Goal: Task Accomplishment & Management: Manage account settings

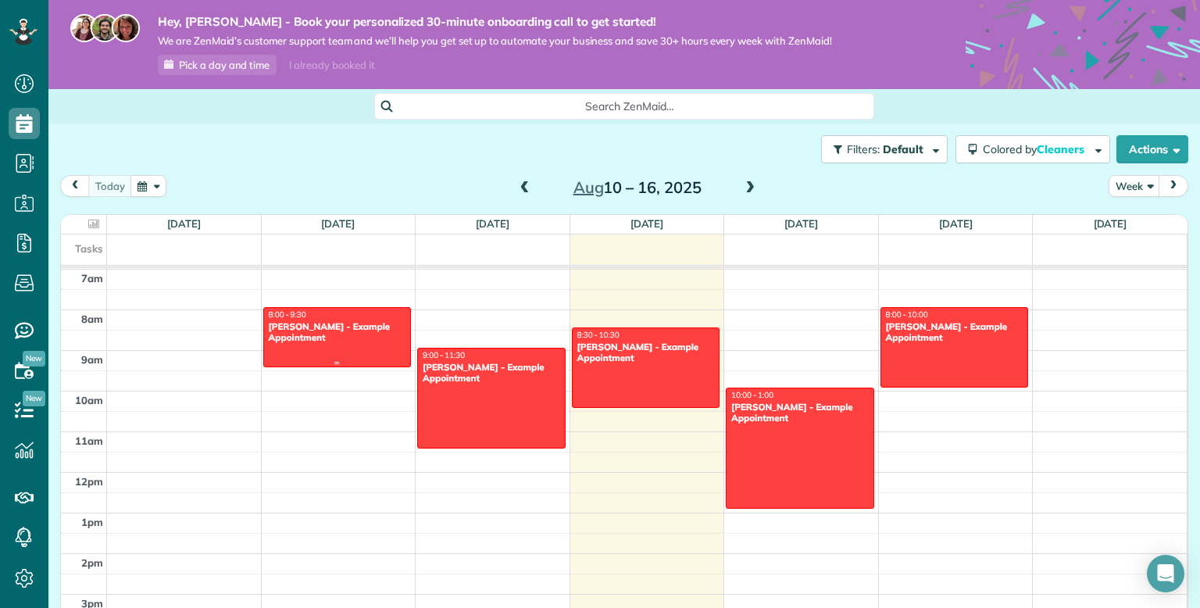
click at [365, 314] on div "8:00 - 9:30" at bounding box center [337, 314] width 139 height 10
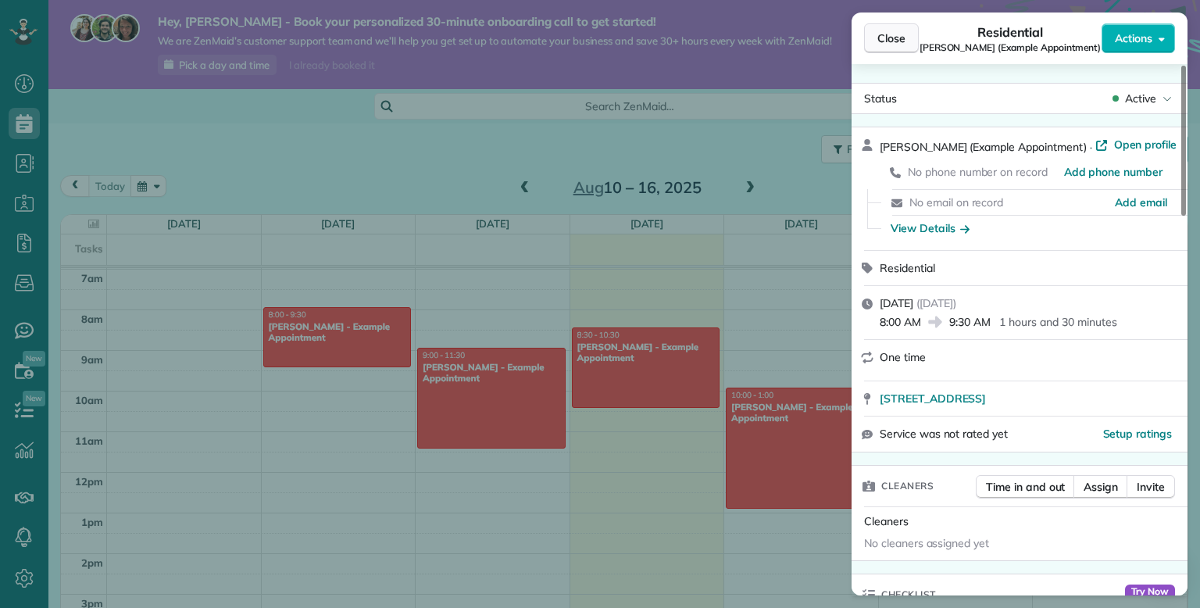
click at [883, 40] on span "Close" at bounding box center [892, 38] width 28 height 16
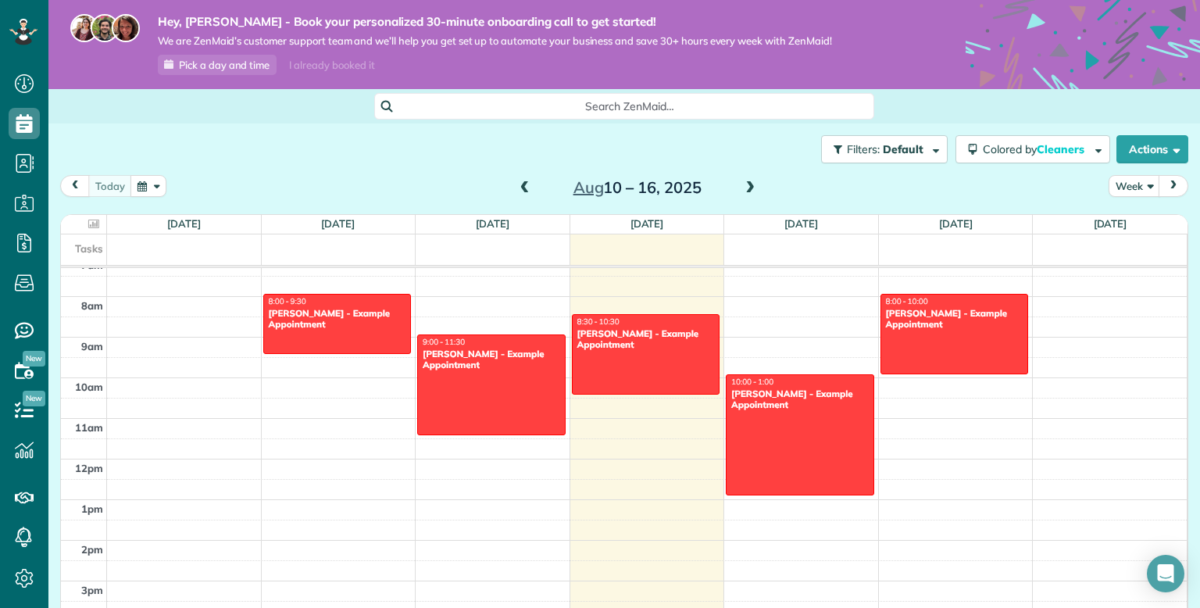
scroll to position [273, 0]
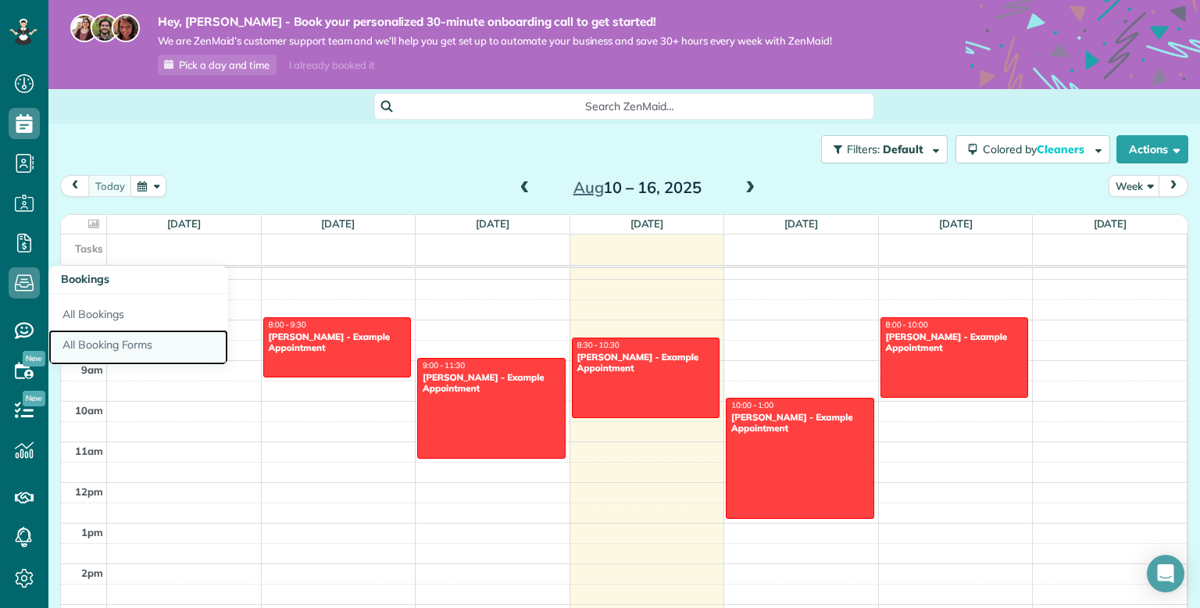
click at [105, 341] on link "All Booking Forms" at bounding box center [138, 348] width 180 height 36
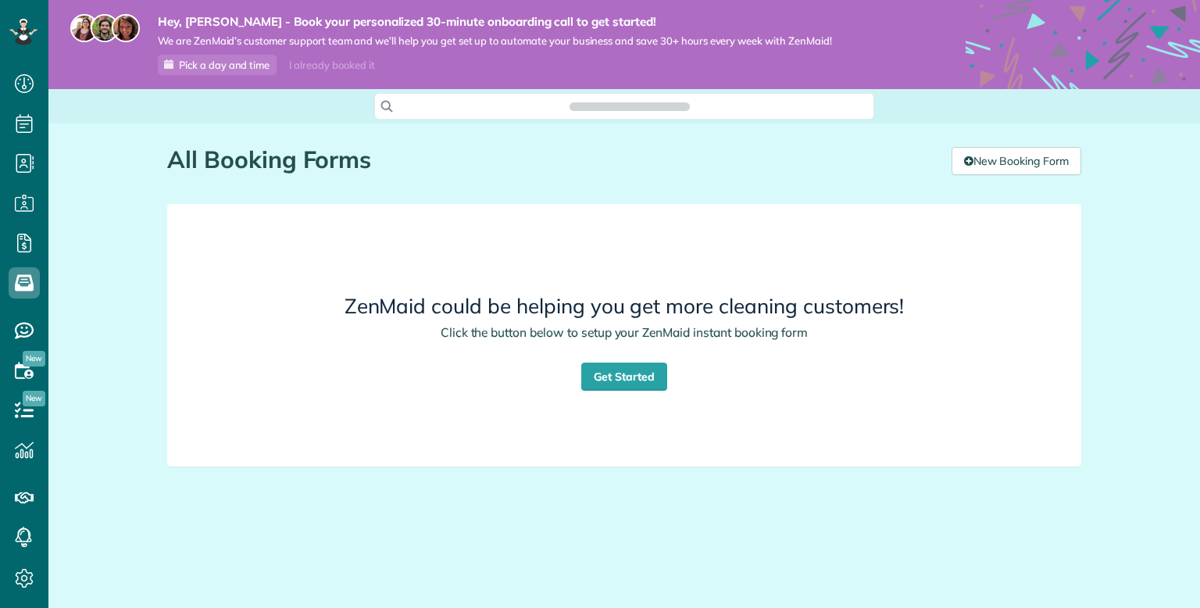
scroll to position [7, 7]
click at [631, 380] on link "Get Started" at bounding box center [624, 377] width 86 height 28
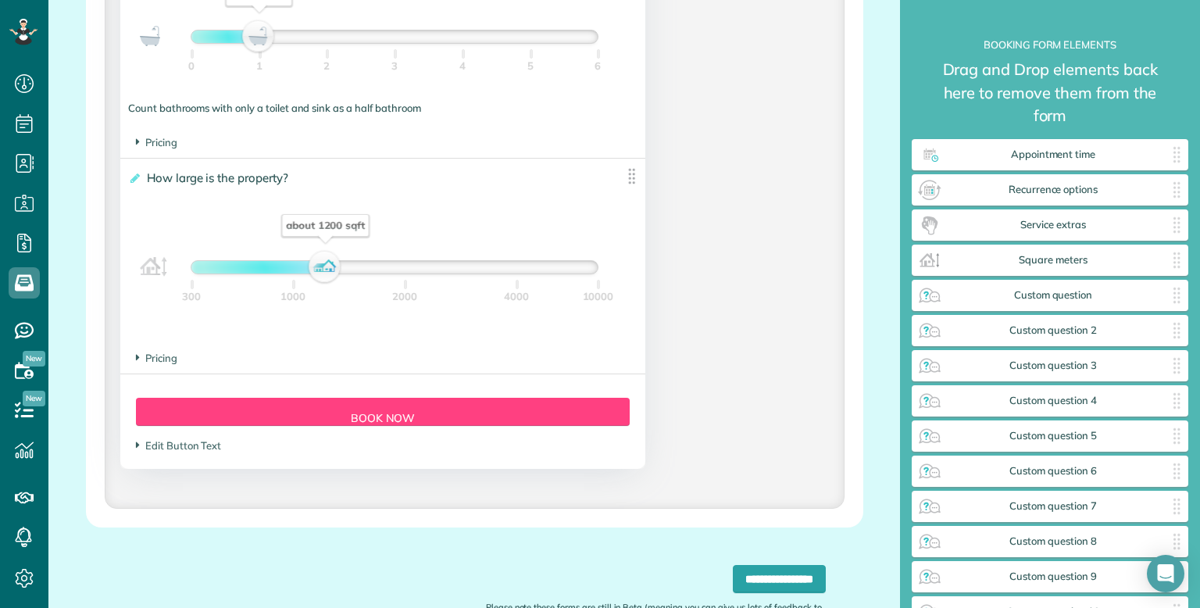
scroll to position [1411, 0]
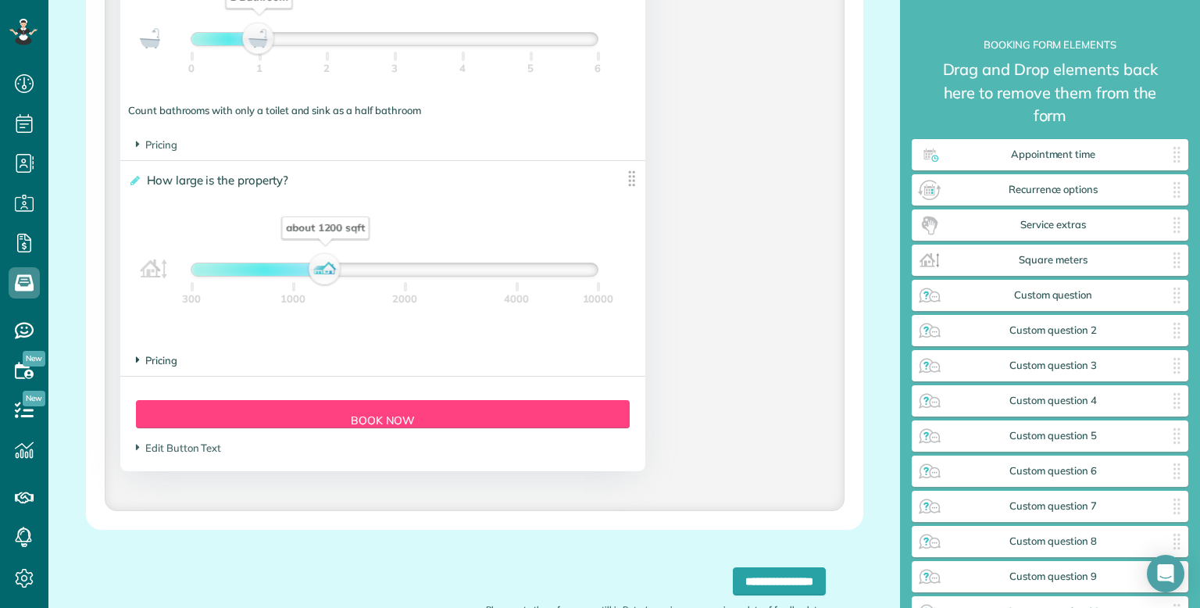
click at [168, 366] on span "Pricing" at bounding box center [156, 360] width 41 height 13
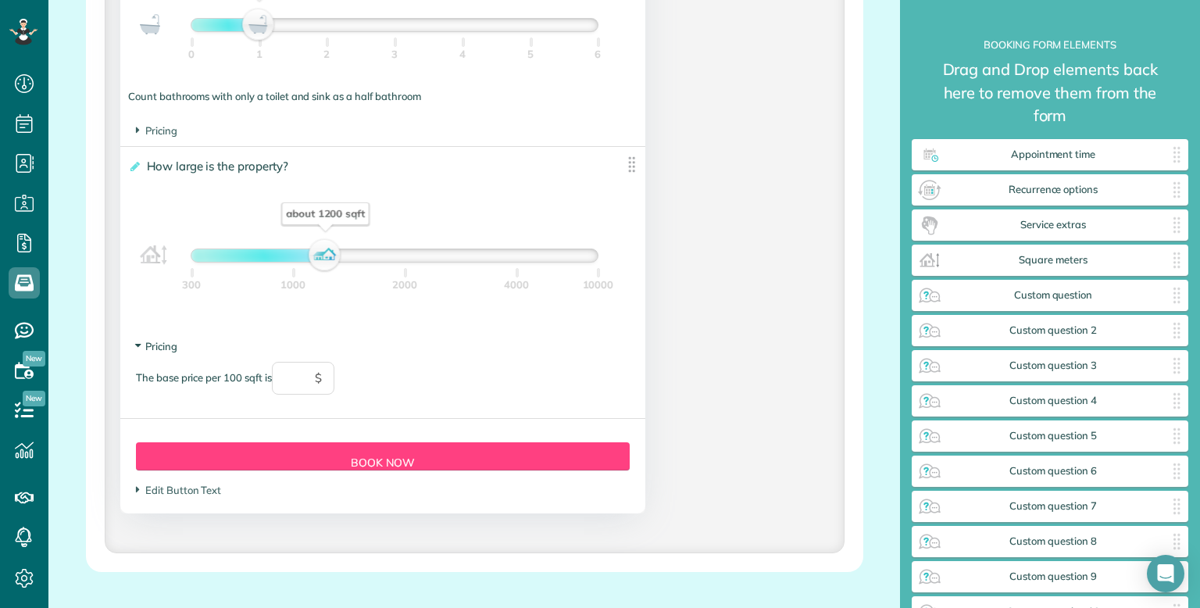
scroll to position [1428, 0]
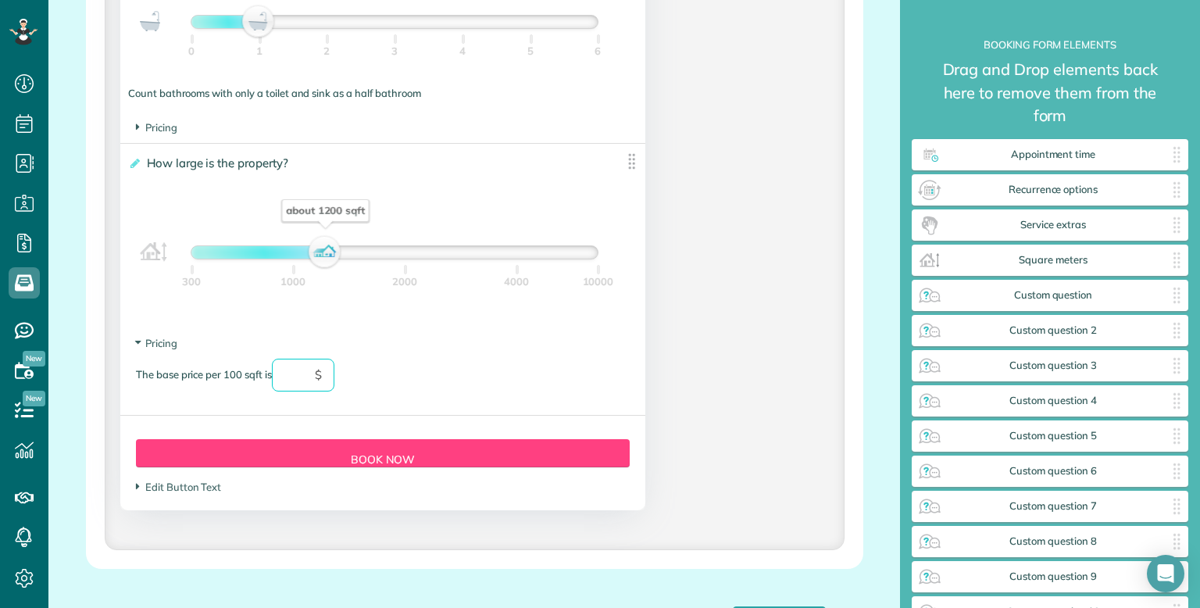
click at [288, 385] on input "text" at bounding box center [303, 375] width 63 height 33
click at [423, 350] on section "Pricing The base price per 100 sqft is ** $" at bounding box center [383, 371] width 494 height 71
click at [391, 359] on section "Pricing The base price per 100 sqft is ** $" at bounding box center [383, 371] width 494 height 71
type input "**"
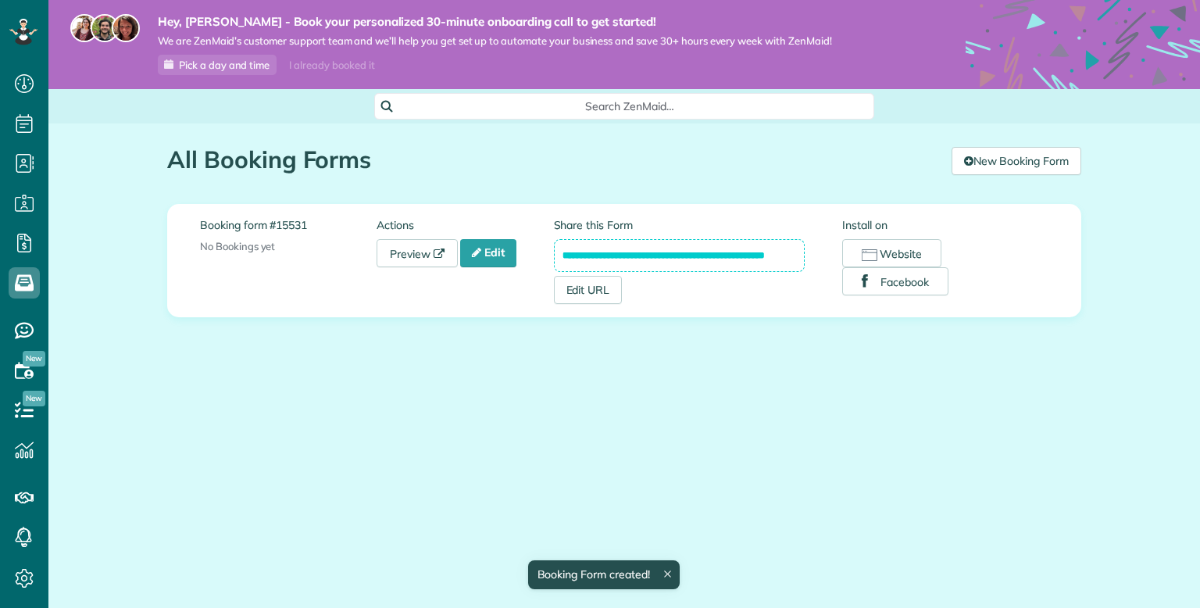
scroll to position [7, 7]
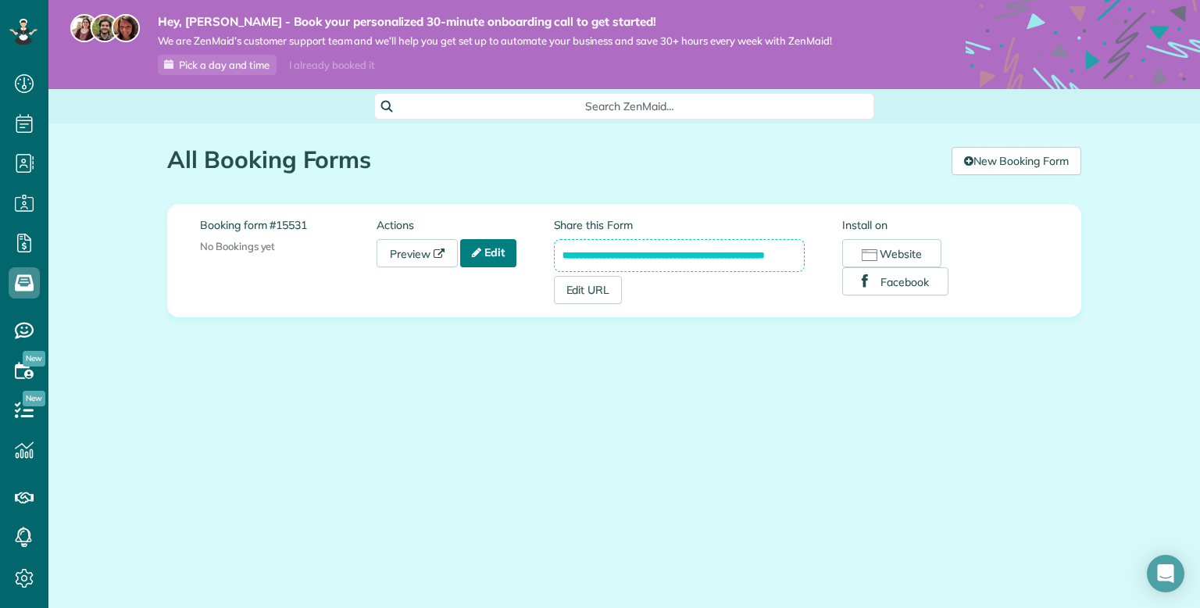
click at [498, 264] on link "Edit" at bounding box center [488, 253] width 56 height 28
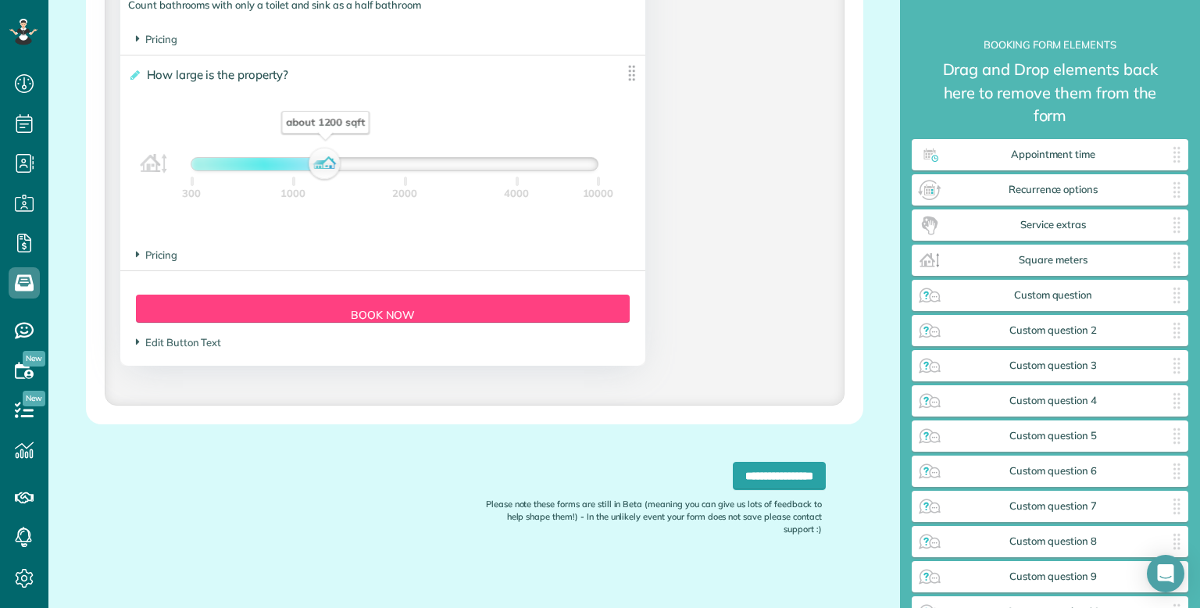
scroll to position [1436, 0]
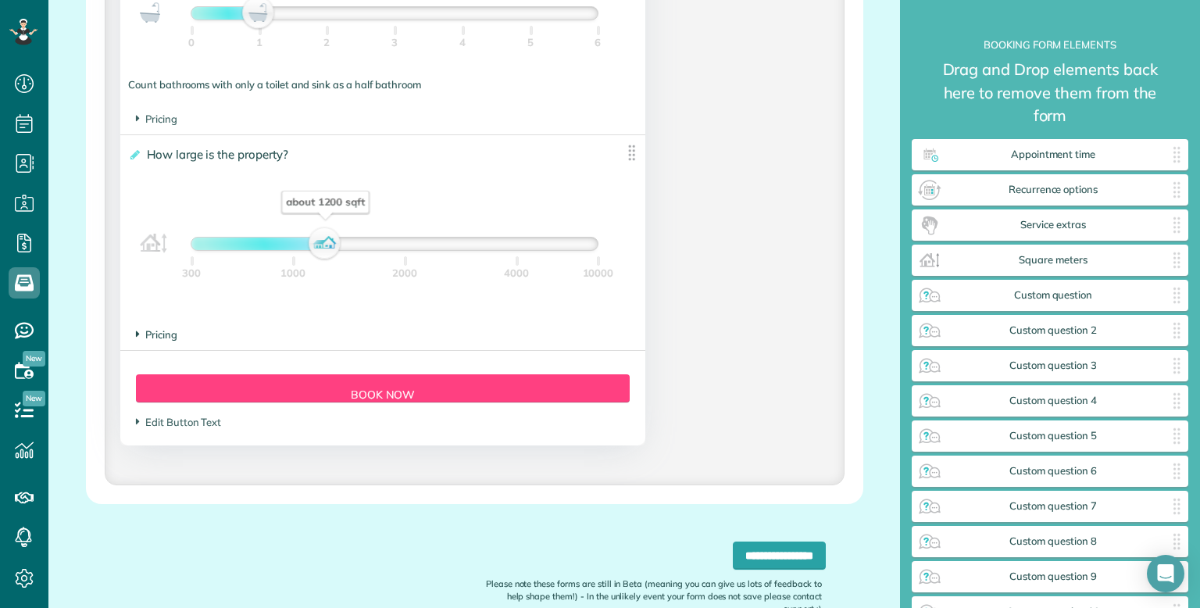
click span "Pricing"
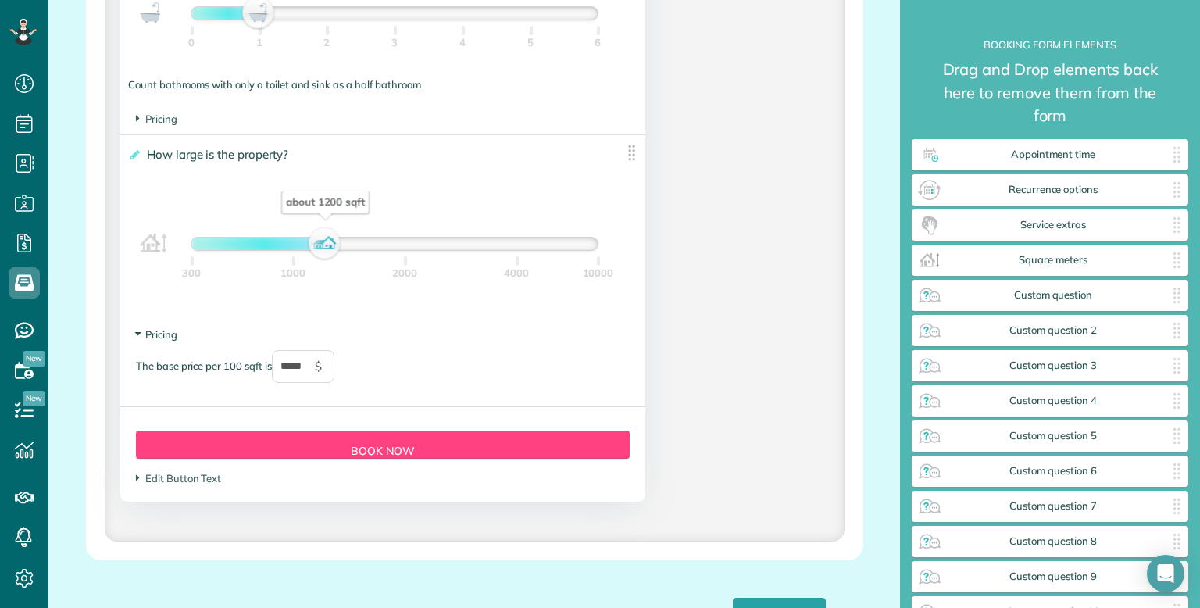
click icon
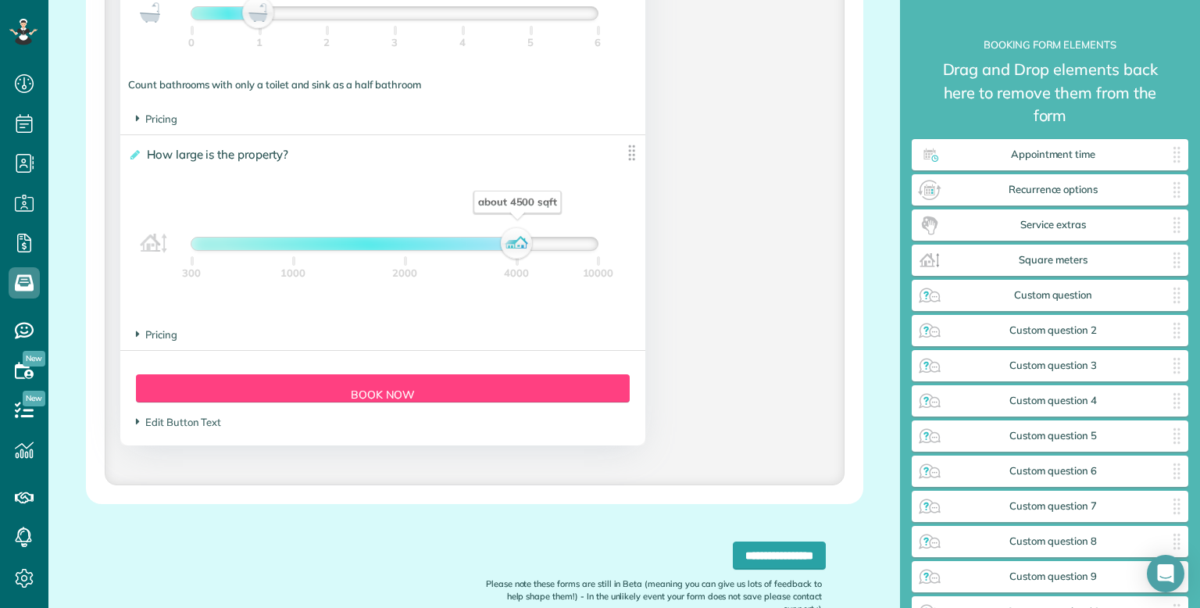
drag, startPoint x: 316, startPoint y: 248, endPoint x: 508, endPoint y: 276, distance: 194.3
click div "about 4500 sqft 300 1000 2000 4000 10000"
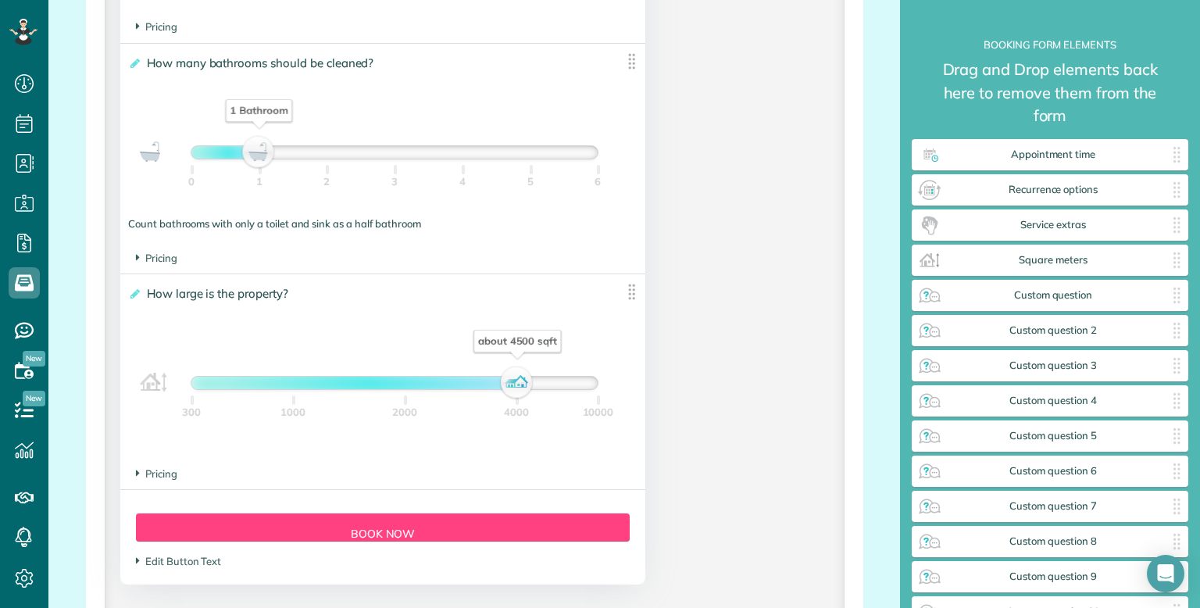
scroll to position [1294, 0]
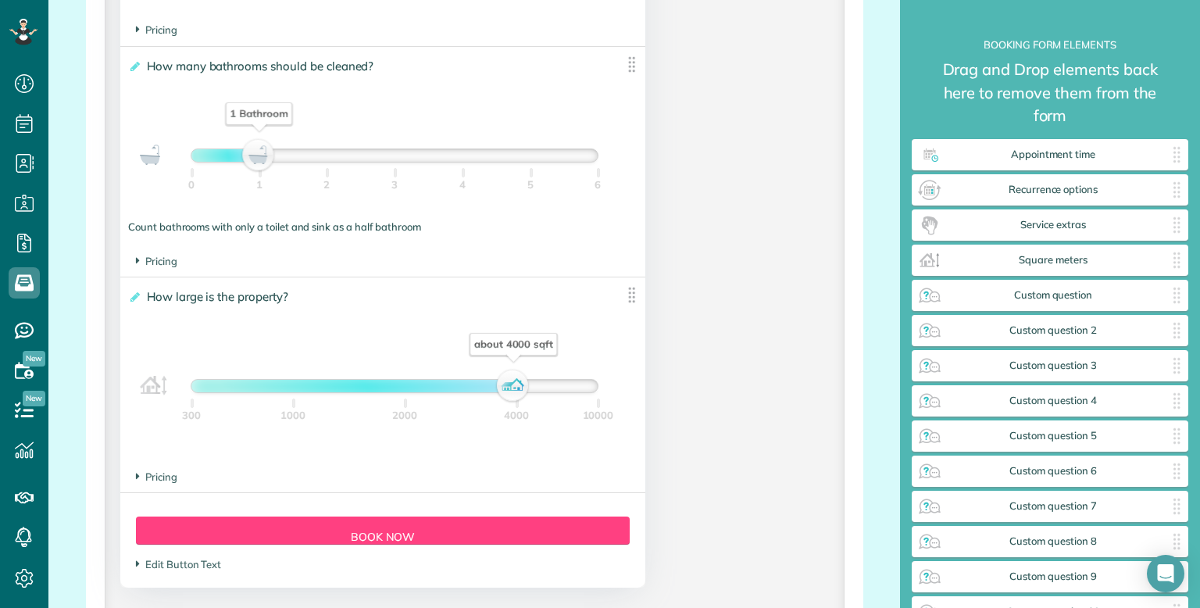
click div "about 4000 sqft"
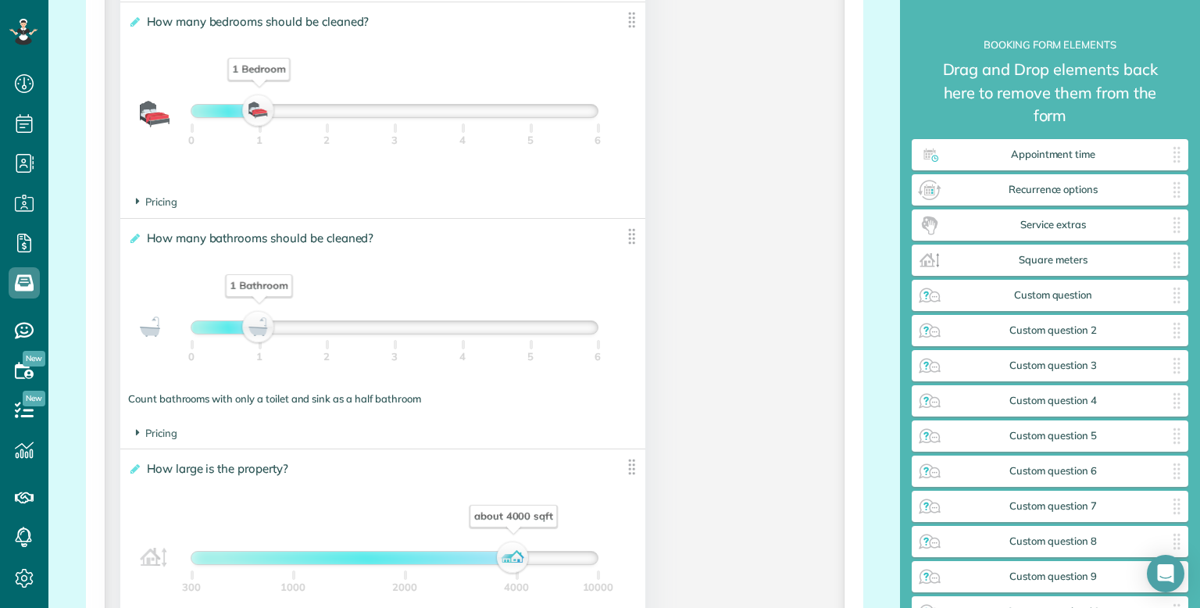
scroll to position [1122, 0]
click span "Pricing"
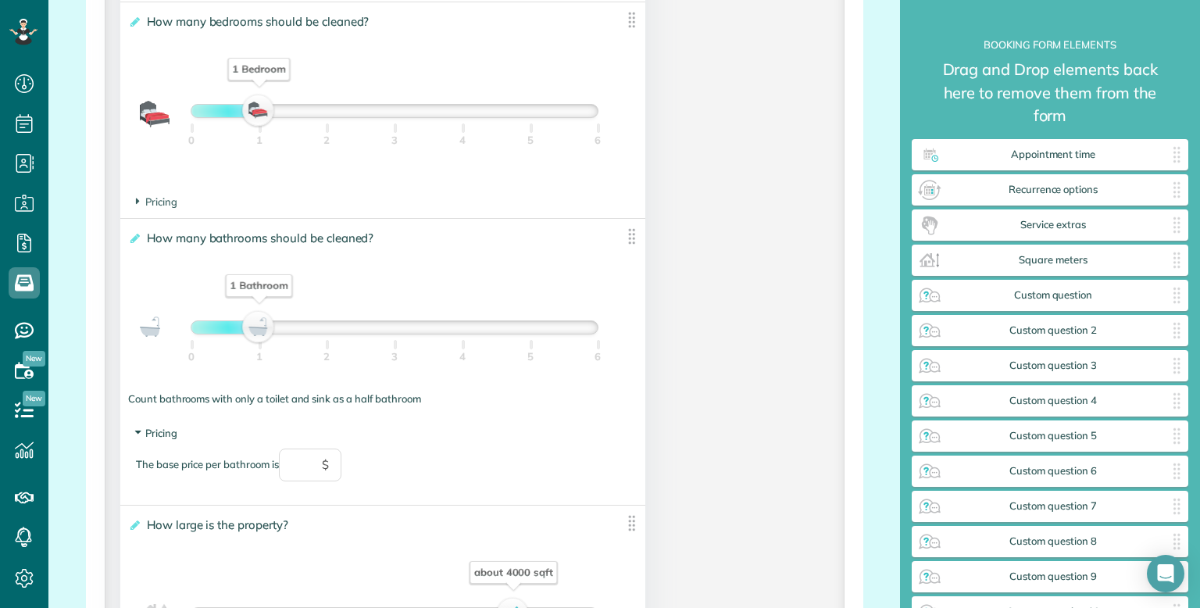
click span "Pricing"
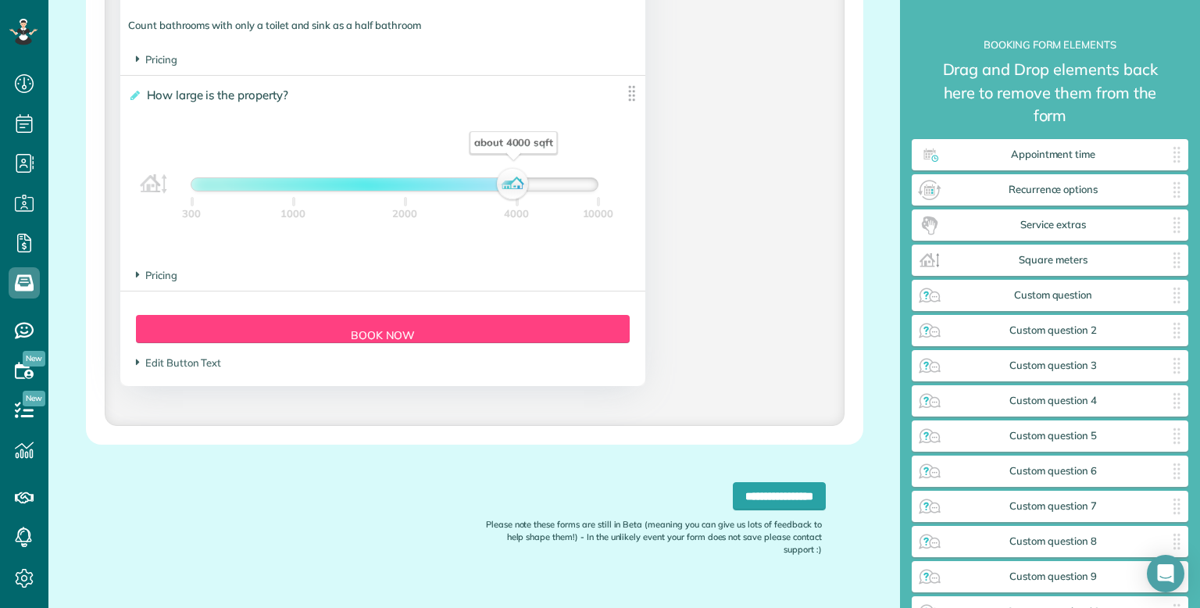
scroll to position [1493, 0]
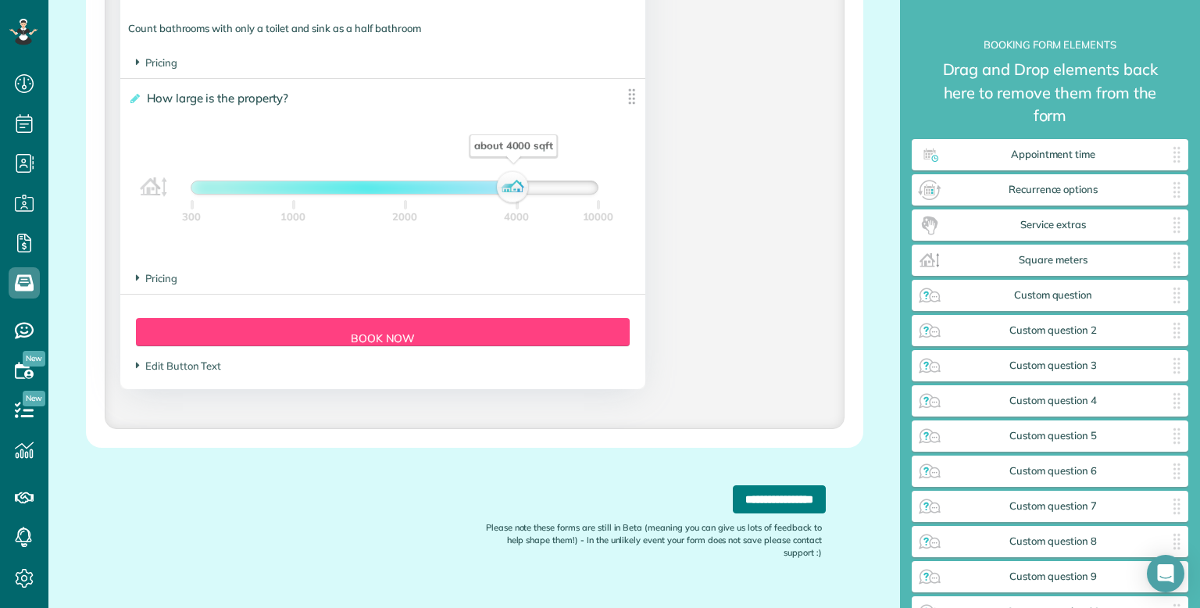
click input "**********"
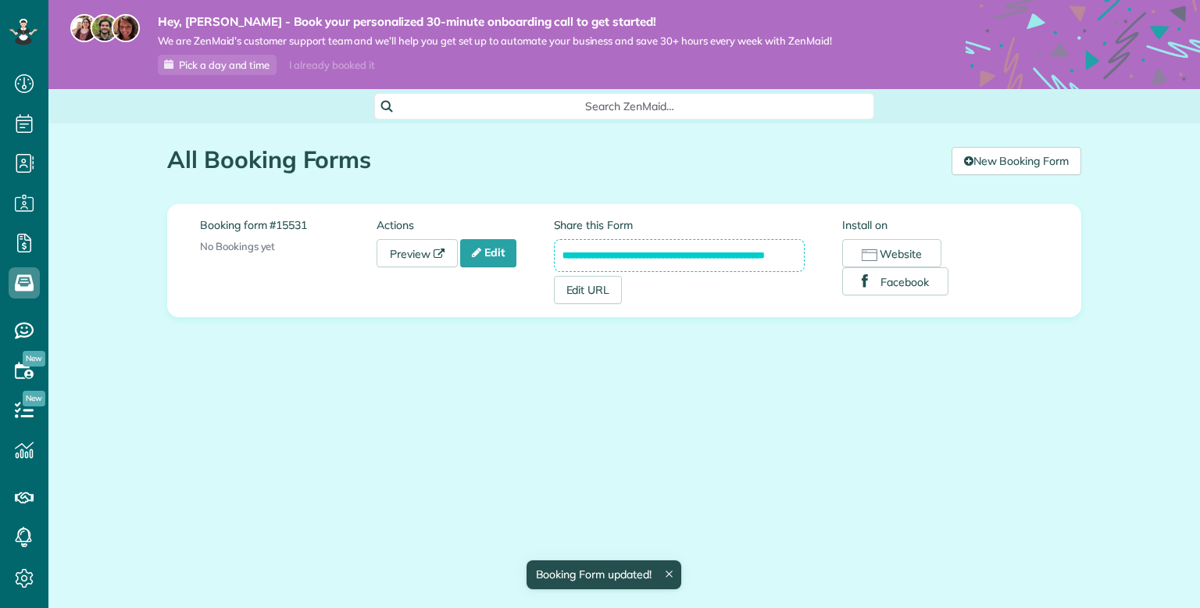
scroll to position [7, 7]
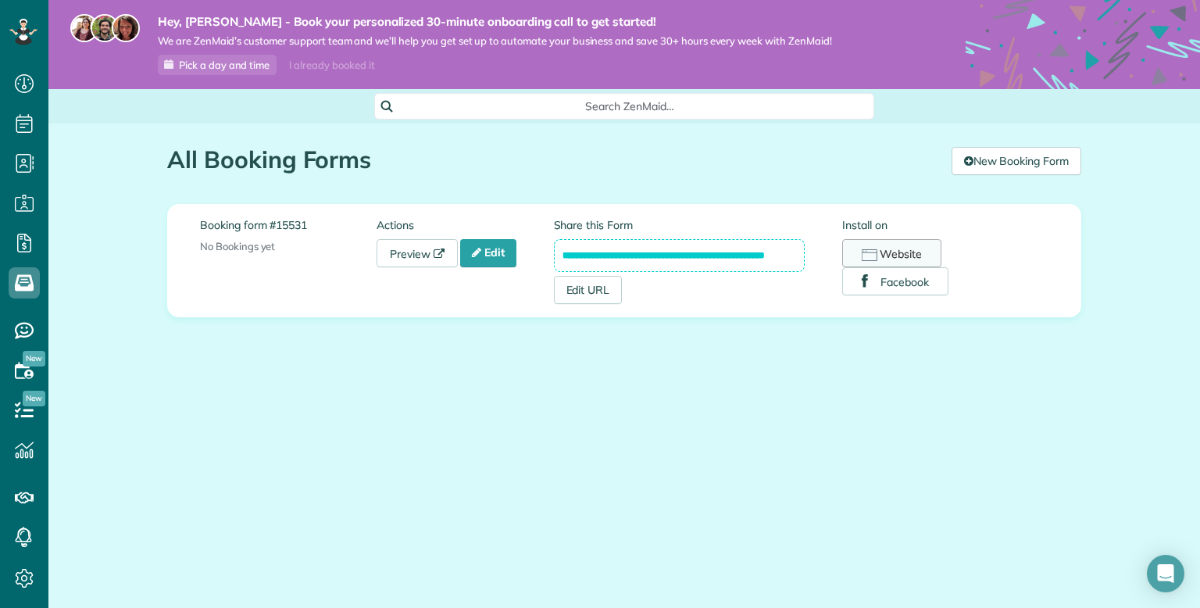
click at [881, 264] on button "Website" at bounding box center [891, 253] width 99 height 28
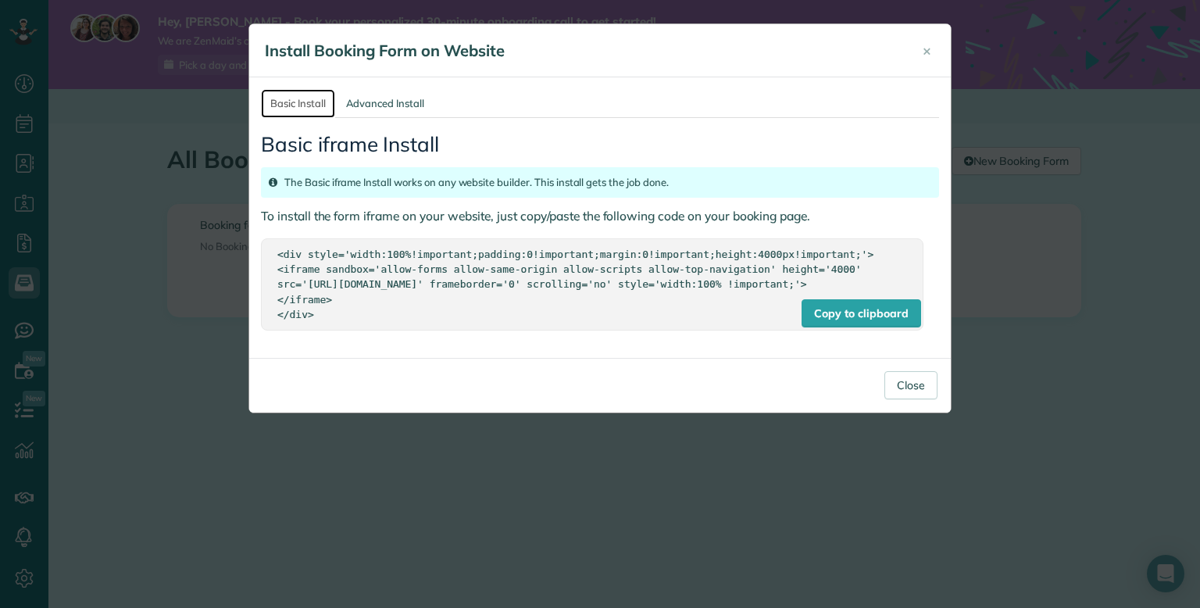
click at [311, 106] on link "Basic Install" at bounding box center [298, 103] width 74 height 29
click at [377, 102] on link "Advanced Install" at bounding box center [385, 103] width 97 height 29
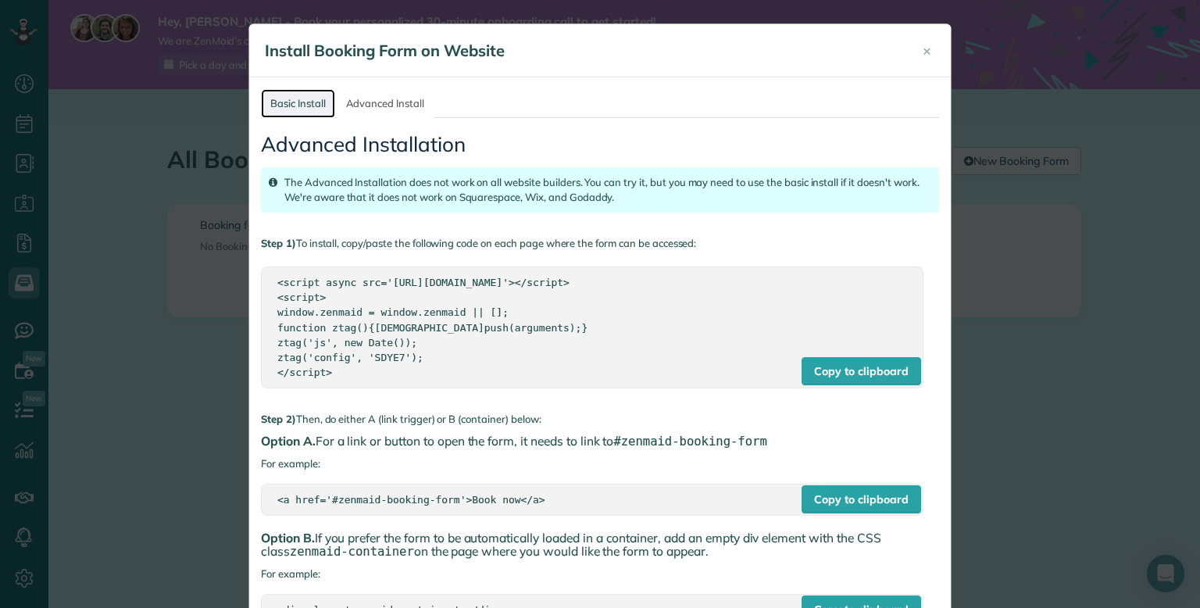
click at [304, 112] on link "Basic Install" at bounding box center [298, 103] width 74 height 29
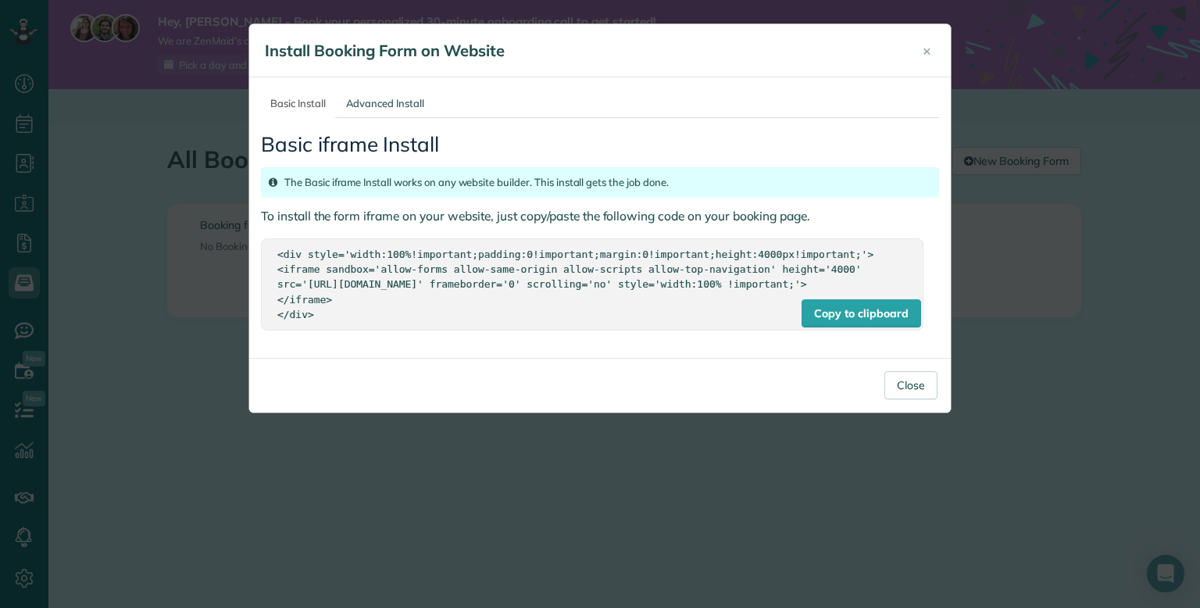
drag, startPoint x: 275, startPoint y: 247, endPoint x: 507, endPoint y: 332, distance: 247.2
click at [507, 330] on div "Copy to clipboard <div style='width:100%!important;padding:0!important;margin:0…" at bounding box center [592, 283] width 663 height 91
copy div "<div style='width:100%!important;padding:0!important;margin:0!important;height:…"
click at [930, 48] on span "×" at bounding box center [927, 50] width 9 height 18
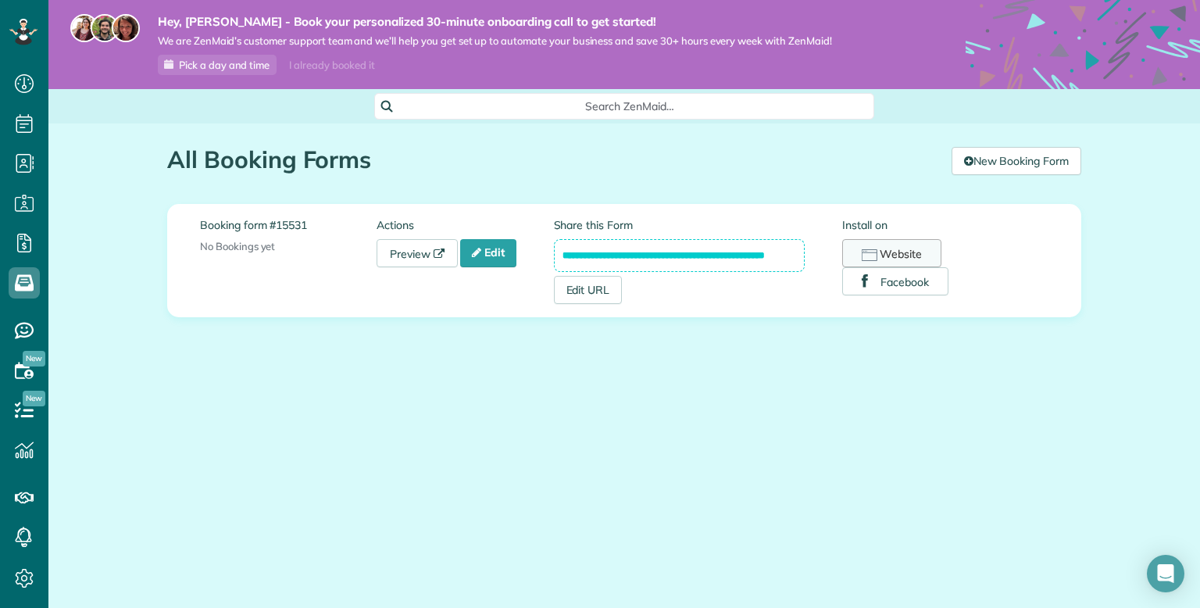
click at [904, 256] on button "Website" at bounding box center [891, 253] width 99 height 28
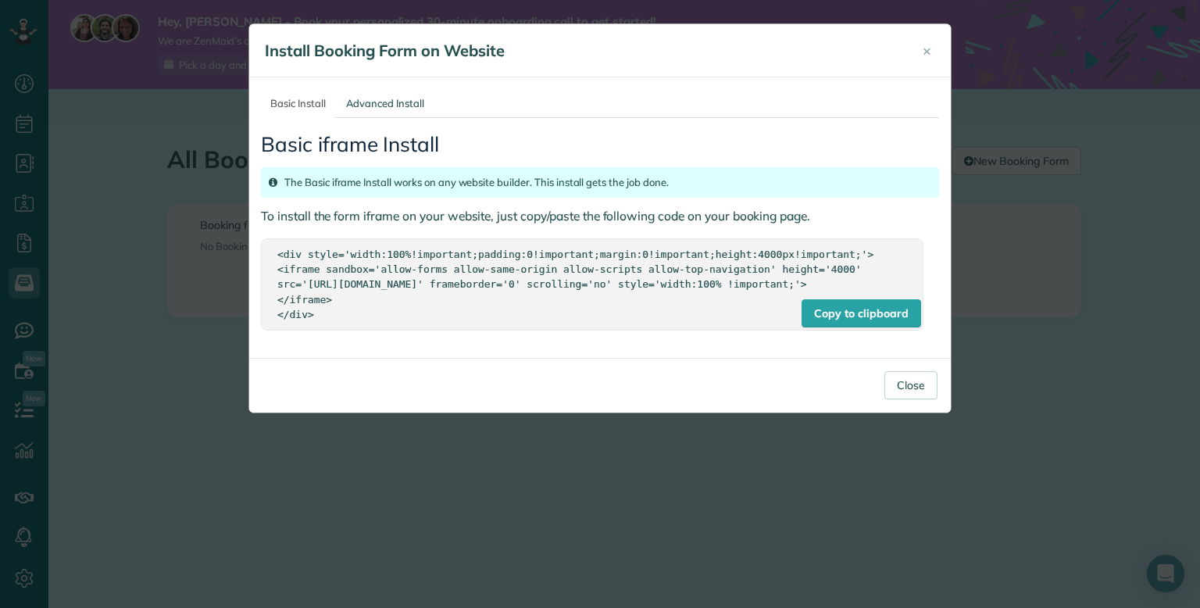
copy div "<div style='width:100%!important;padding:0!important;margin:0!important;height:…"
click at [936, 52] on button "×" at bounding box center [927, 51] width 32 height 38
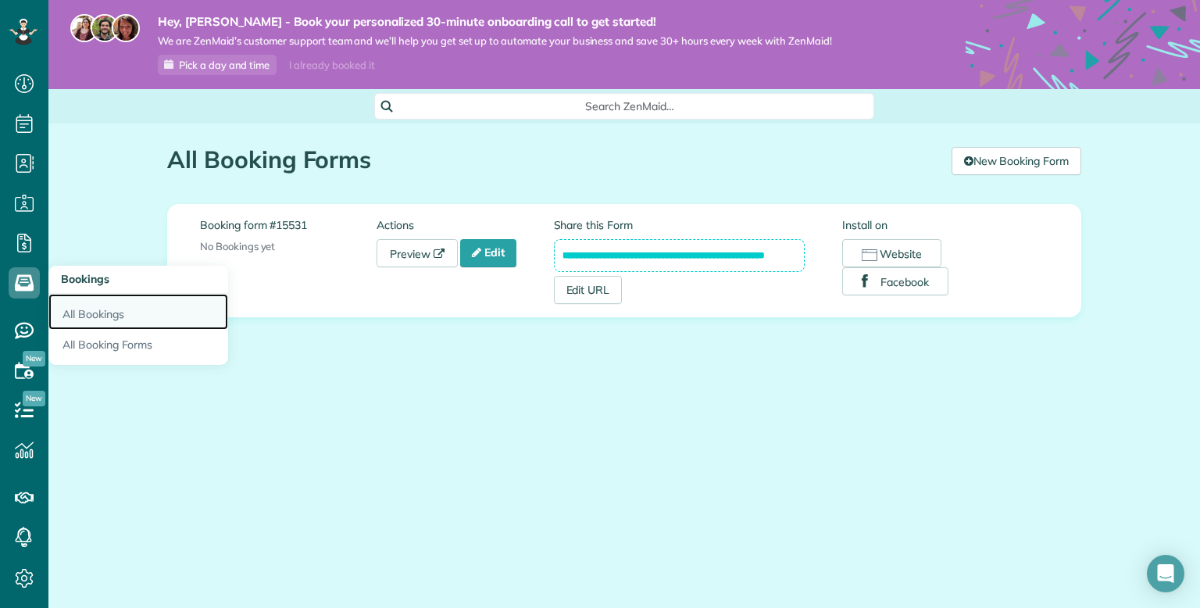
click at [101, 309] on link "All Bookings" at bounding box center [138, 312] width 180 height 36
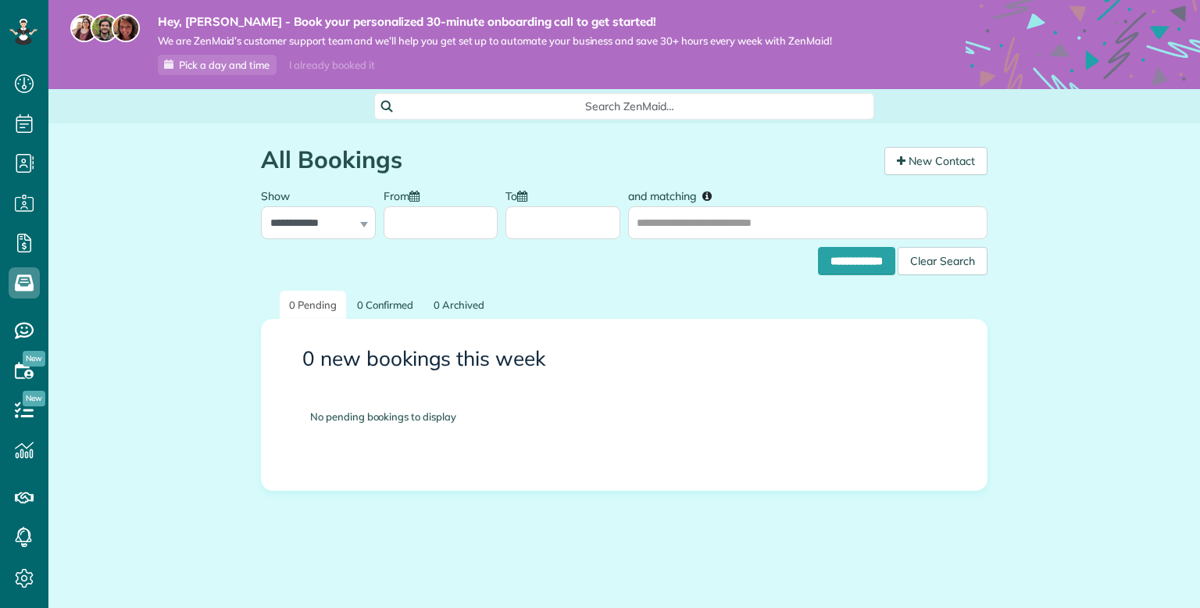
scroll to position [7, 7]
click at [932, 159] on link "New Contact" at bounding box center [936, 161] width 103 height 28
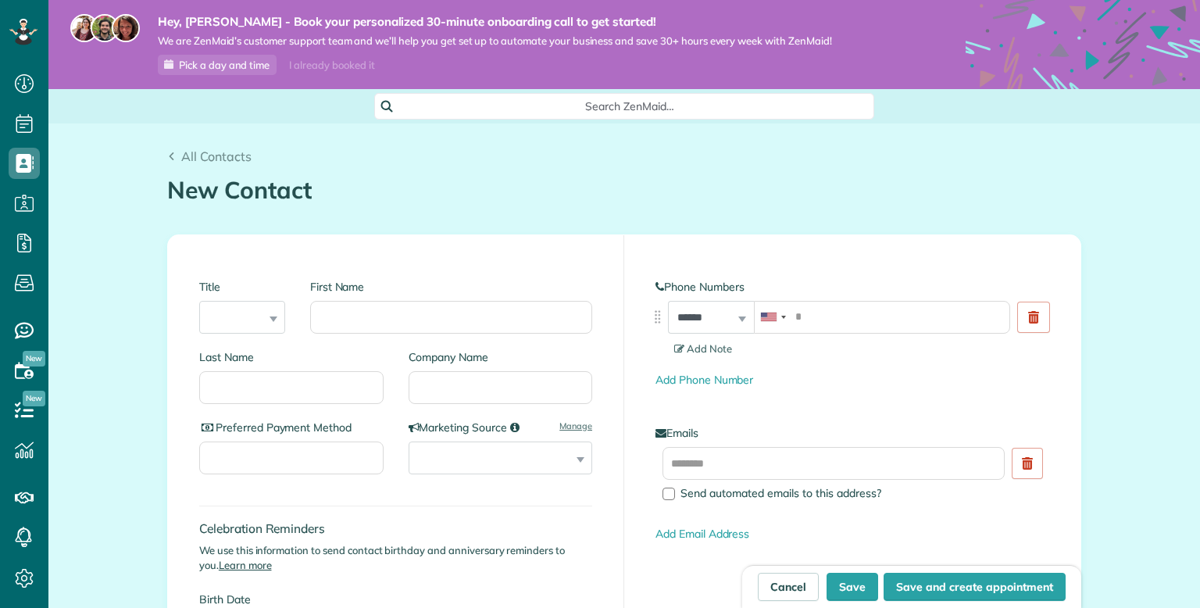
scroll to position [7, 7]
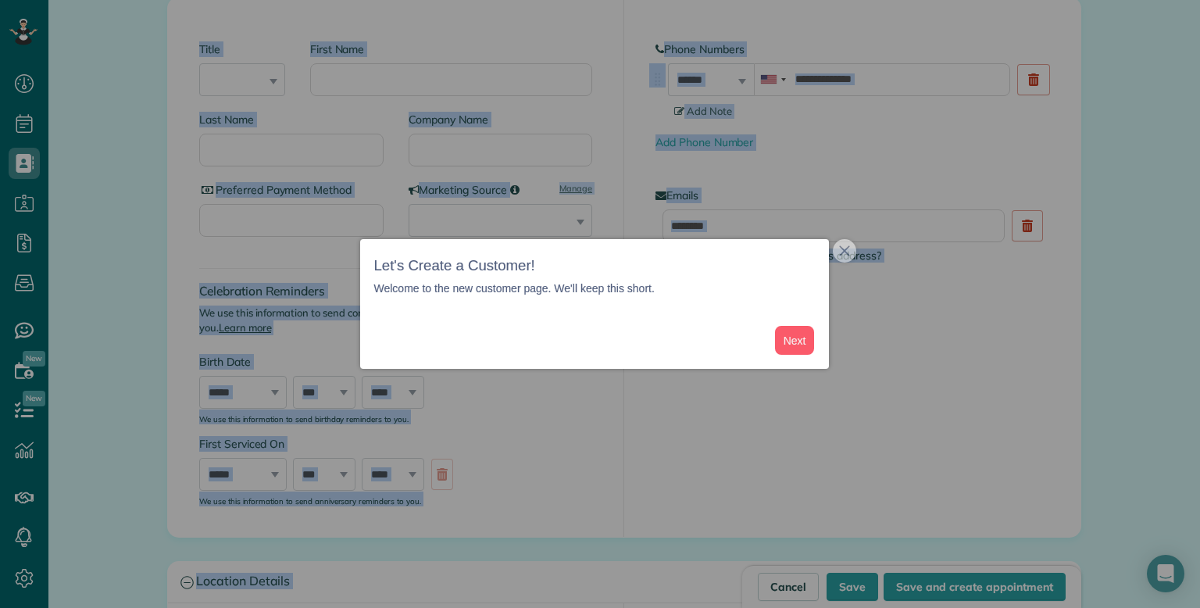
drag, startPoint x: 1200, startPoint y: 168, endPoint x: 1184, endPoint y: 241, distance: 74.3
click at [1184, 241] on body "Dashboard Scheduling Calendar View List View Dispatch View - Weekly scheduling …" at bounding box center [600, 304] width 1200 height 608
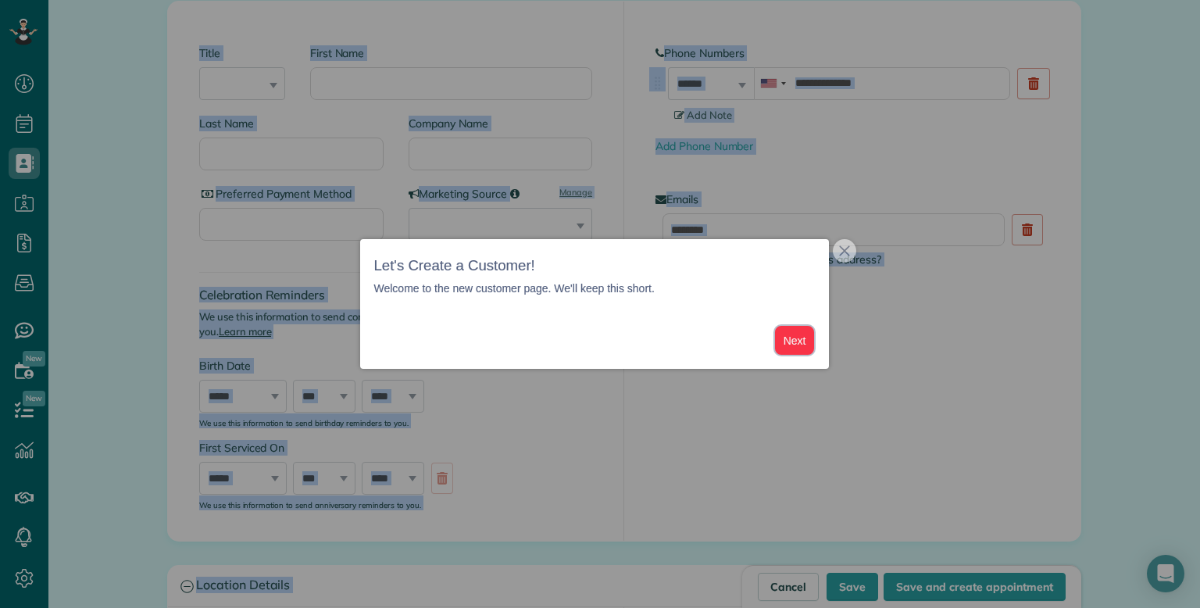
click at [802, 343] on button "Next" at bounding box center [795, 340] width 40 height 29
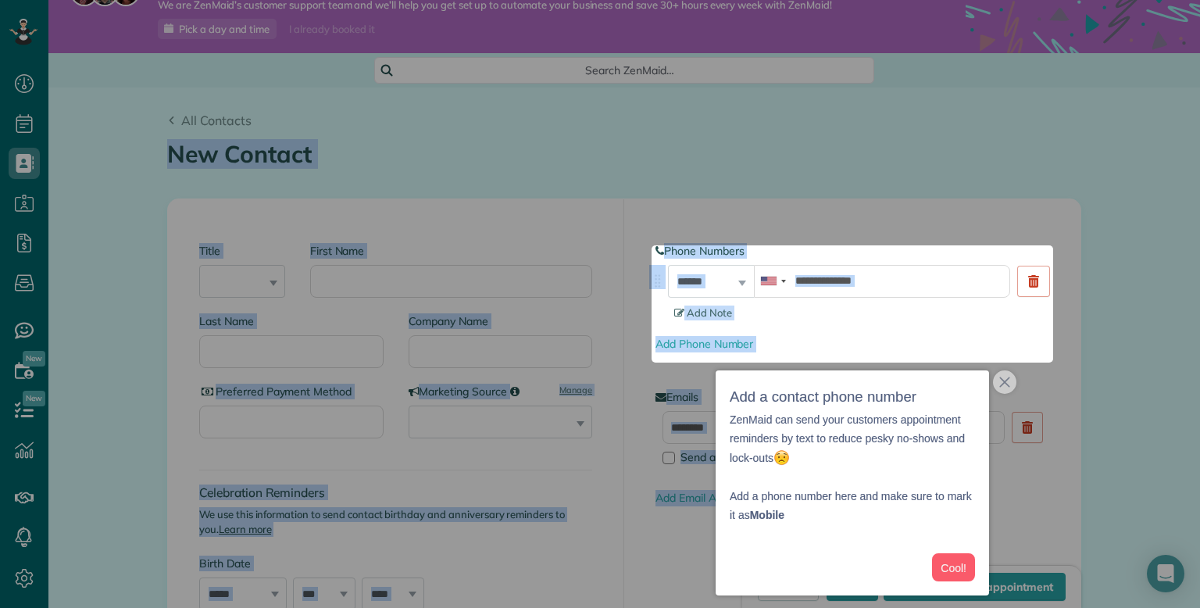
scroll to position [29, 0]
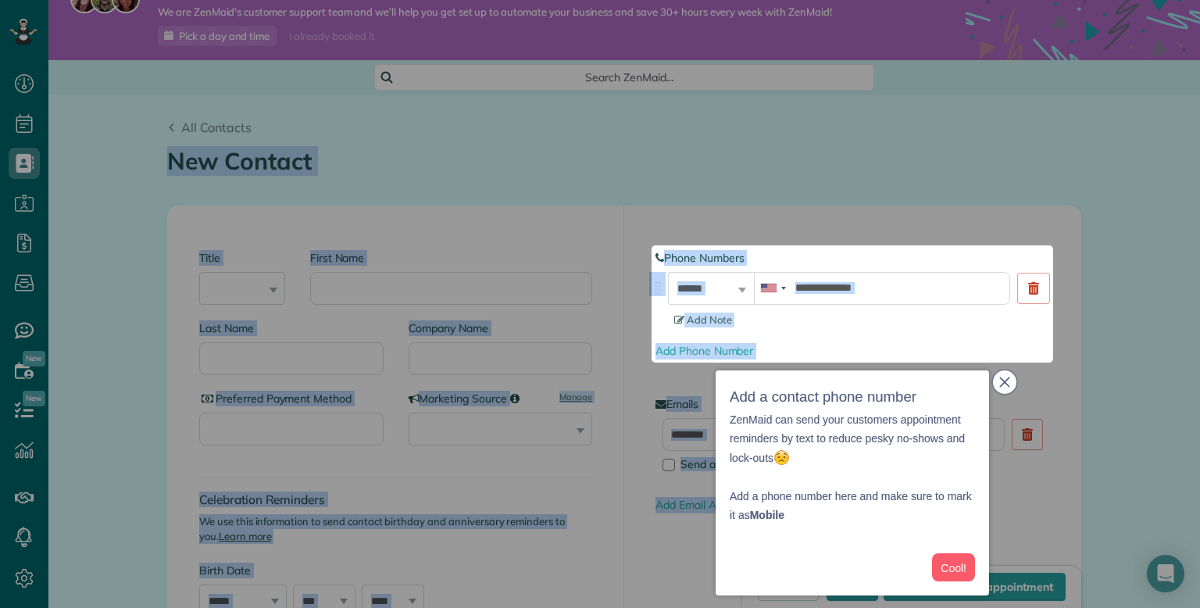
click at [1002, 392] on button "close," at bounding box center [1004, 381] width 23 height 23
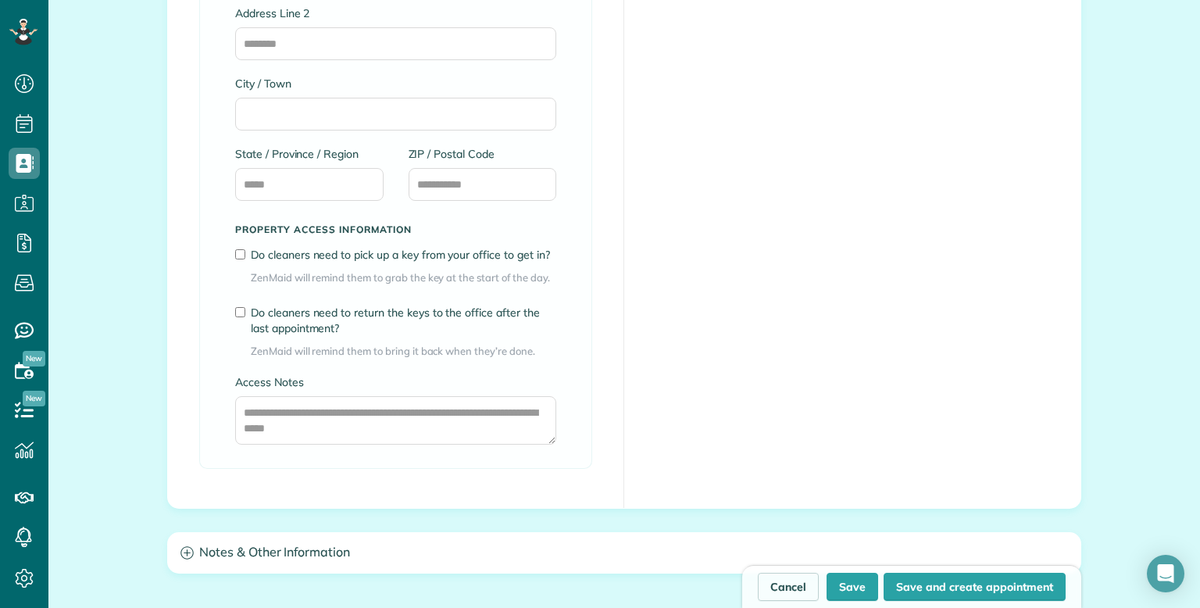
scroll to position [1154, 0]
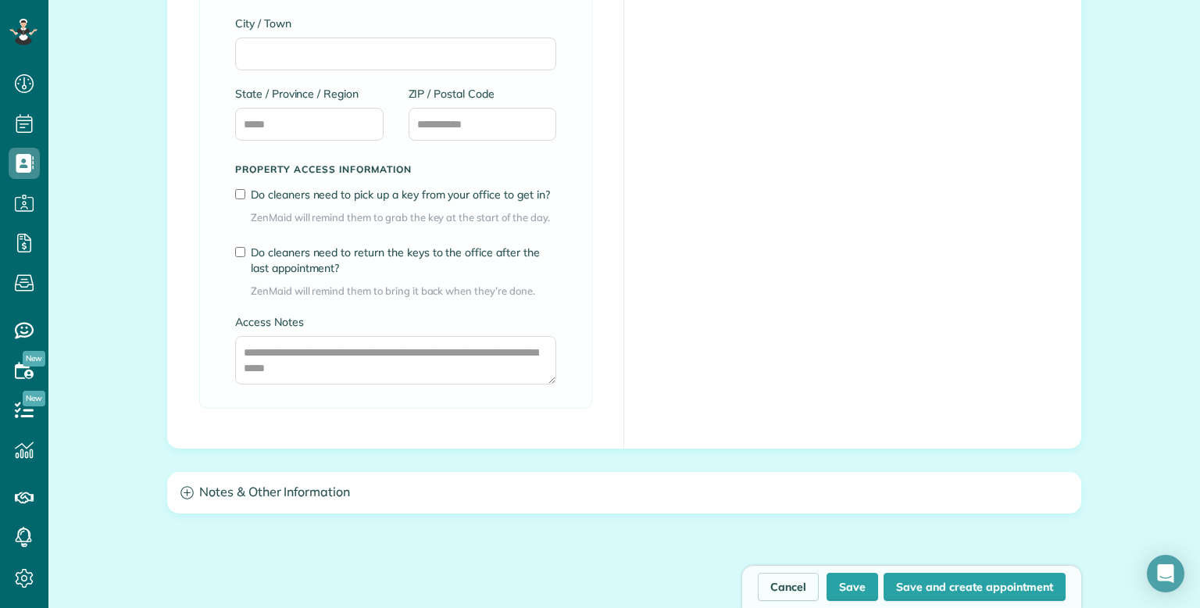
drag, startPoint x: 1200, startPoint y: 155, endPoint x: 1200, endPoint y: 502, distance: 347.0
click at [1024, 385] on div "Edit Current Service Address Add Service Address To copy over, please clear fie…" at bounding box center [624, 67] width 913 height 760
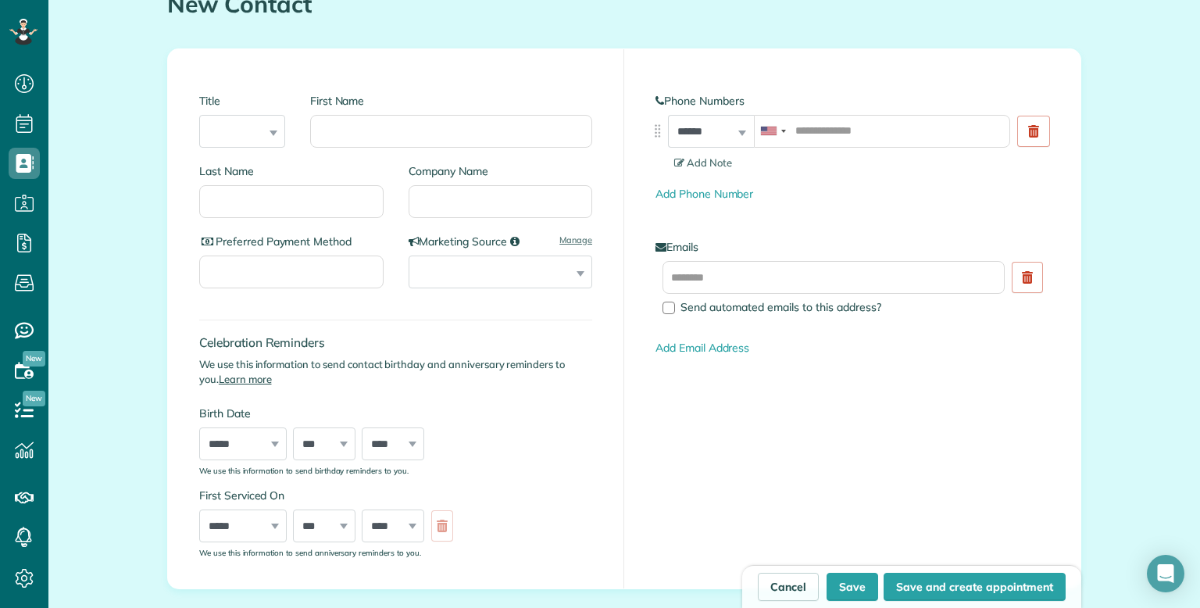
scroll to position [220, 0]
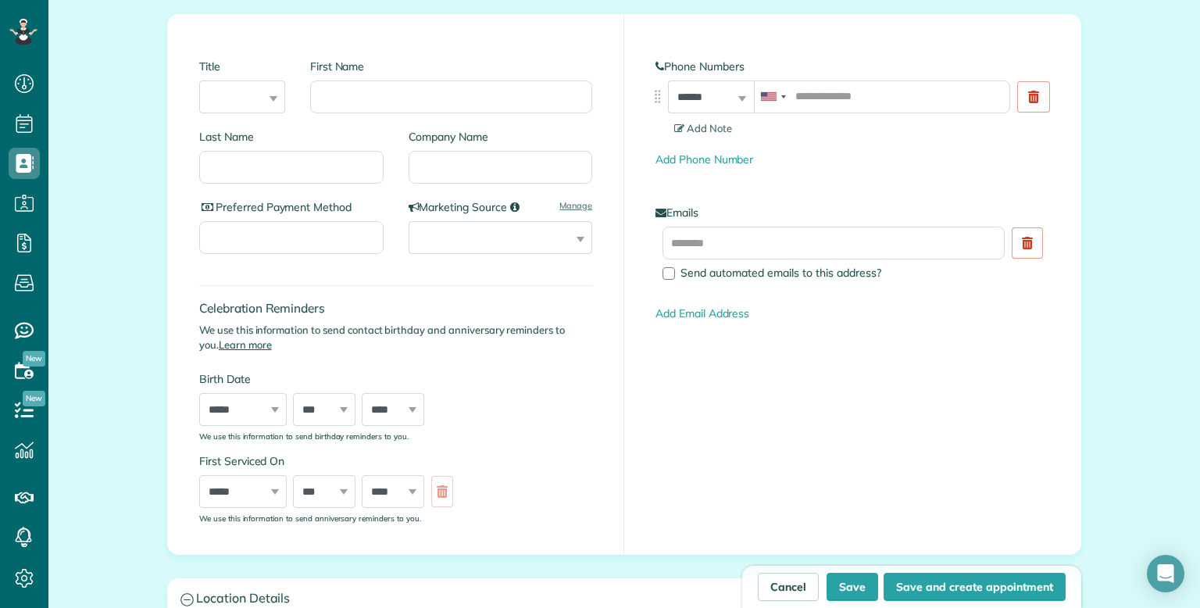
drag, startPoint x: 1200, startPoint y: 509, endPoint x: 1200, endPoint y: 221, distance: 287.6
click at [1200, 221] on main "Hey, Elijah - Book your personalized 30-minute onboarding call to get started! …" at bounding box center [624, 304] width 1152 height 608
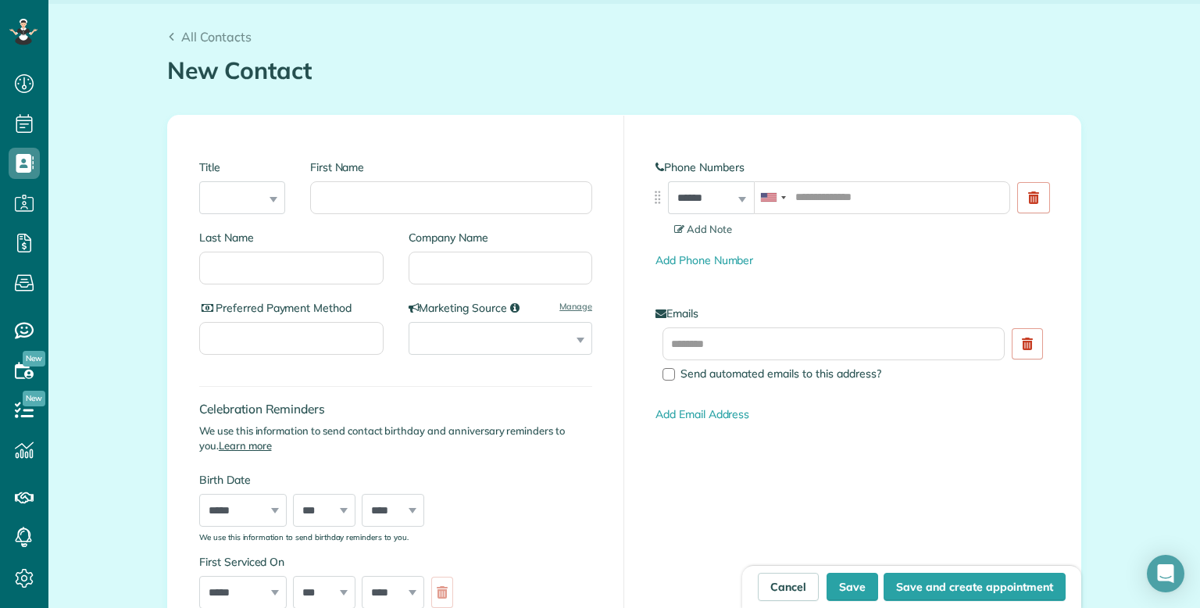
scroll to position [122, 0]
drag, startPoint x: 1200, startPoint y: 199, endPoint x: 1200, endPoint y: 170, distance: 29.7
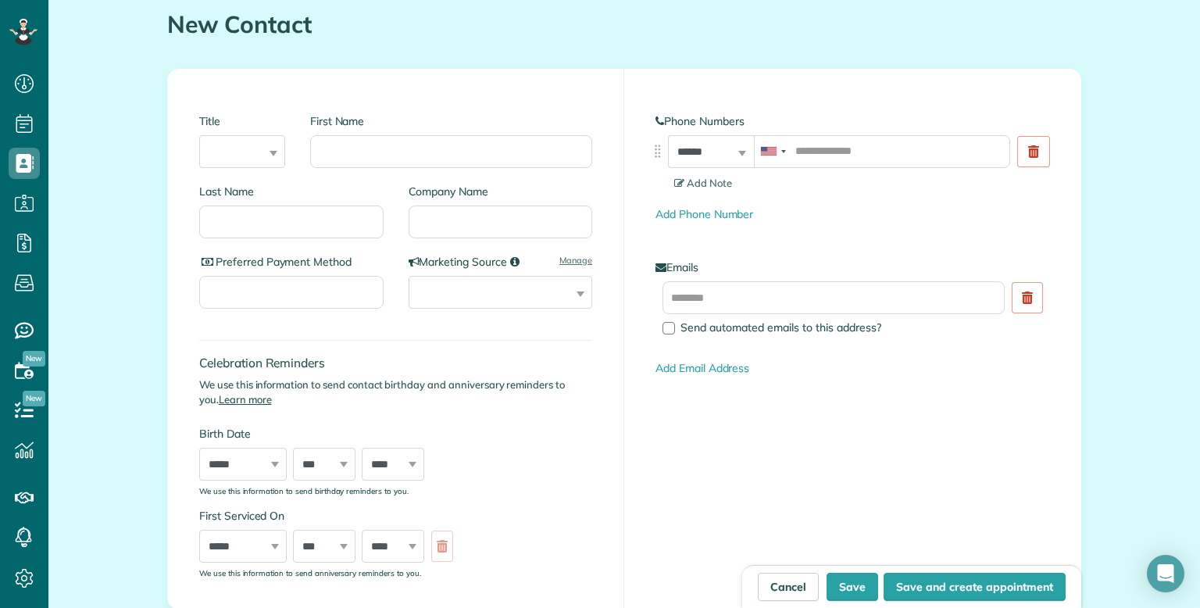
drag, startPoint x: 1200, startPoint y: 120, endPoint x: 1190, endPoint y: 134, distance: 17.6
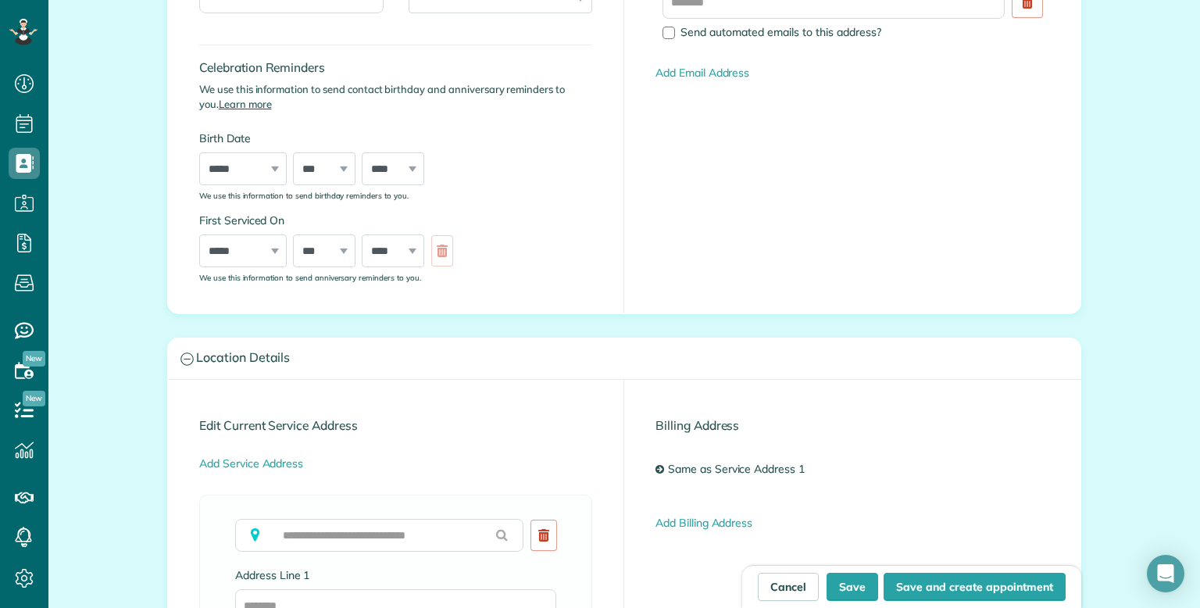
drag, startPoint x: 1200, startPoint y: 115, endPoint x: 1199, endPoint y: 205, distance: 89.9
click at [1199, 205] on main "Hey, Elijah - Book your personalized 30-minute onboarding call to get started! …" at bounding box center [624, 304] width 1152 height 608
click at [1036, 190] on div "**********" at bounding box center [852, 45] width 456 height 539
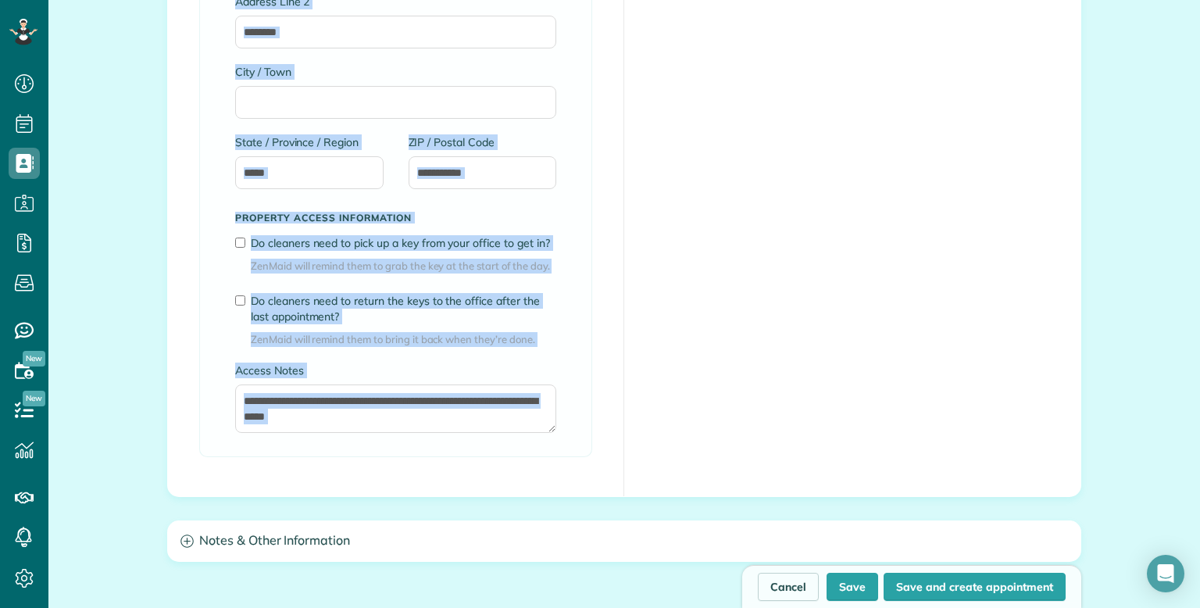
drag, startPoint x: 1200, startPoint y: 226, endPoint x: 1196, endPoint y: 424, distance: 197.7
click at [1196, 424] on main "Hey, Elijah - Book your personalized 30-minute onboarding call to get started! …" at bounding box center [624, 304] width 1152 height 608
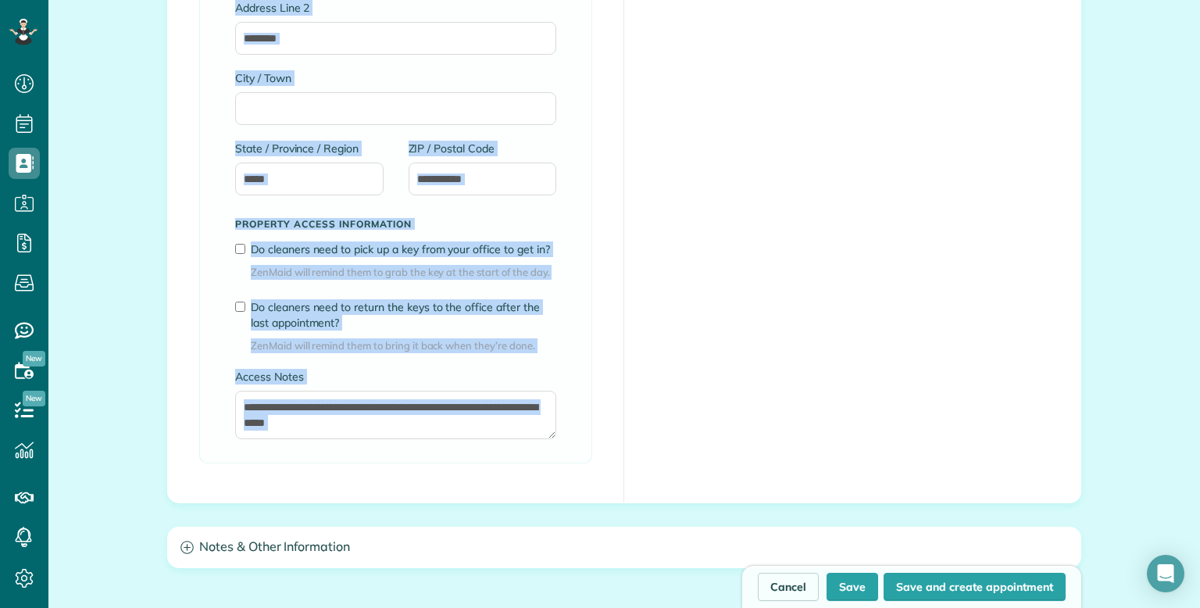
click at [1051, 370] on div "Edit Current Service Address Add Service Address To copy over, please clear fie…" at bounding box center [624, 122] width 913 height 760
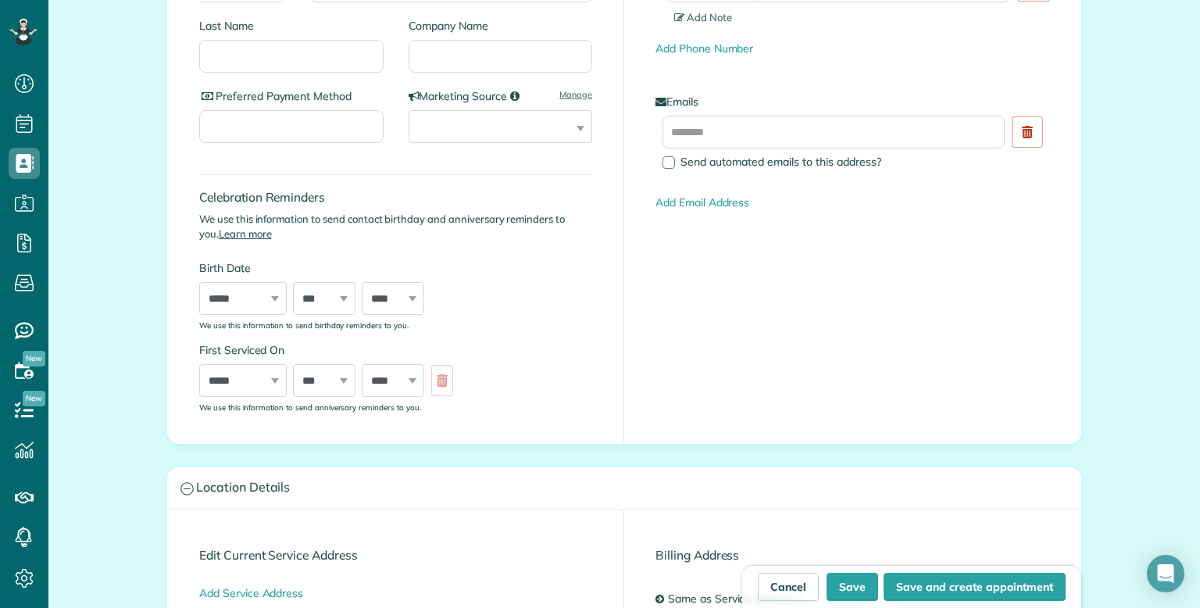
scroll to position [0, 0]
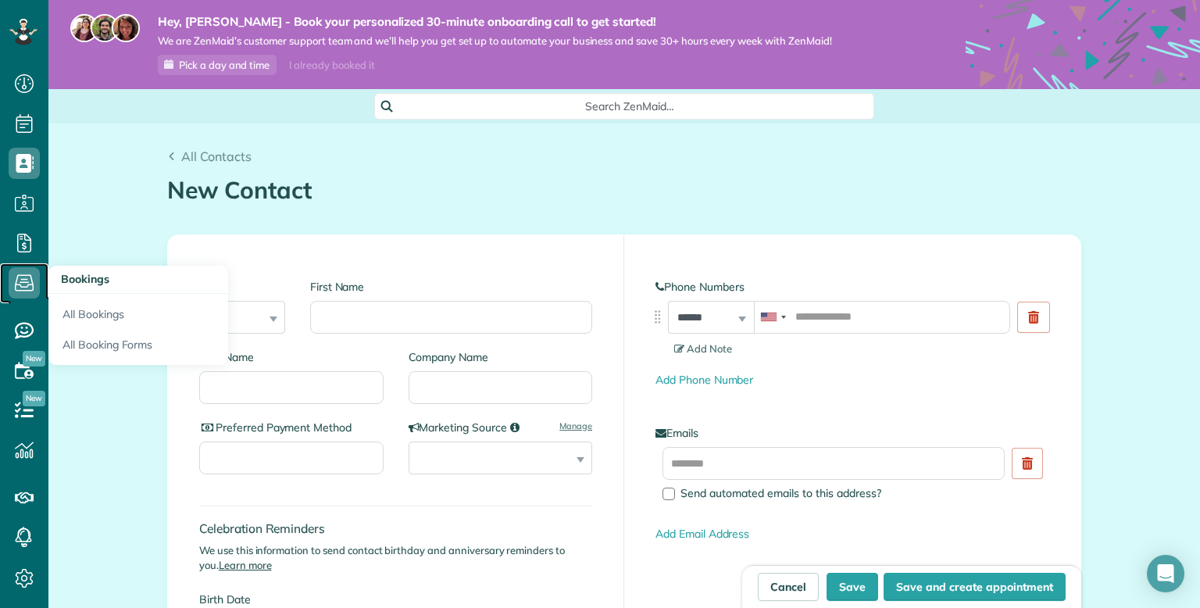
click at [28, 289] on icon at bounding box center [24, 282] width 31 height 31
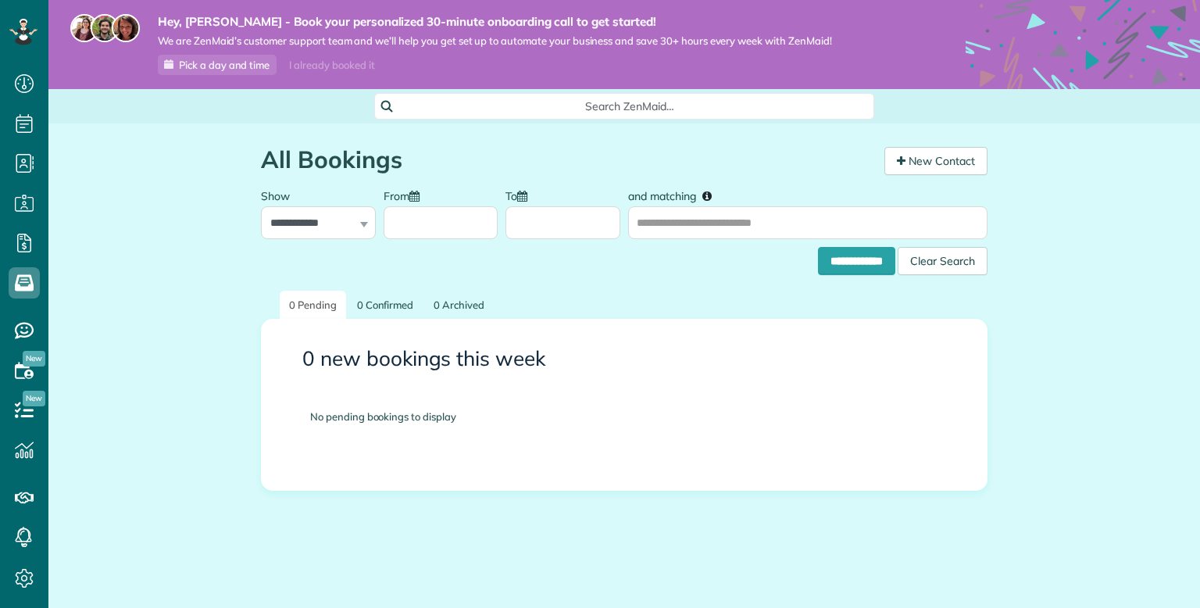
scroll to position [7, 7]
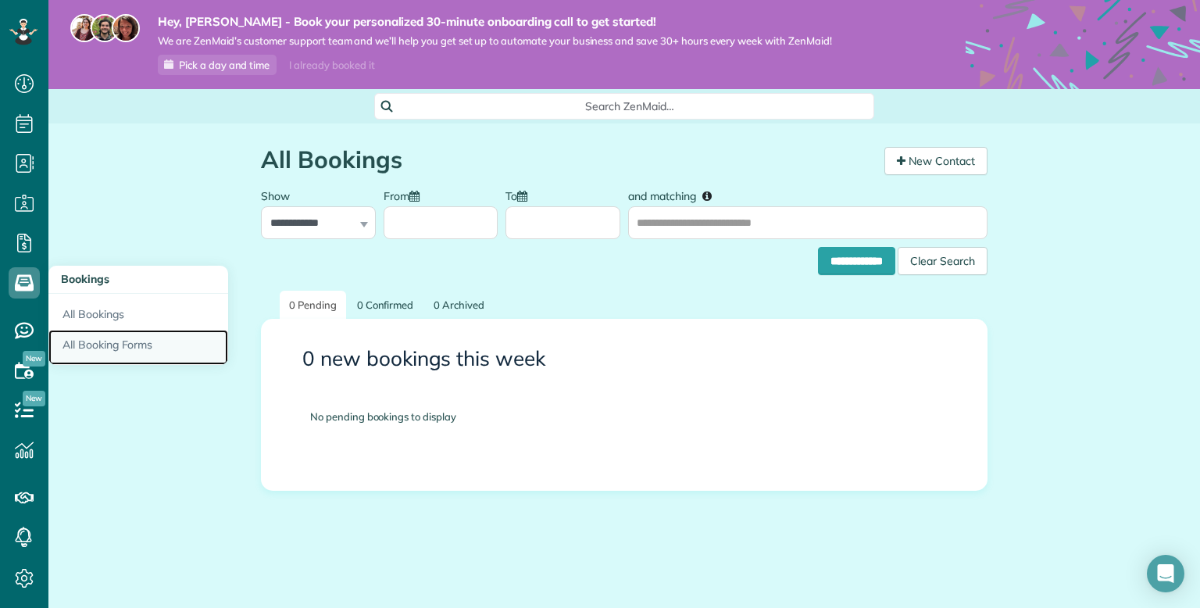
click at [141, 352] on link "All Booking Forms" at bounding box center [138, 348] width 180 height 36
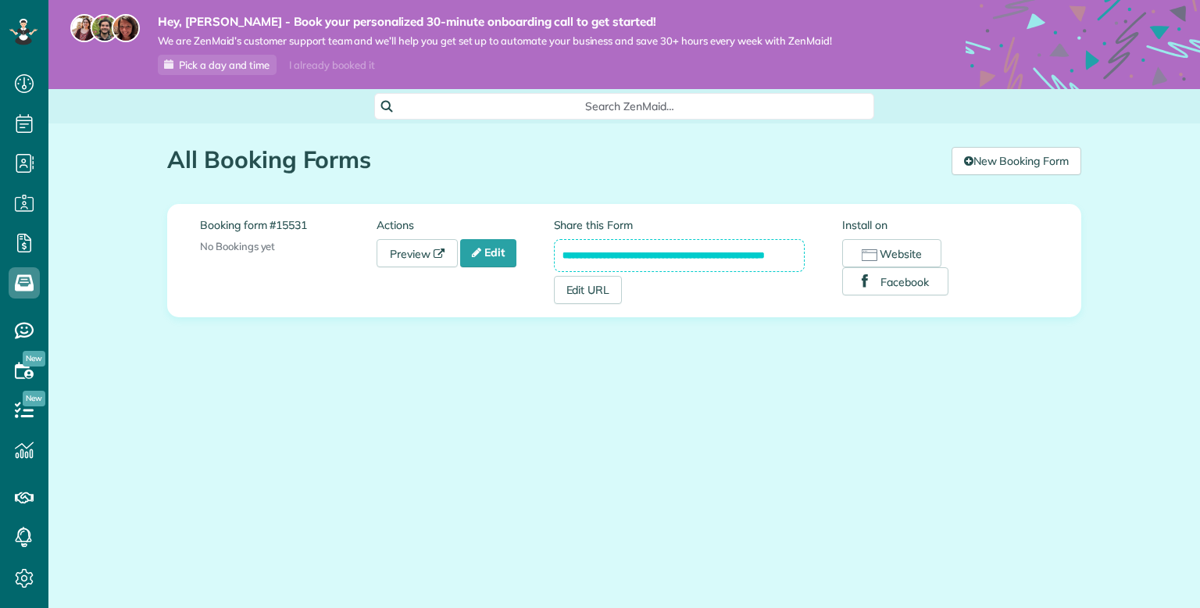
scroll to position [7, 7]
click at [488, 258] on link "Edit" at bounding box center [488, 253] width 56 height 28
click at [603, 297] on link "Edit URL" at bounding box center [588, 290] width 69 height 28
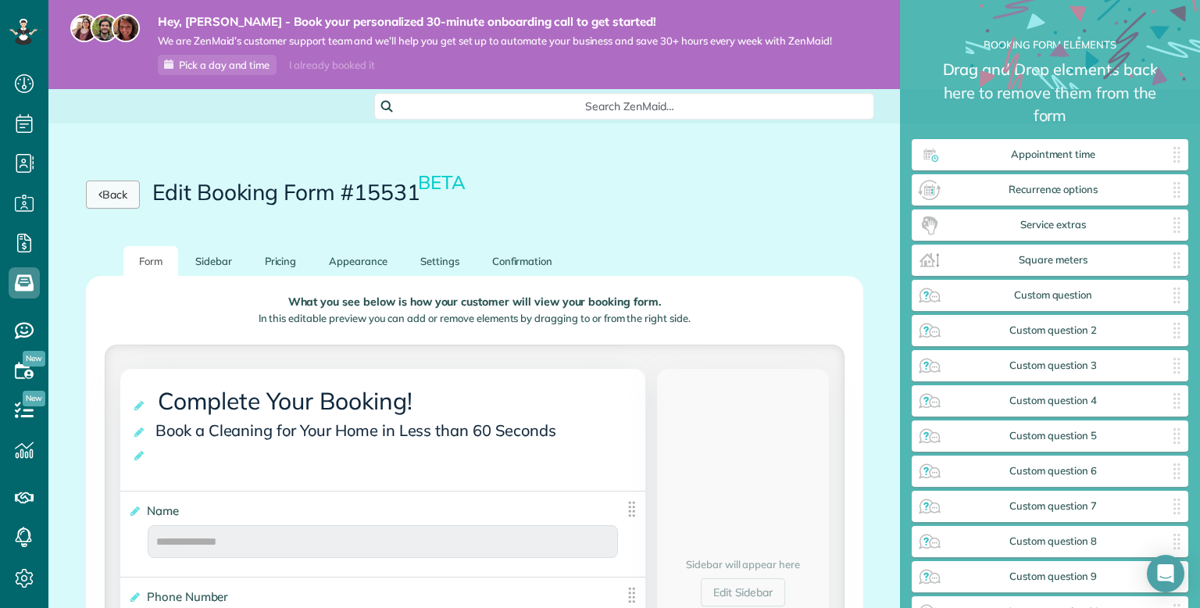
click at [116, 182] on link "Back" at bounding box center [113, 195] width 54 height 28
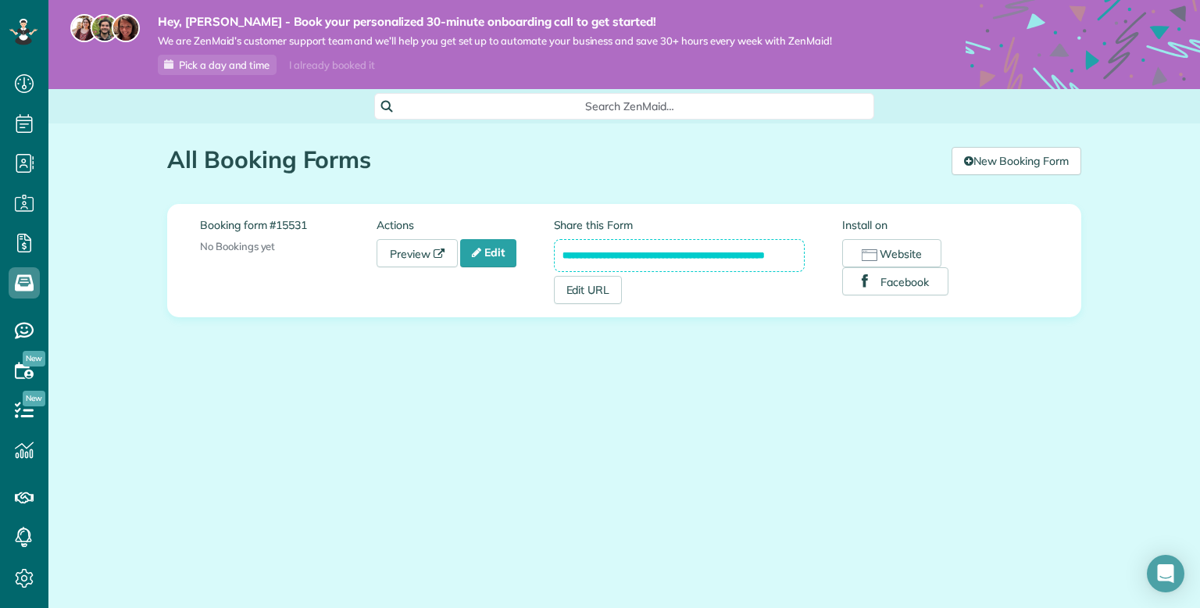
scroll to position [0, 9]
drag, startPoint x: 560, startPoint y: 255, endPoint x: 846, endPoint y: 264, distance: 287.0
click at [846, 264] on div "**********" at bounding box center [801, 260] width 495 height 87
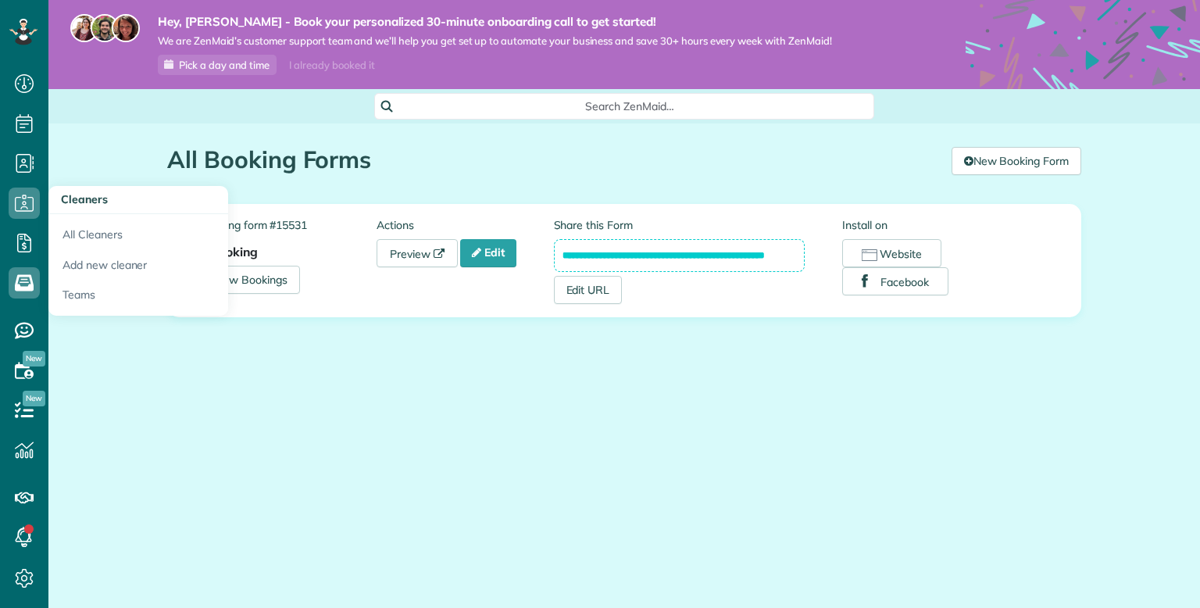
scroll to position [7, 7]
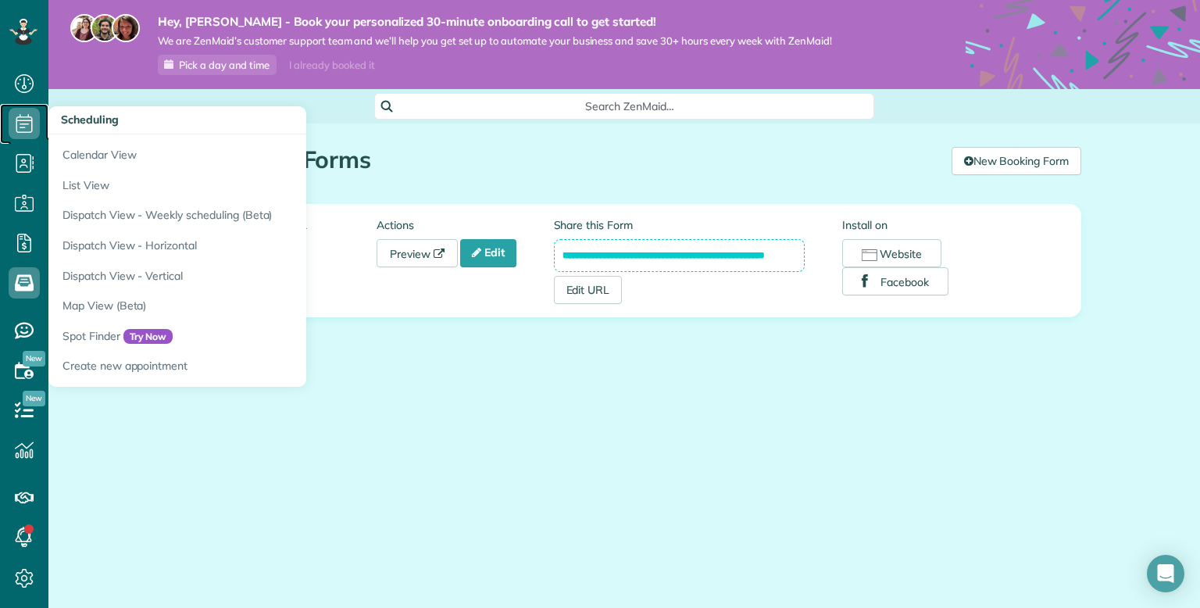
click at [18, 118] on icon at bounding box center [24, 123] width 31 height 31
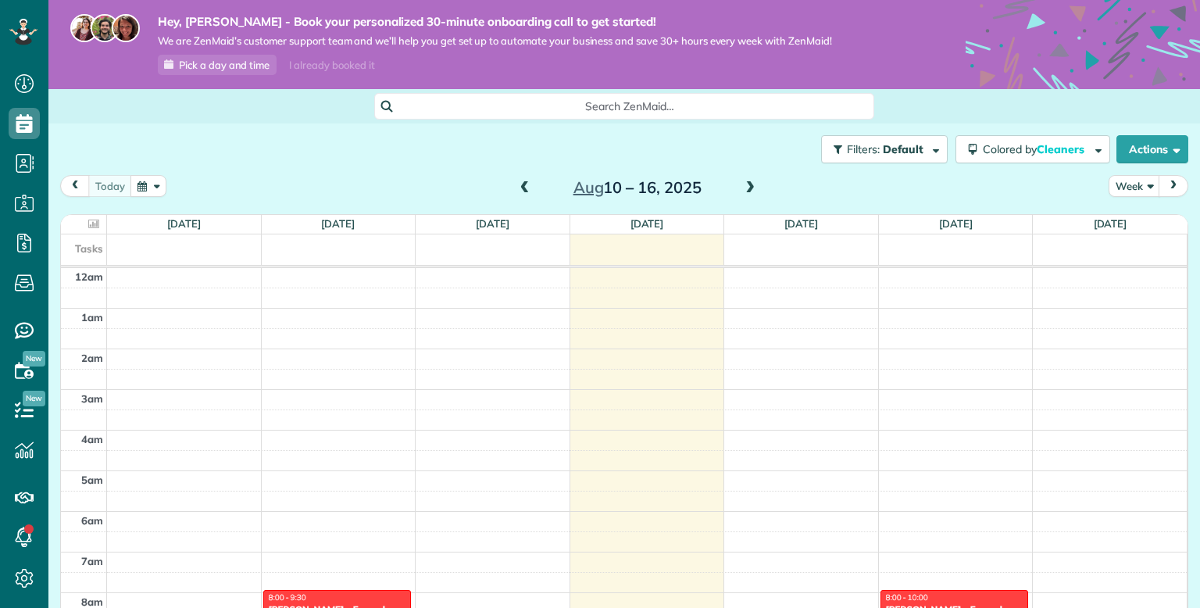
scroll to position [283, 0]
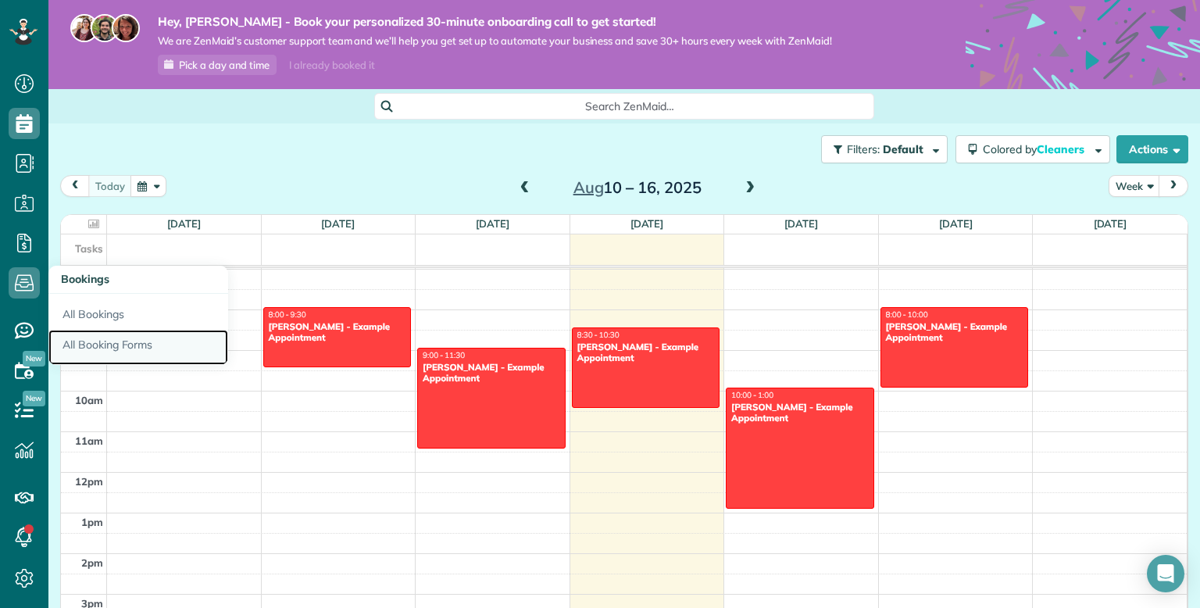
click at [102, 340] on link "All Booking Forms" at bounding box center [138, 348] width 180 height 36
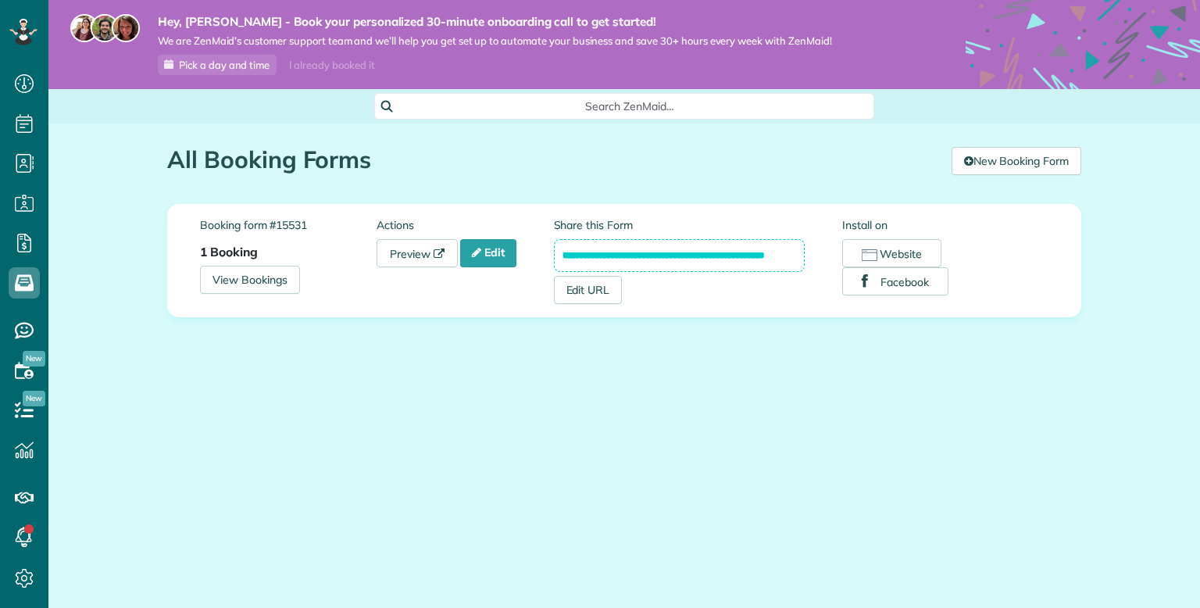
scroll to position [7, 7]
click at [249, 276] on link "View Bookings" at bounding box center [250, 280] width 100 height 28
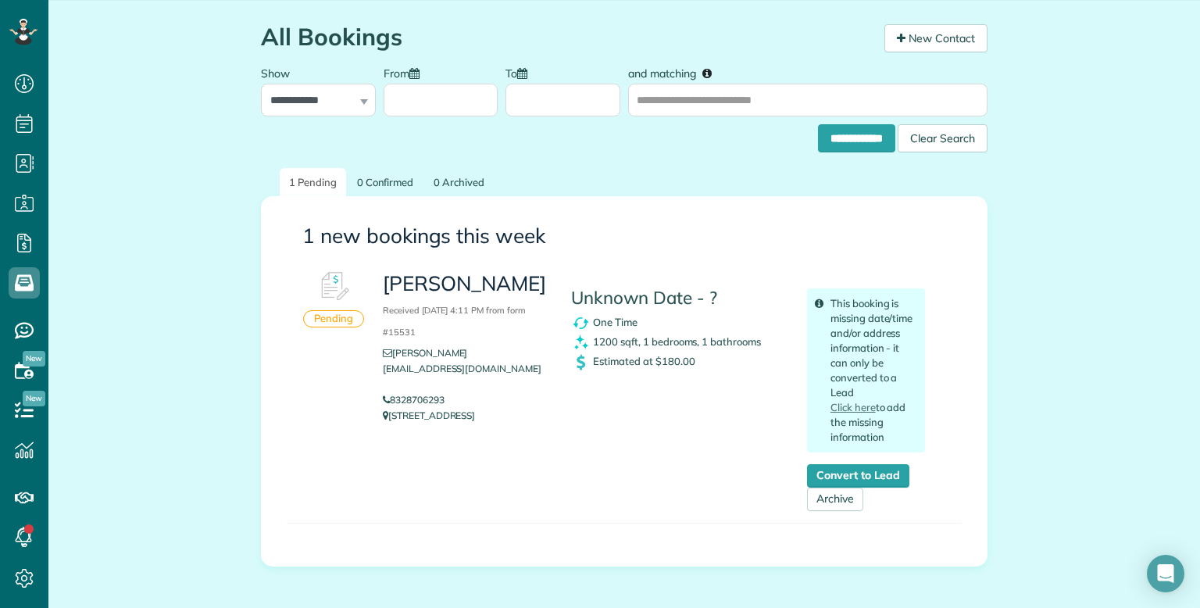
scroll to position [125, 0]
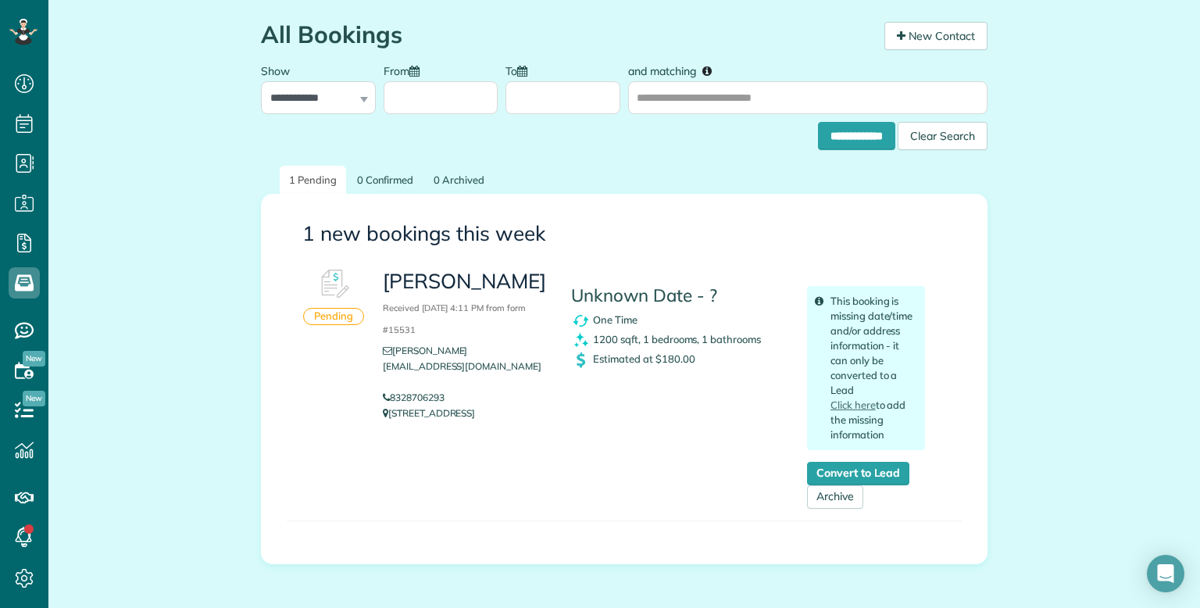
drag, startPoint x: 1200, startPoint y: 95, endPoint x: 1200, endPoint y: 188, distance: 93.8
click at [1200, 188] on div "**********" at bounding box center [624, 322] width 1152 height 717
click at [860, 404] on link "Click here" at bounding box center [853, 405] width 45 height 13
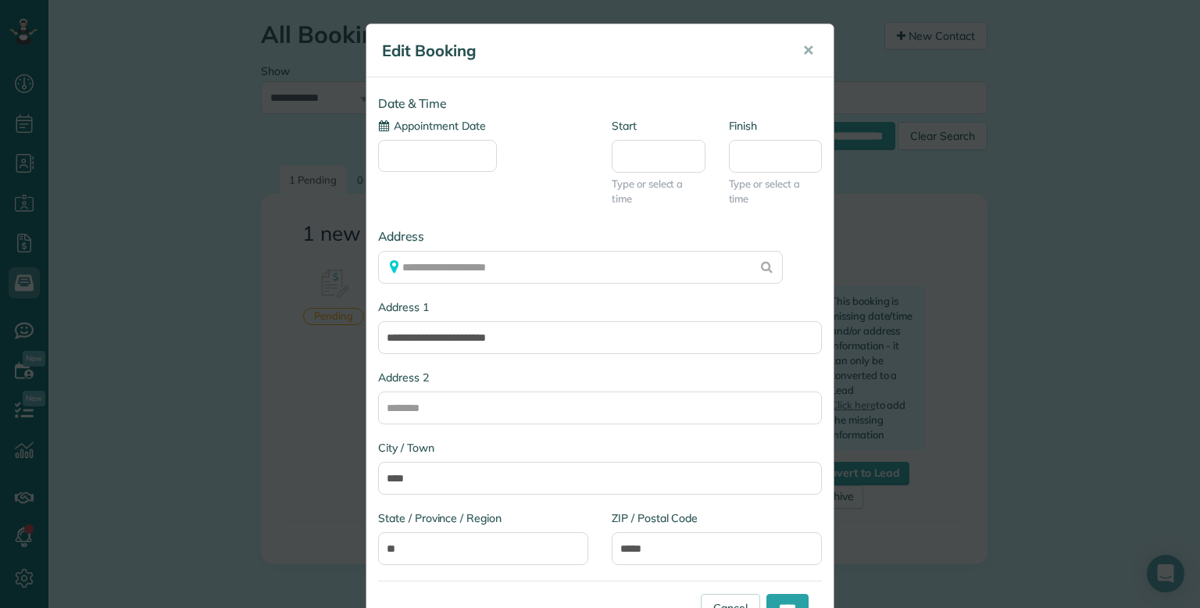
click at [400, 146] on input "Appointment Date" at bounding box center [437, 156] width 119 height 32
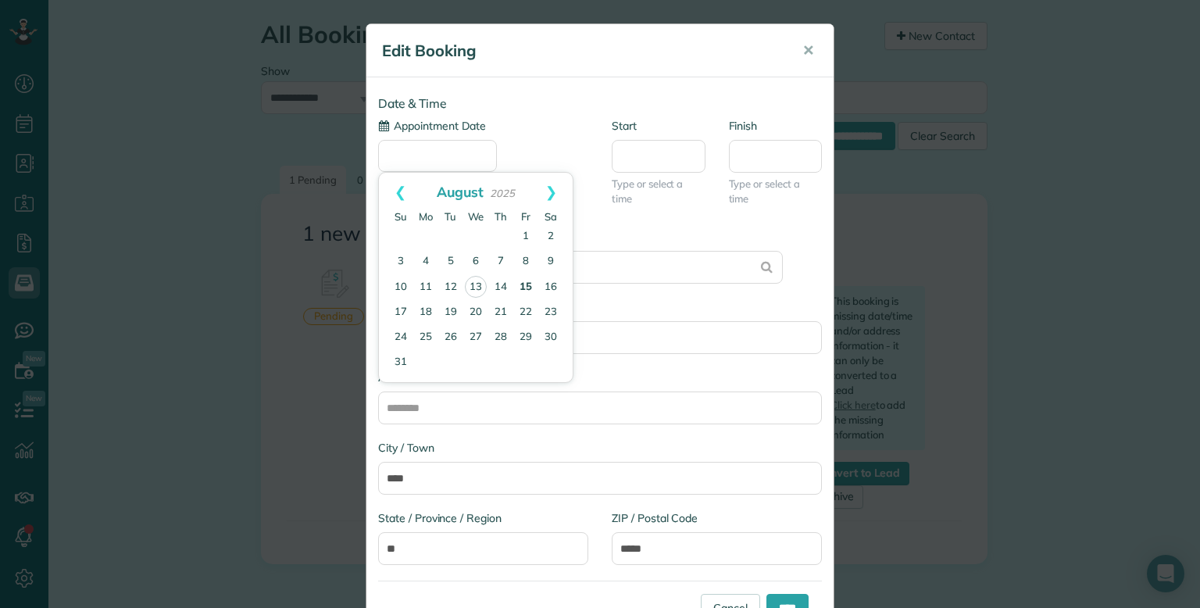
click at [527, 291] on link "15" at bounding box center [525, 287] width 25 height 25
type input "**********"
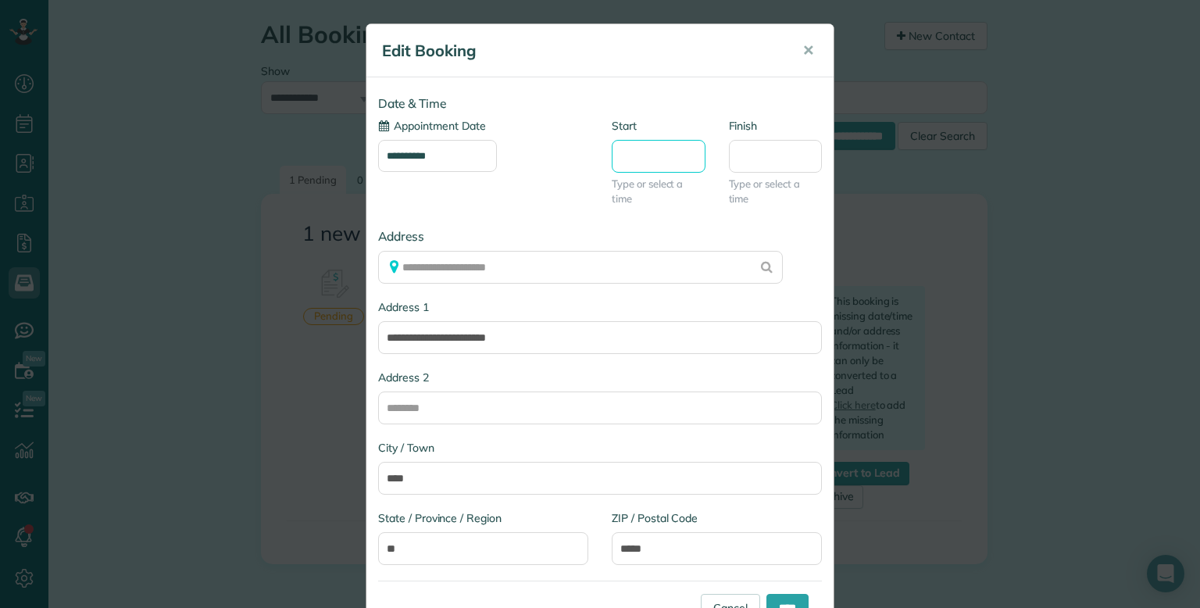
click at [635, 172] on body "Dashboard Scheduling Calendar View List View Dispatch View - Weekly scheduling …" at bounding box center [600, 304] width 1200 height 608
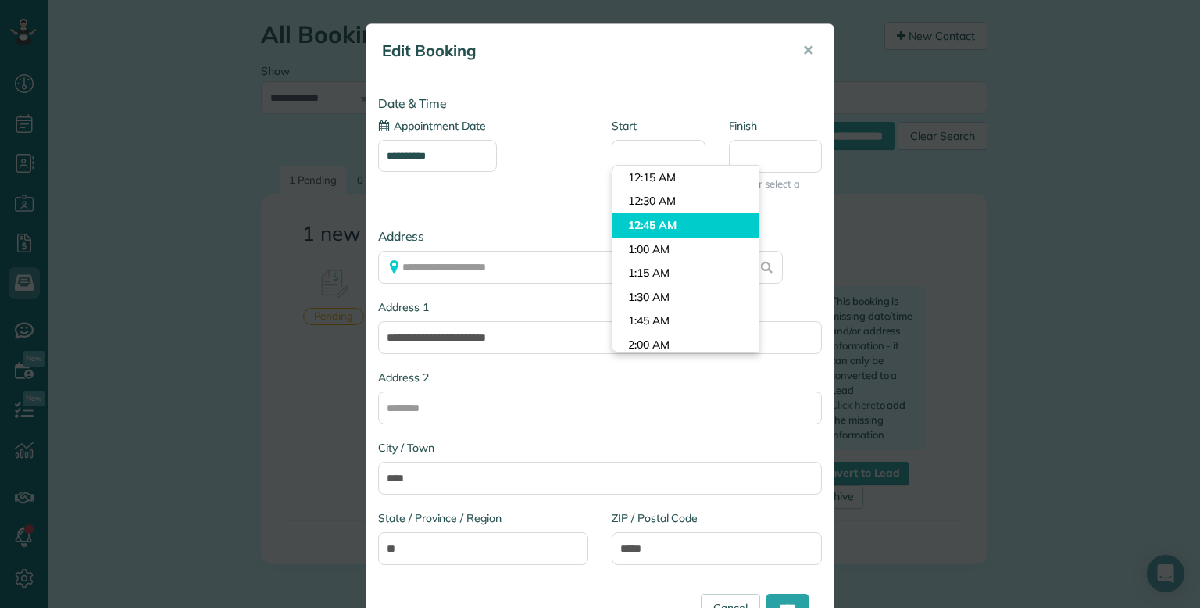
type input "********"
click at [667, 229] on body "Dashboard Scheduling Calendar View List View Dispatch View - Weekly scheduling …" at bounding box center [600, 304] width 1200 height 608
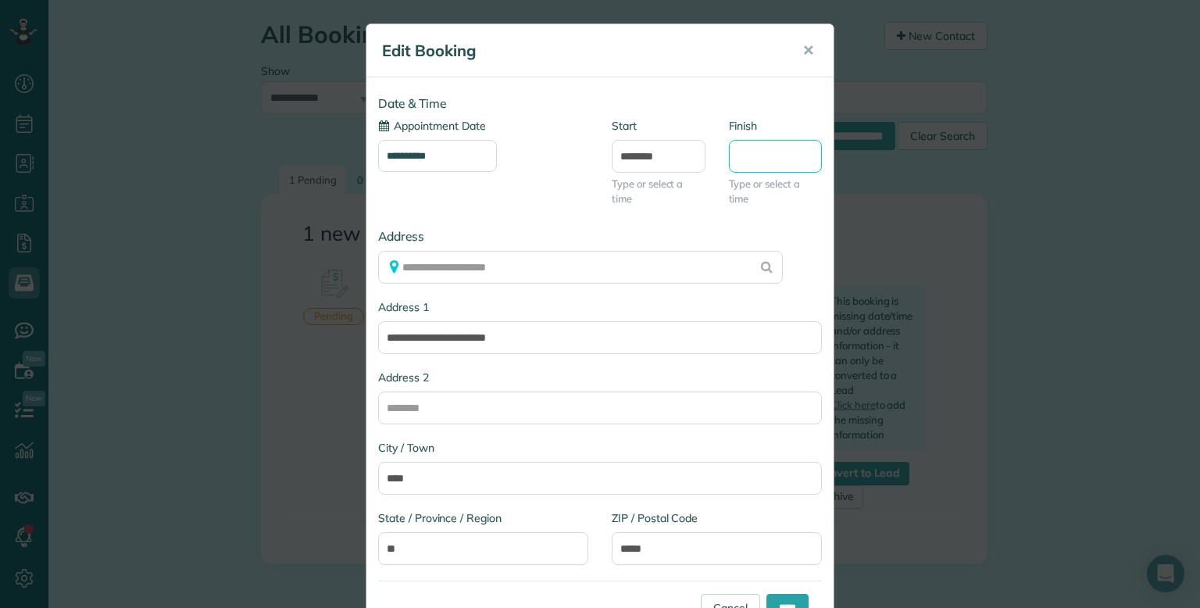
click at [772, 150] on input "Finish" at bounding box center [776, 156] width 94 height 33
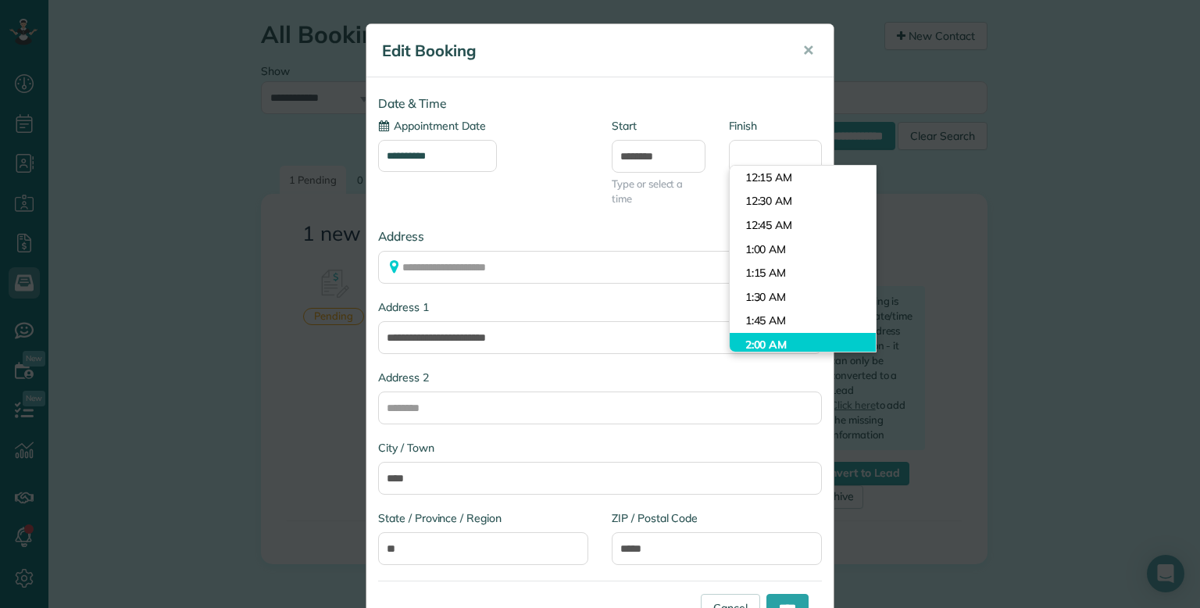
type input "*******"
click at [785, 335] on body "Dashboard Scheduling Calendar View List View Dispatch View - Weekly scheduling …" at bounding box center [600, 304] width 1200 height 608
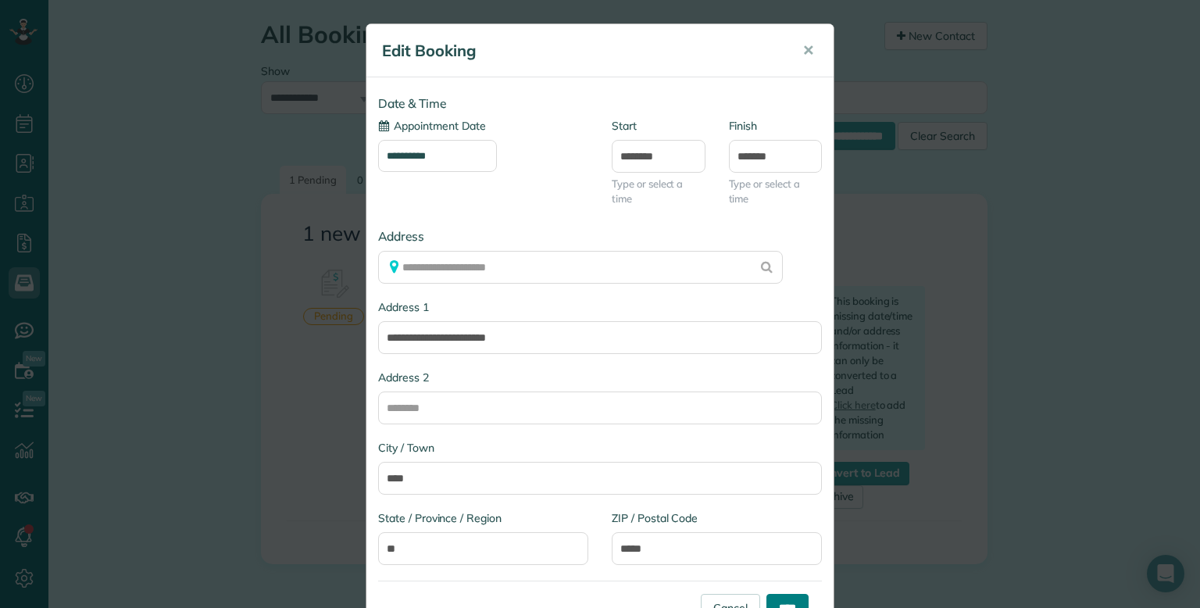
click at [770, 597] on input "****" at bounding box center [788, 608] width 42 height 28
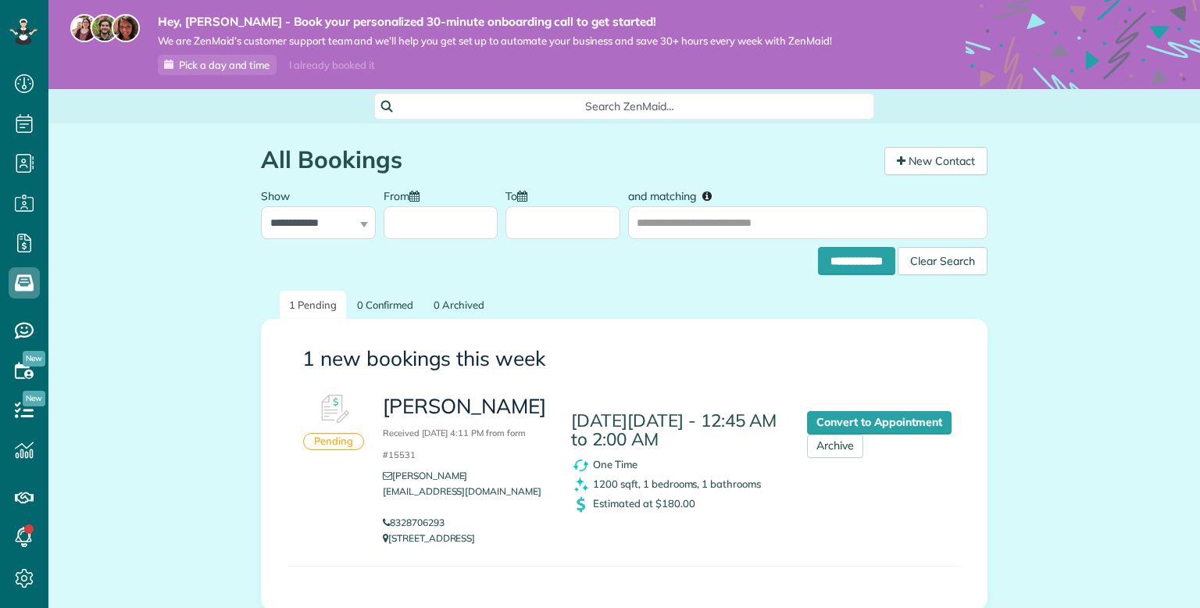
scroll to position [105, 0]
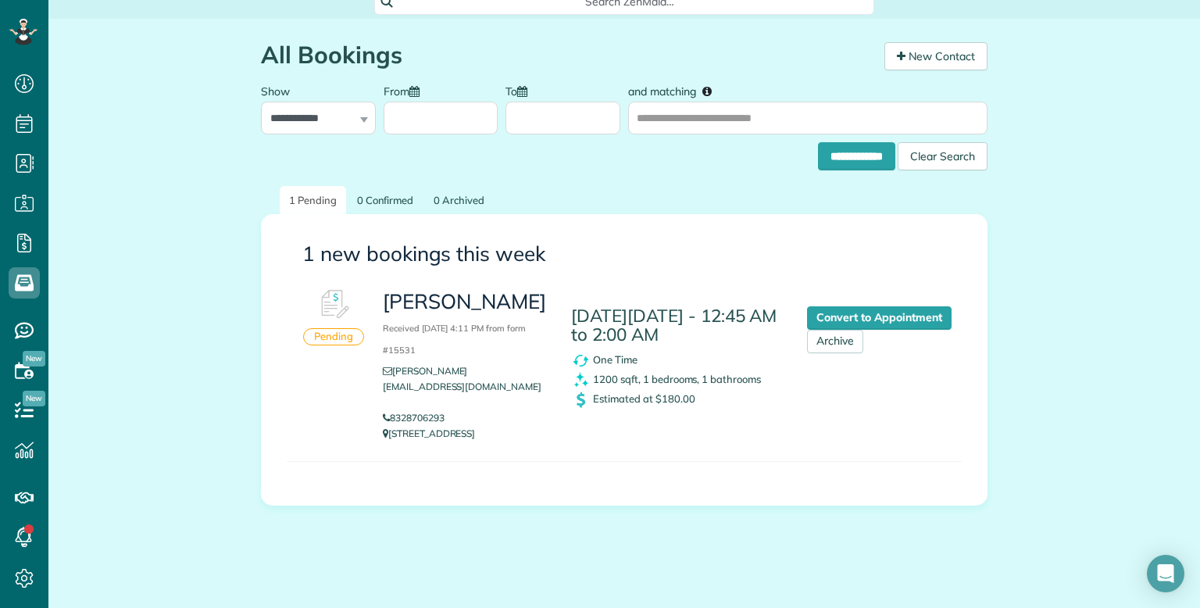
drag, startPoint x: 0, startPoint y: 0, endPoint x: 1191, endPoint y: 341, distance: 1238.8
click at [1191, 341] on div "**********" at bounding box center [624, 320] width 1152 height 603
click at [1153, 342] on div "**********" at bounding box center [624, 320] width 1152 height 603
click at [832, 324] on link "Convert to Appointment" at bounding box center [879, 317] width 145 height 23
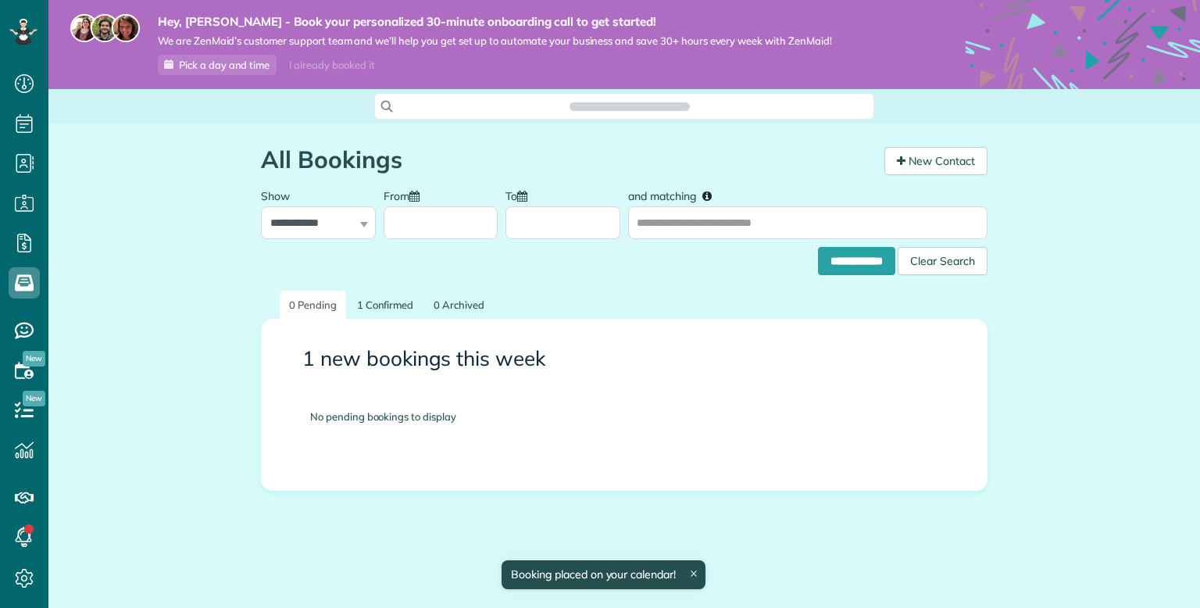
scroll to position [7, 7]
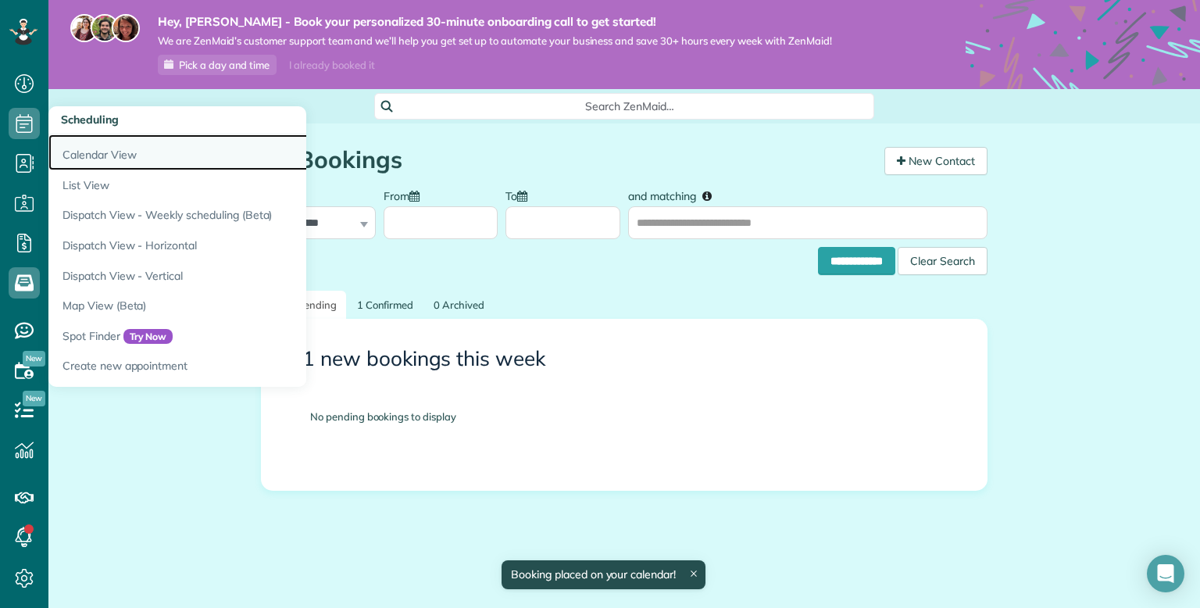
click at [116, 148] on link "Calendar View" at bounding box center [243, 152] width 391 height 36
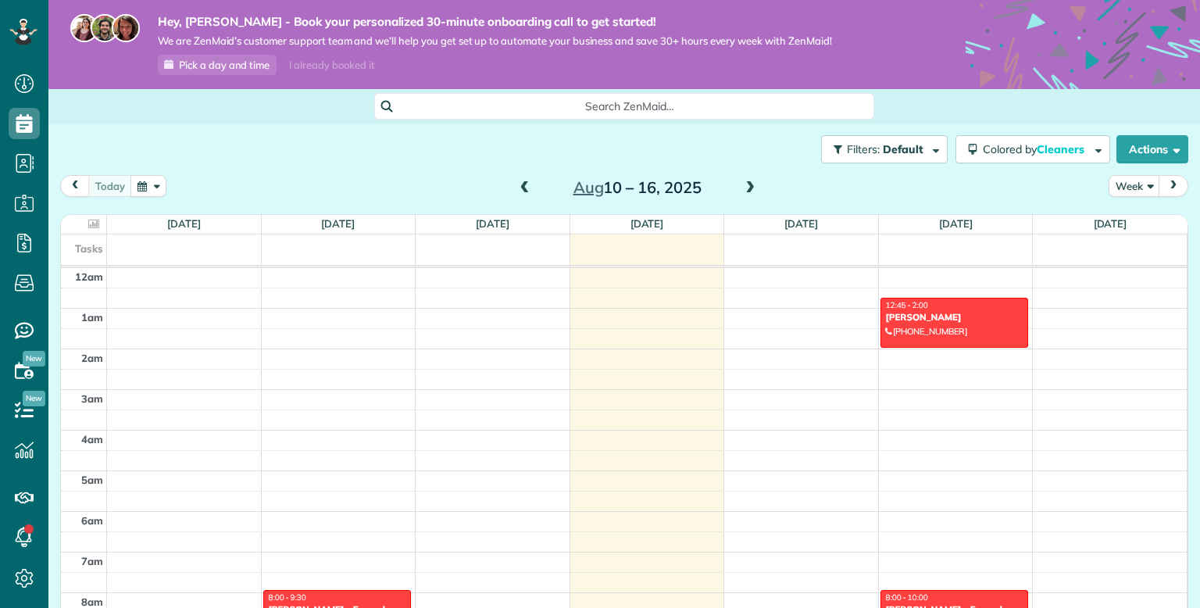
scroll to position [283, 0]
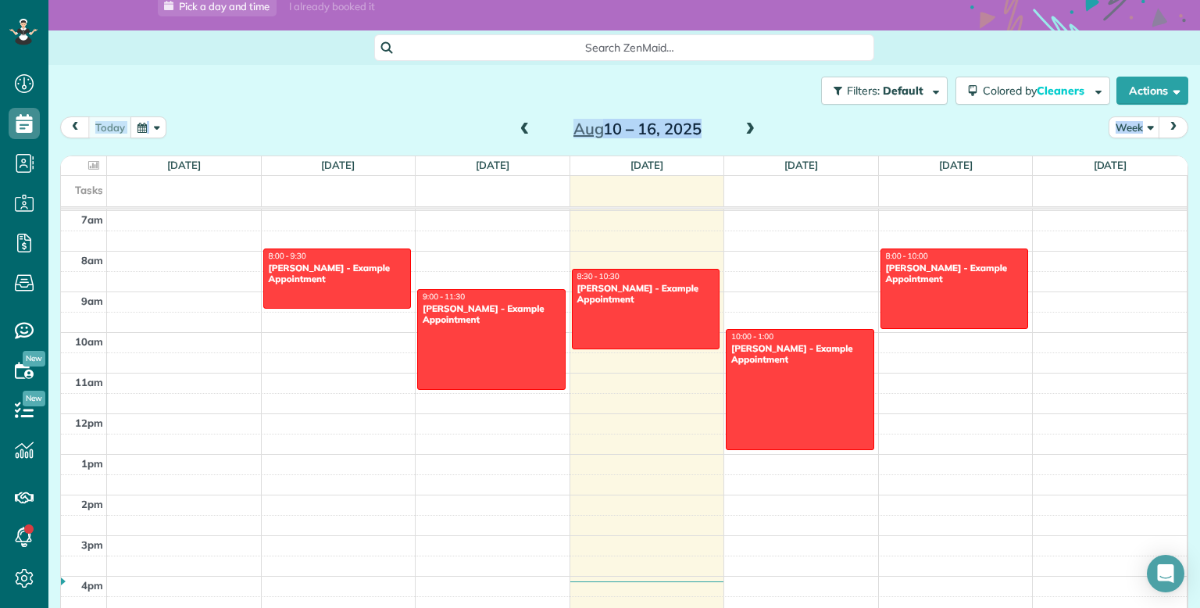
drag, startPoint x: 1200, startPoint y: 147, endPoint x: 1198, endPoint y: 188, distance: 41.4
click at [1198, 188] on main "Hey, Elijah - Book your personalized 30-minute onboarding call to get started! …" at bounding box center [624, 304] width 1152 height 608
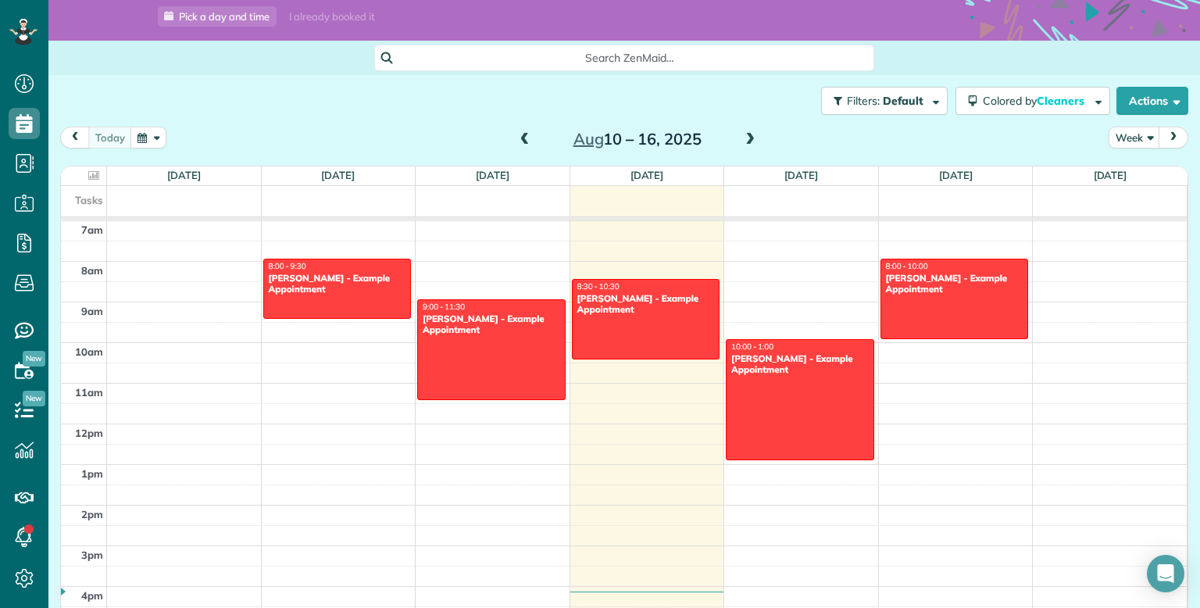
click at [782, 123] on div "Filters: Default Colored by Cleaners Color by Cleaner Color by Team Color by St…" at bounding box center [624, 101] width 1152 height 52
click at [362, 308] on div at bounding box center [337, 288] width 147 height 59
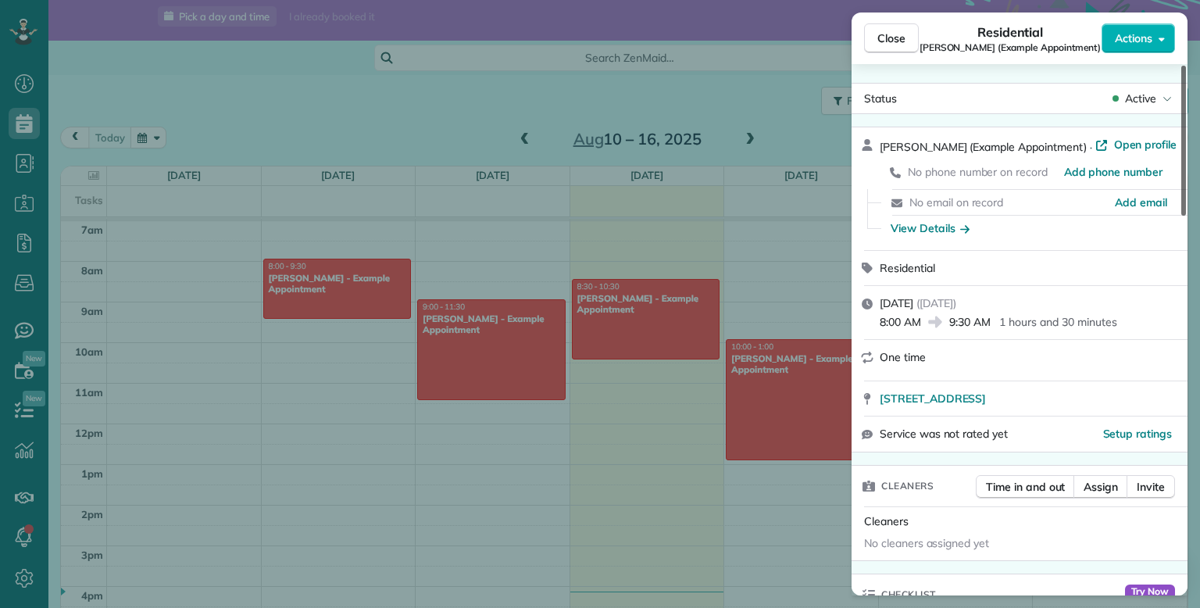
drag, startPoint x: 1186, startPoint y: 113, endPoint x: 1171, endPoint y: 81, distance: 34.6
click at [1182, 81] on div at bounding box center [1184, 141] width 5 height 150
click at [889, 40] on span "Close" at bounding box center [892, 38] width 28 height 16
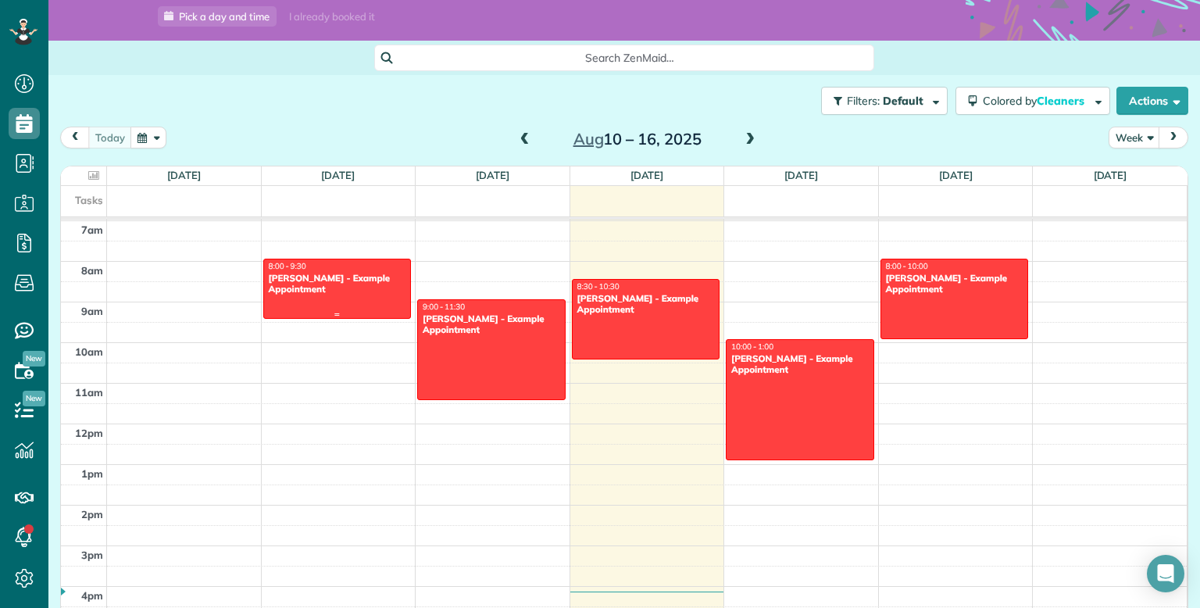
click at [293, 309] on div at bounding box center [337, 288] width 147 height 59
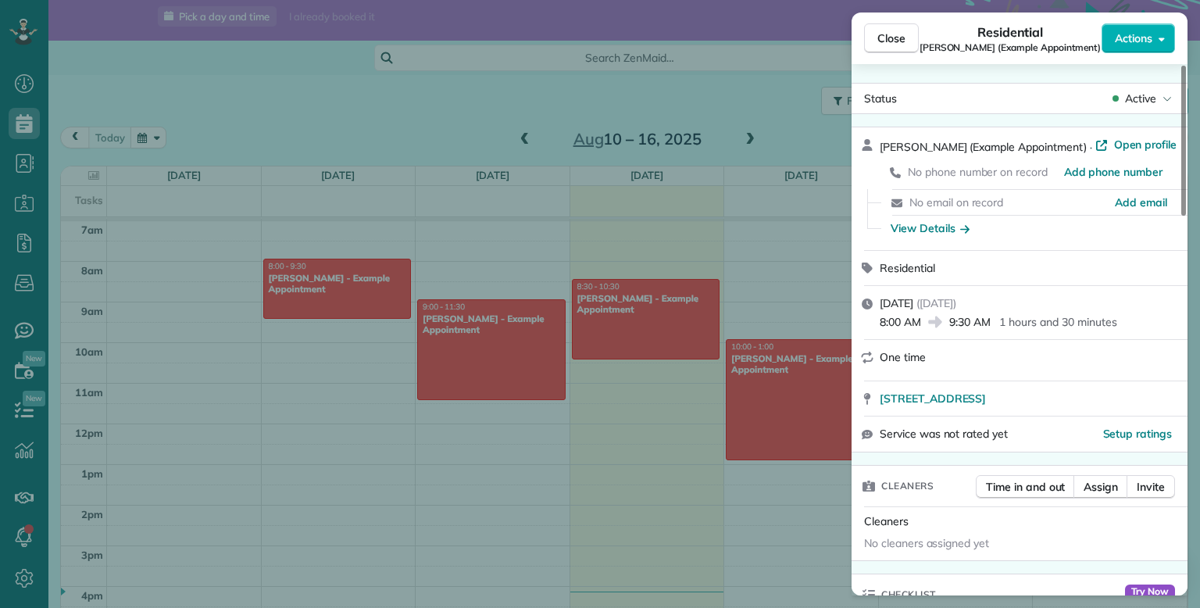
click at [1150, 34] on span "Actions" at bounding box center [1134, 38] width 38 height 16
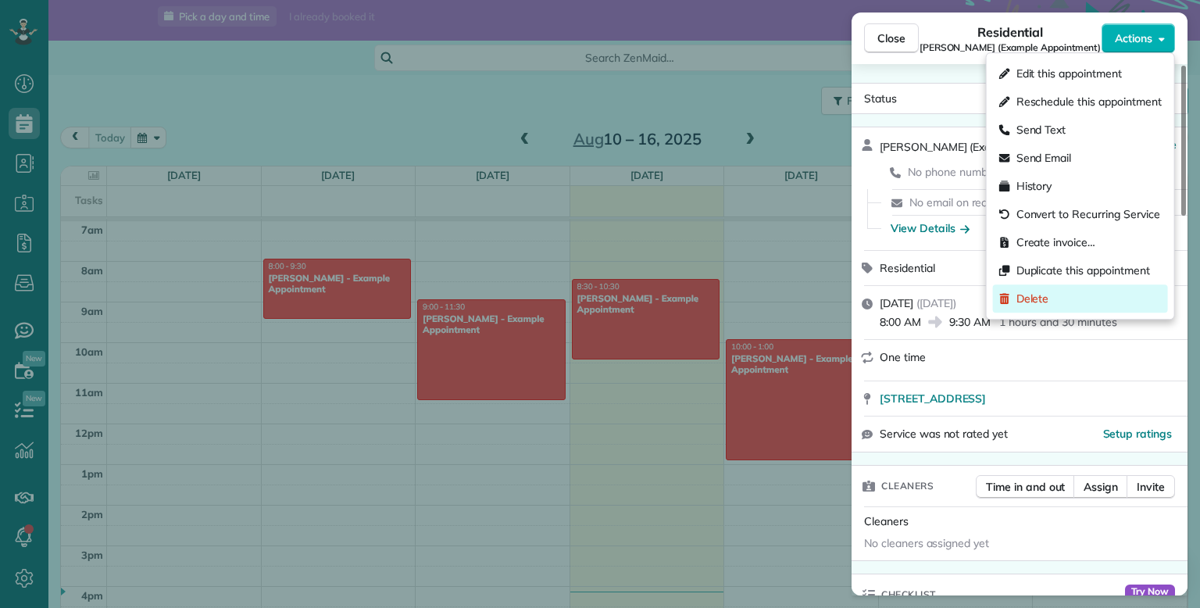
click at [1071, 310] on div "Delete" at bounding box center [1080, 298] width 175 height 28
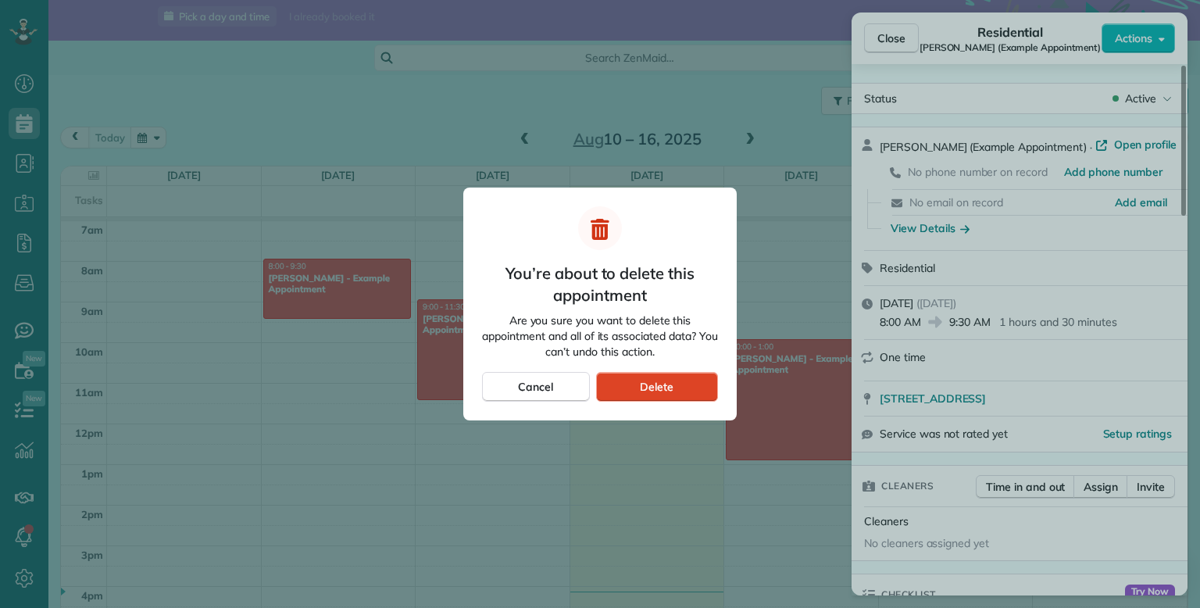
click at [646, 387] on span "Delete" at bounding box center [657, 387] width 34 height 16
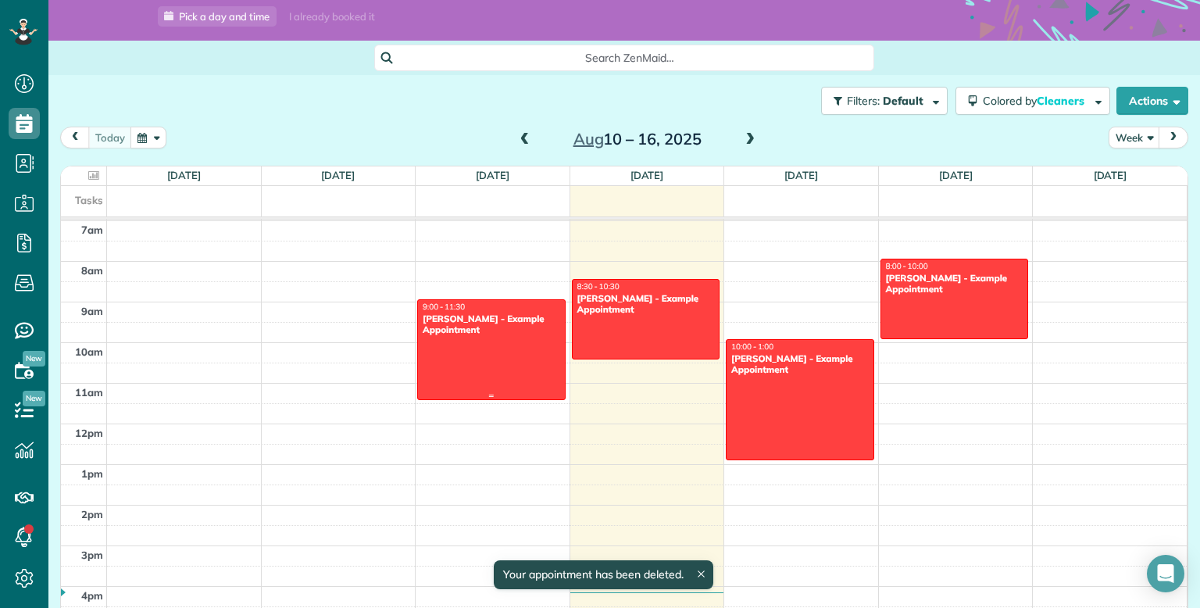
click at [514, 376] on div at bounding box center [491, 349] width 147 height 99
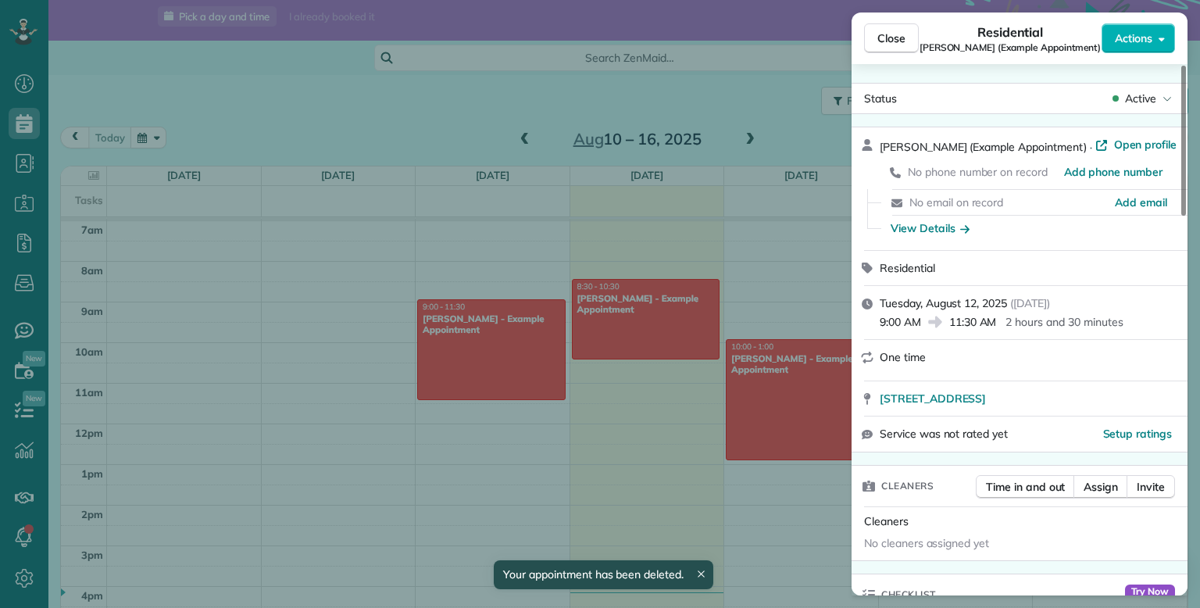
click at [449, 422] on div "Close Residential Carolyn Arellano (Example Appointment) Actions Status Active …" at bounding box center [600, 304] width 1200 height 608
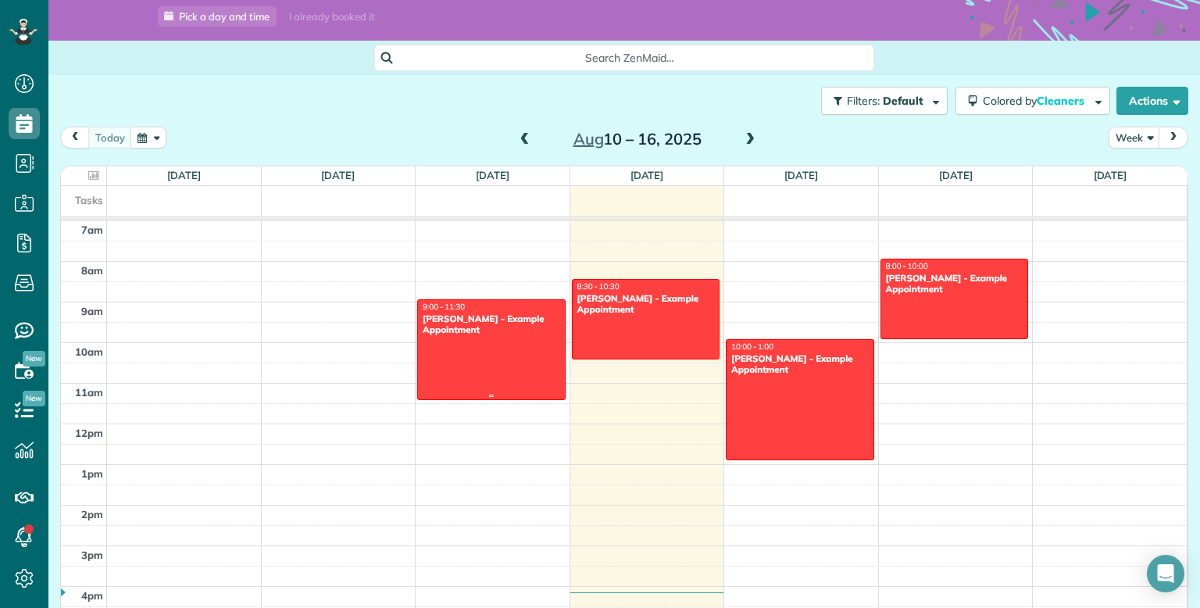
click at [488, 385] on div at bounding box center [491, 349] width 147 height 99
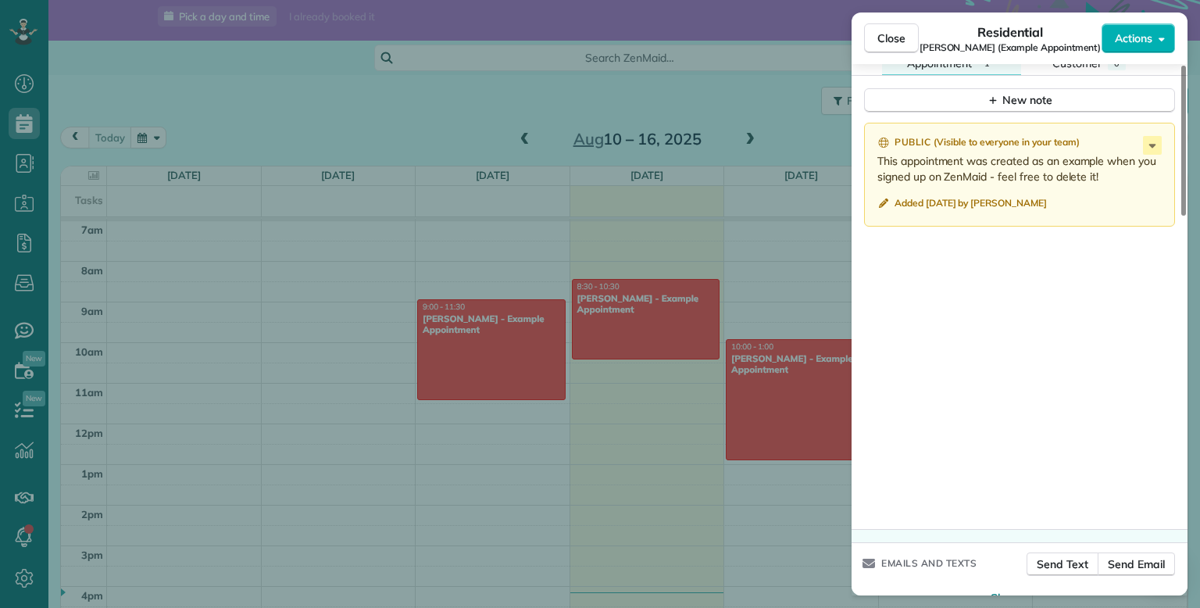
scroll to position [1335, 0]
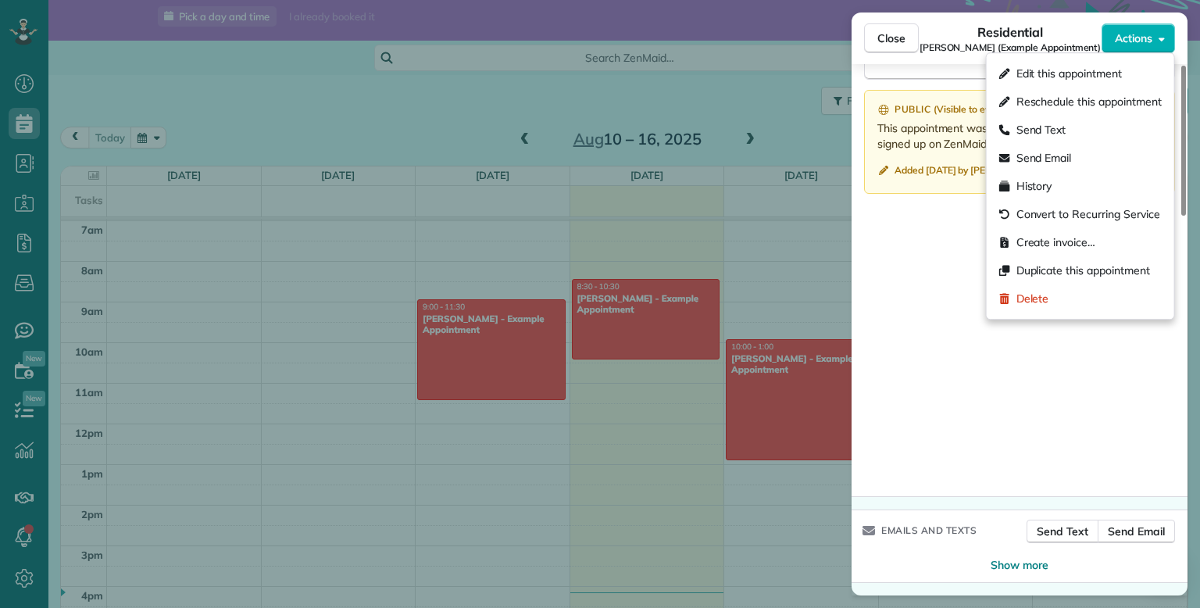
click at [1141, 38] on span "Actions" at bounding box center [1134, 38] width 38 height 16
click at [1042, 300] on span "Delete" at bounding box center [1033, 299] width 33 height 16
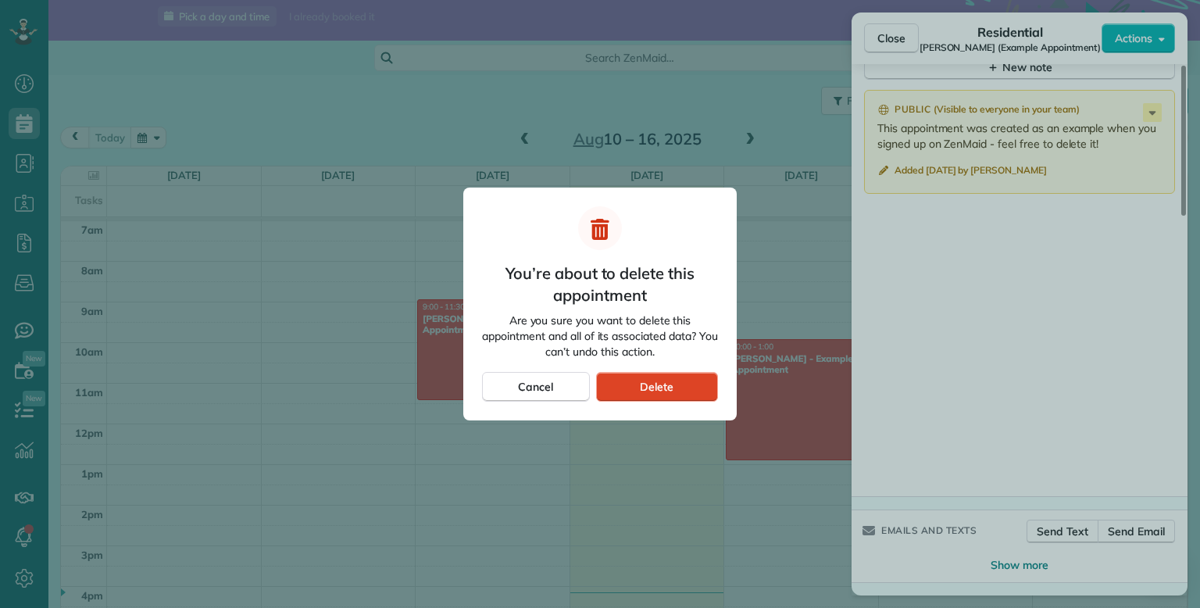
click at [685, 382] on div "Delete" at bounding box center [657, 387] width 122 height 30
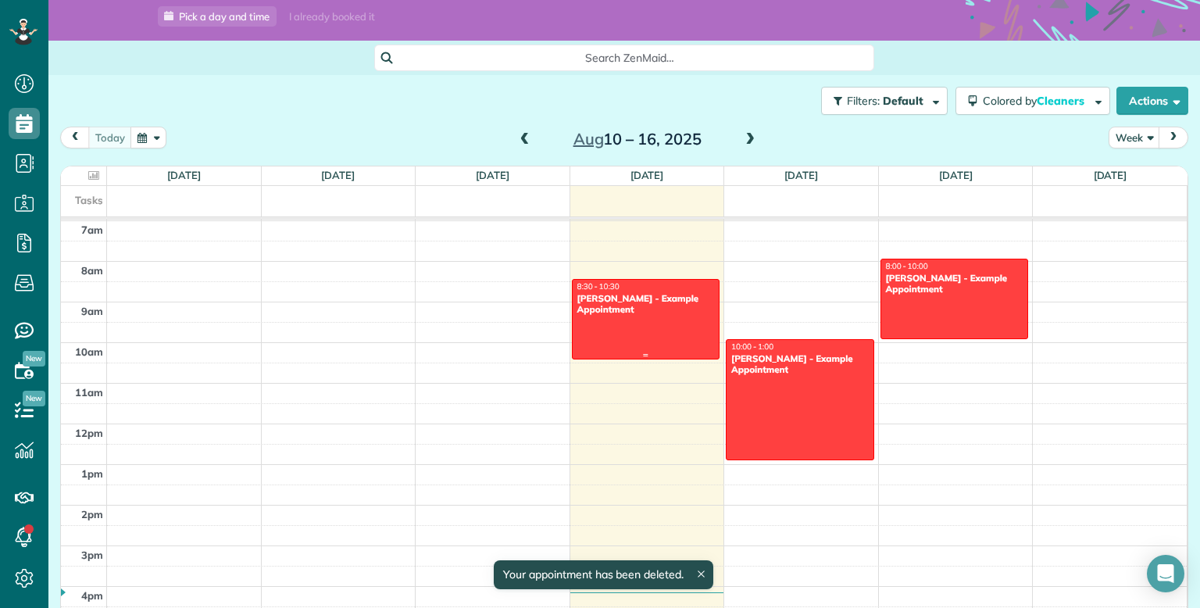
click at [653, 299] on div "Sharon Tinberg - Example Appointment" at bounding box center [646, 304] width 139 height 23
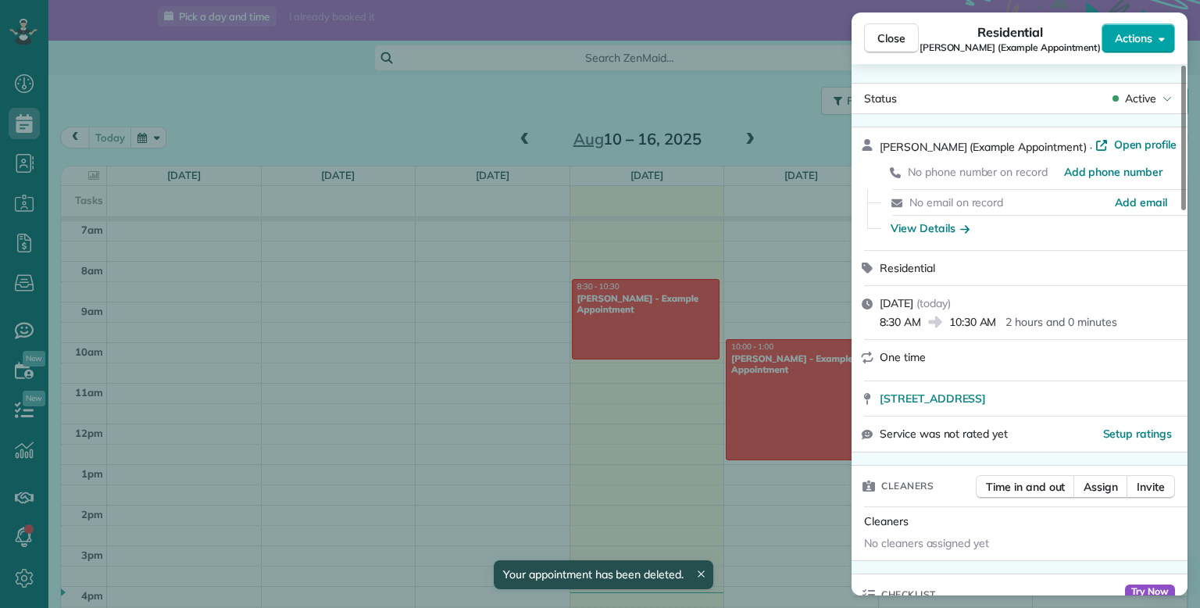
click at [1162, 31] on button "Actions" at bounding box center [1138, 38] width 73 height 30
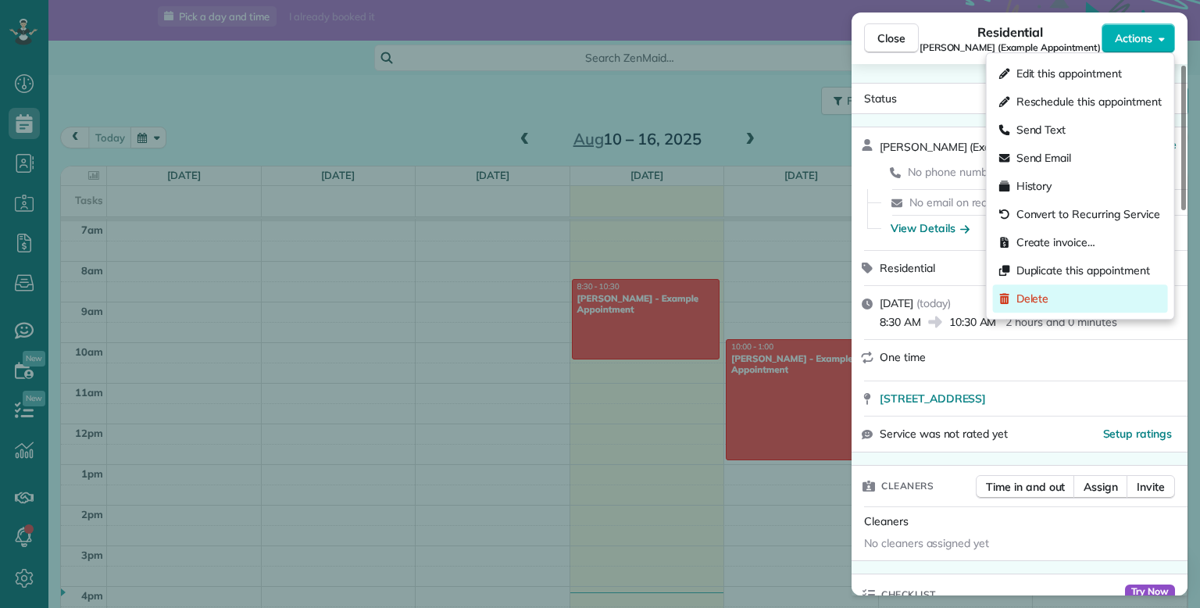
click at [1019, 293] on span "Delete" at bounding box center [1033, 299] width 33 height 16
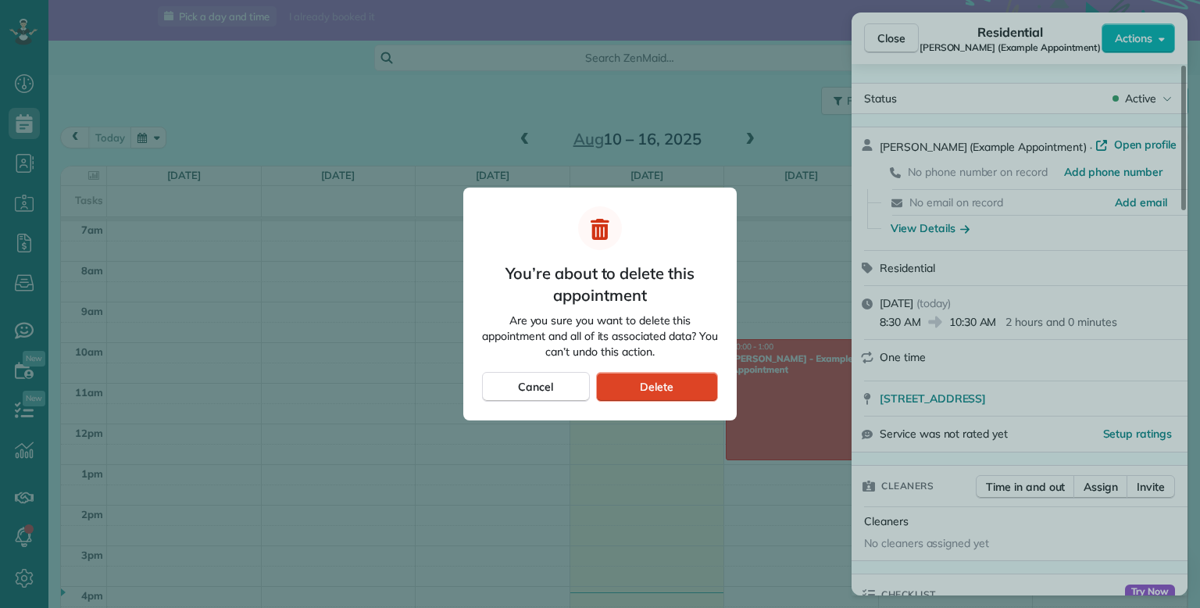
click at [663, 397] on div "Delete" at bounding box center [657, 387] width 122 height 30
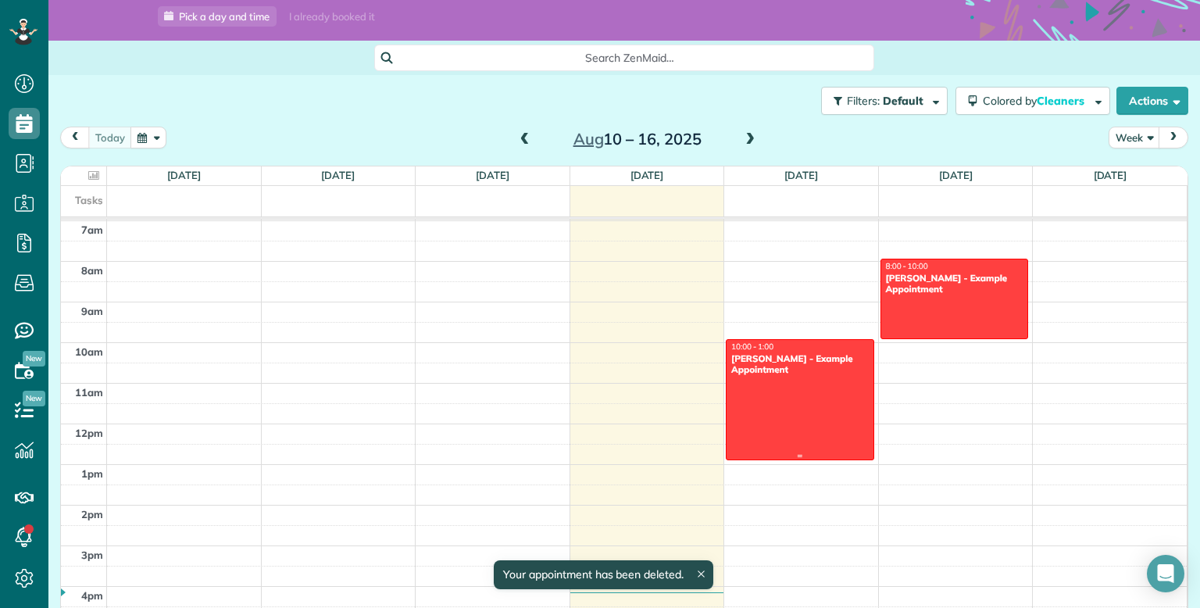
click at [860, 370] on div "Amar Ghose - Example Appointment" at bounding box center [800, 364] width 139 height 23
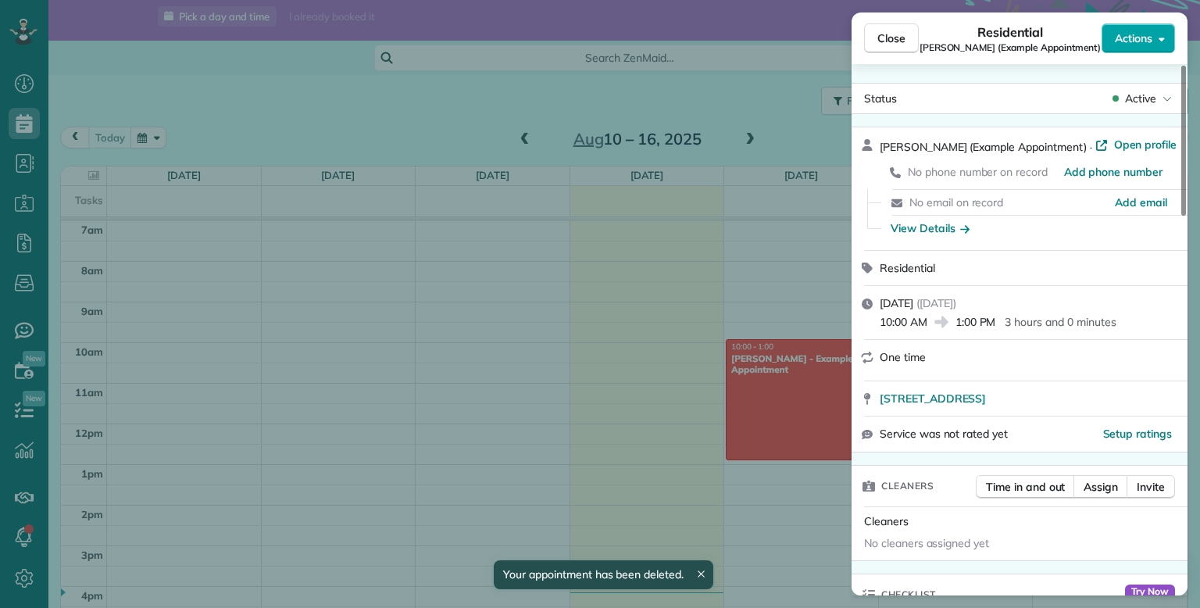
click at [1136, 51] on button "Actions" at bounding box center [1138, 38] width 73 height 30
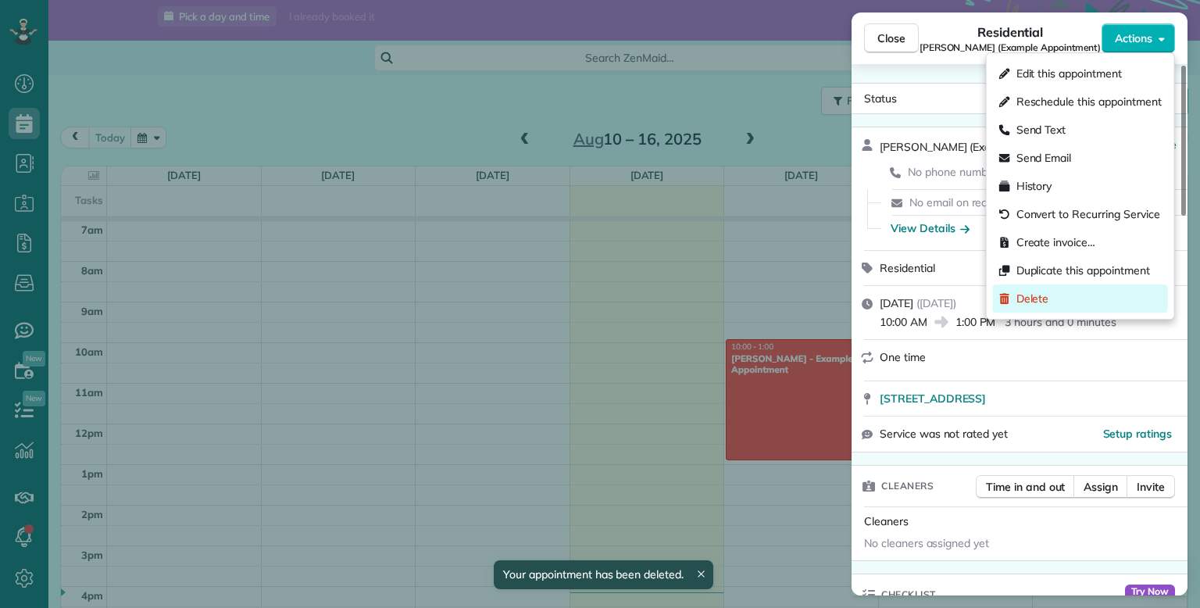
click at [1043, 301] on span "Delete" at bounding box center [1033, 299] width 33 height 16
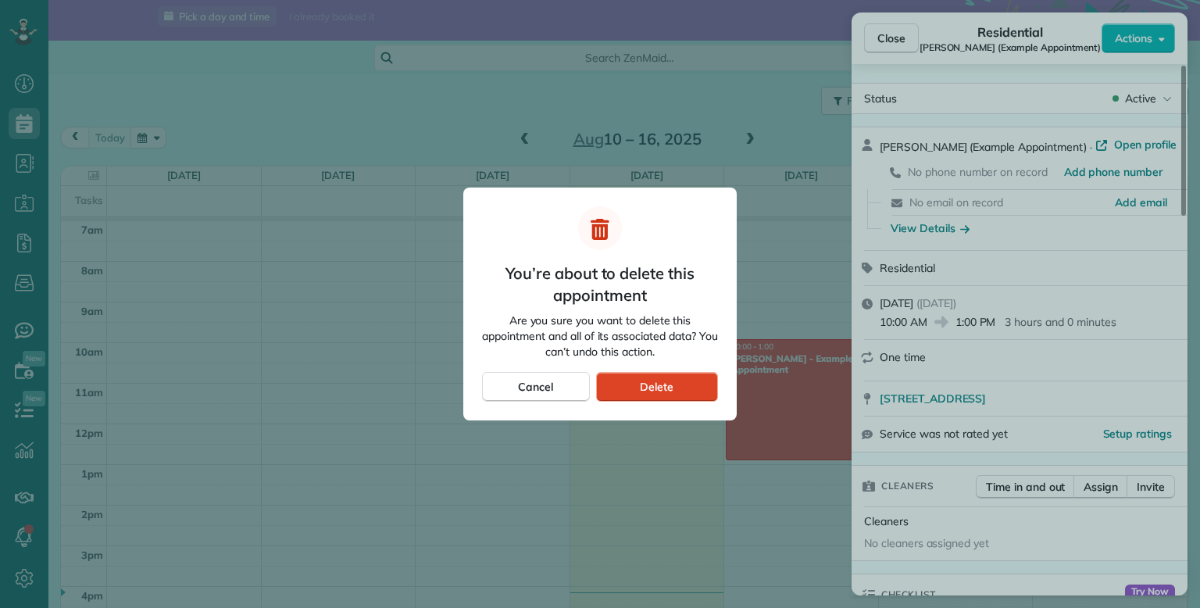
click at [694, 385] on div "Delete" at bounding box center [657, 387] width 122 height 30
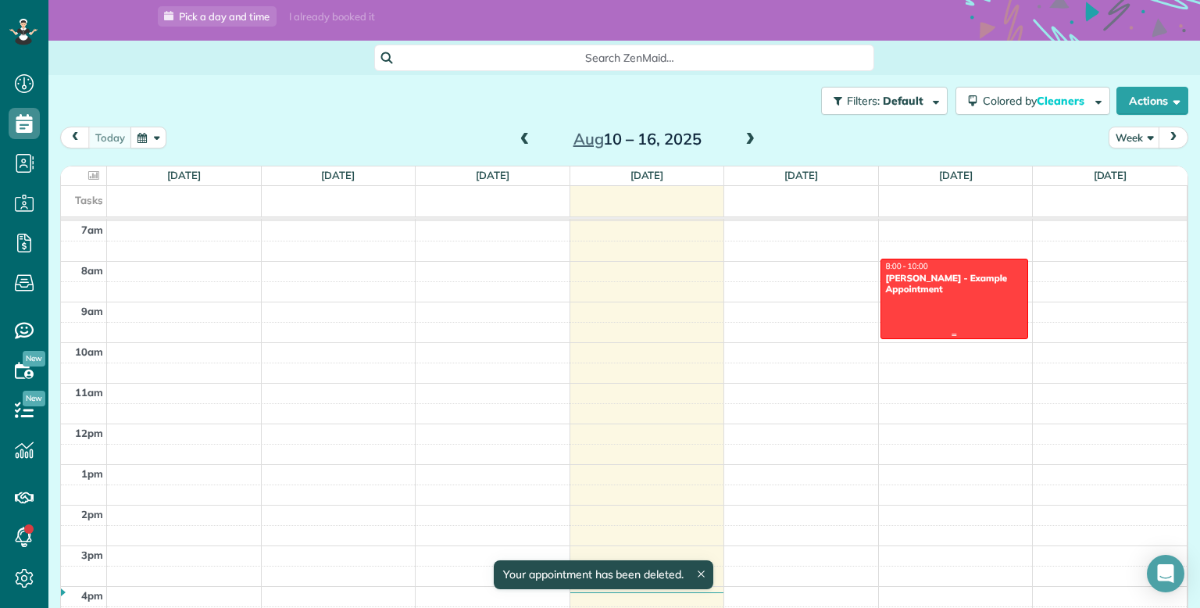
click at [1017, 309] on div at bounding box center [955, 298] width 147 height 79
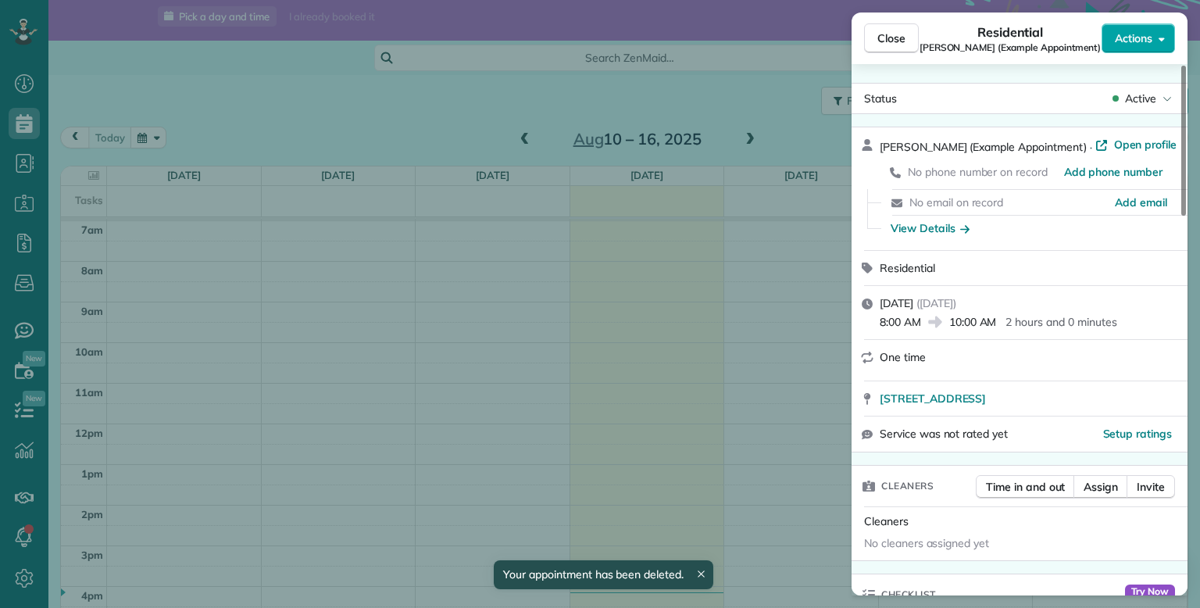
click at [1121, 38] on span "Actions" at bounding box center [1134, 38] width 38 height 16
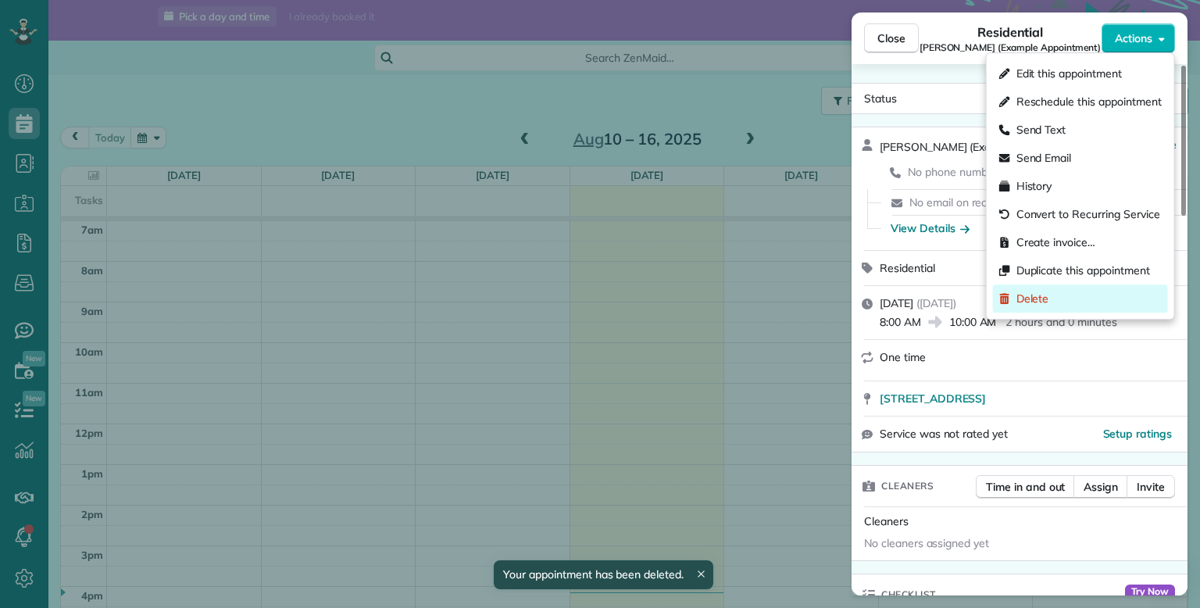
click at [1030, 299] on span "Delete" at bounding box center [1033, 299] width 33 height 16
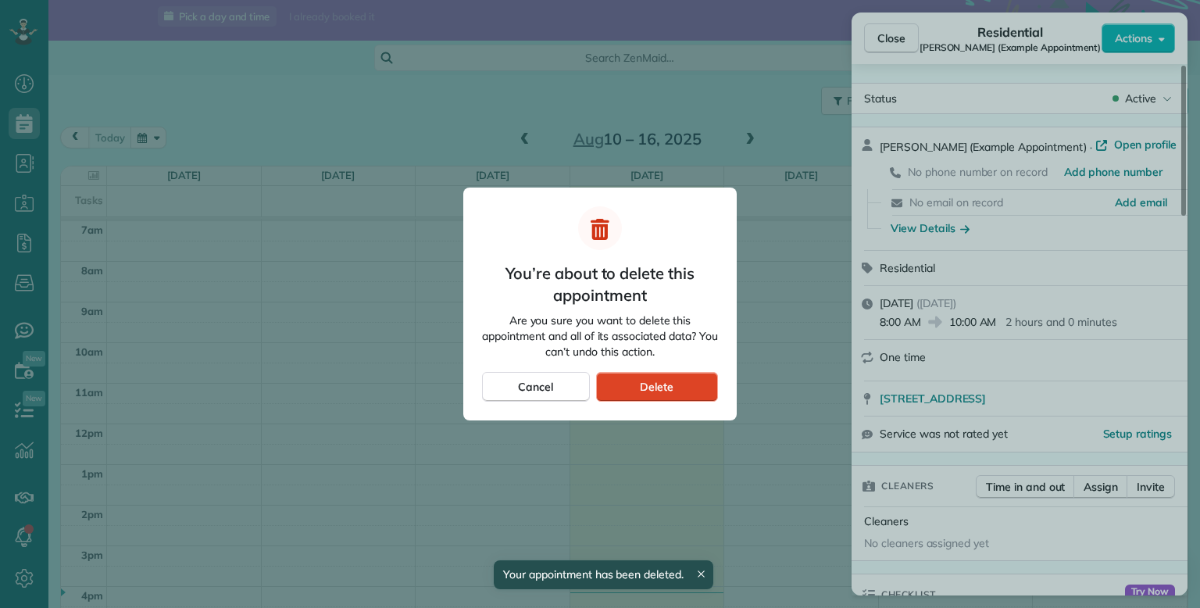
click at [675, 390] on div "Delete" at bounding box center [657, 387] width 122 height 30
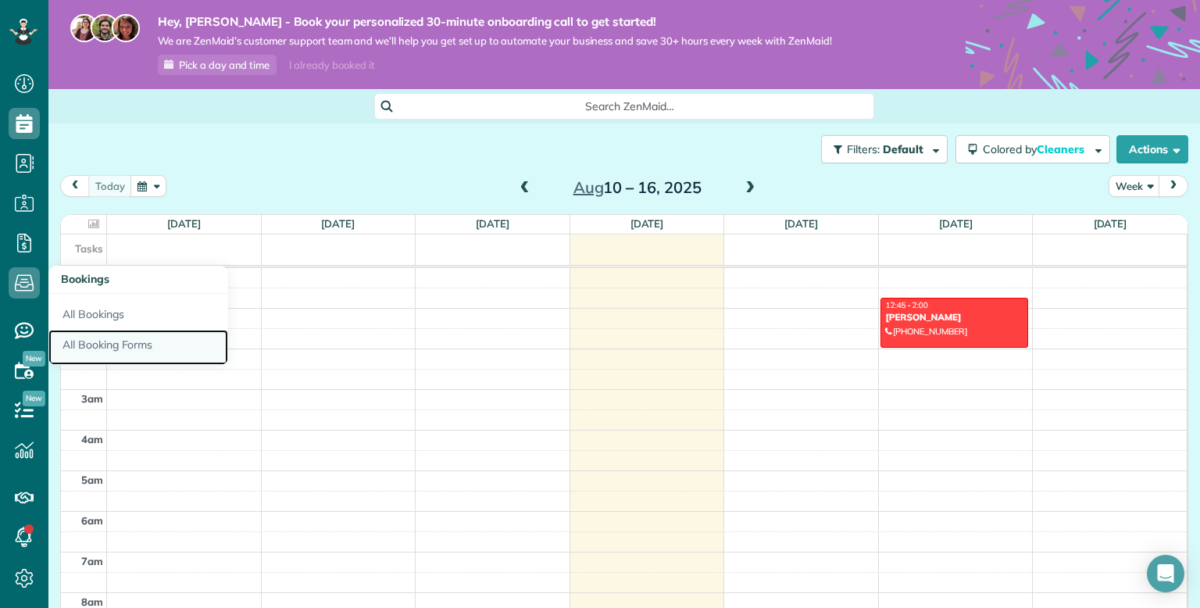
click at [110, 341] on link "All Booking Forms" at bounding box center [138, 348] width 180 height 36
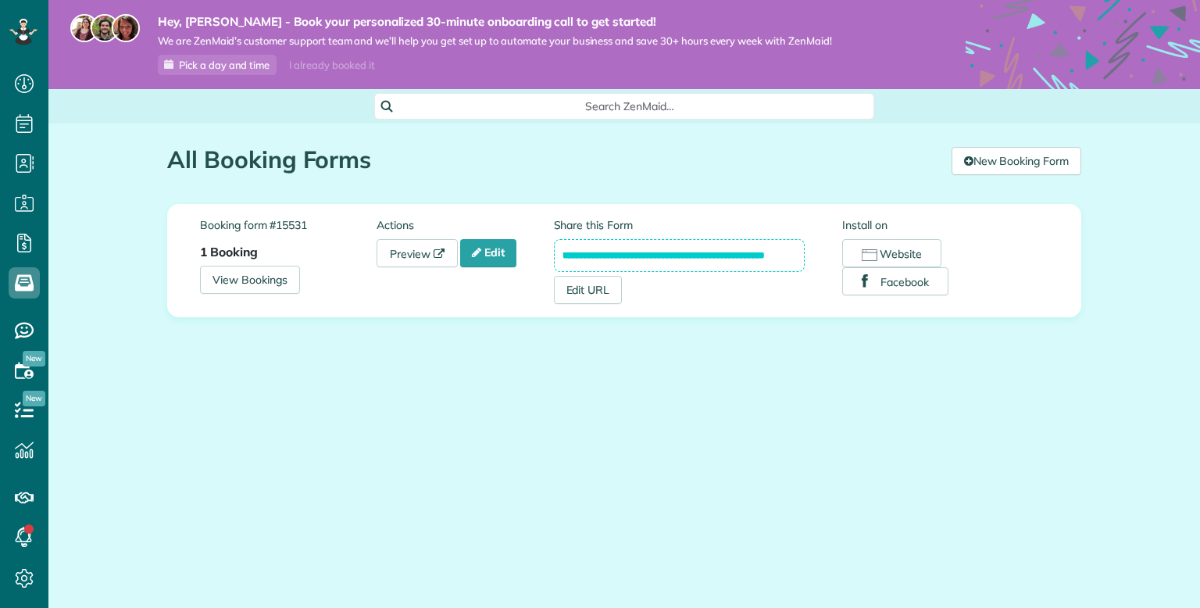
scroll to position [7, 7]
click at [485, 255] on link "Edit" at bounding box center [488, 253] width 56 height 28
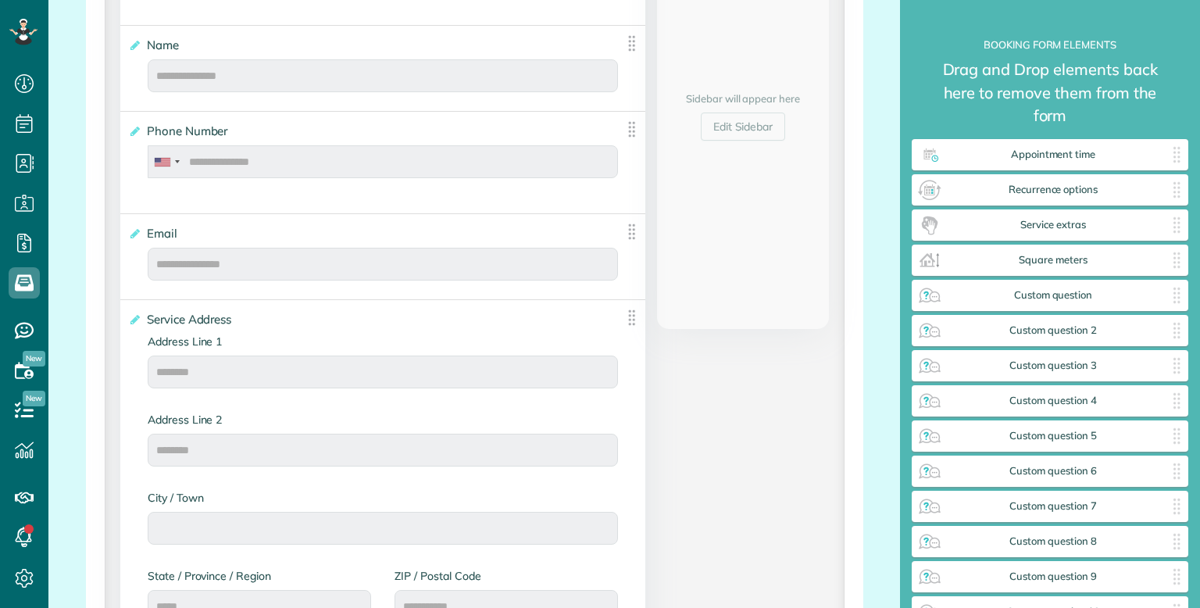
scroll to position [7, 0]
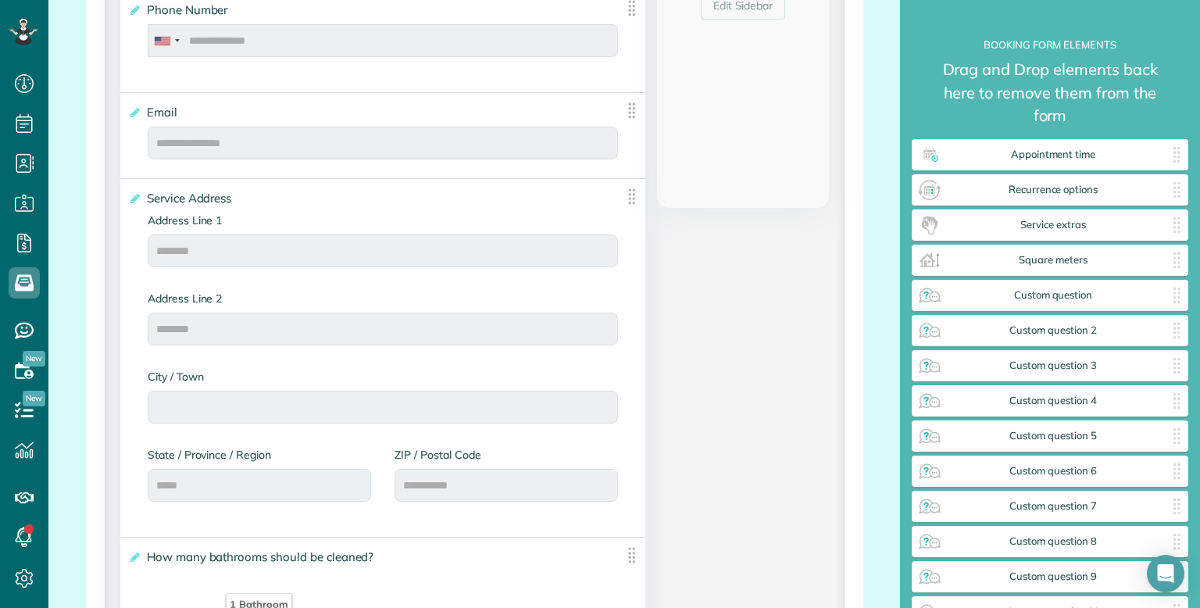
scroll to position [590, 0]
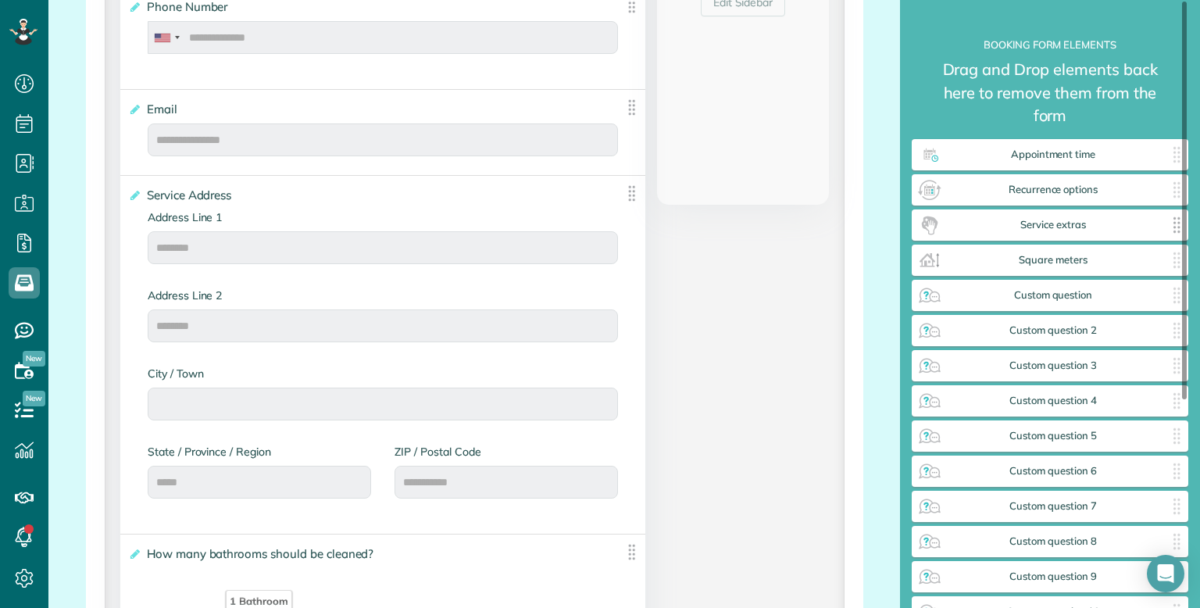
click at [1041, 229] on span "Service extras" at bounding box center [1053, 225] width 222 height 13
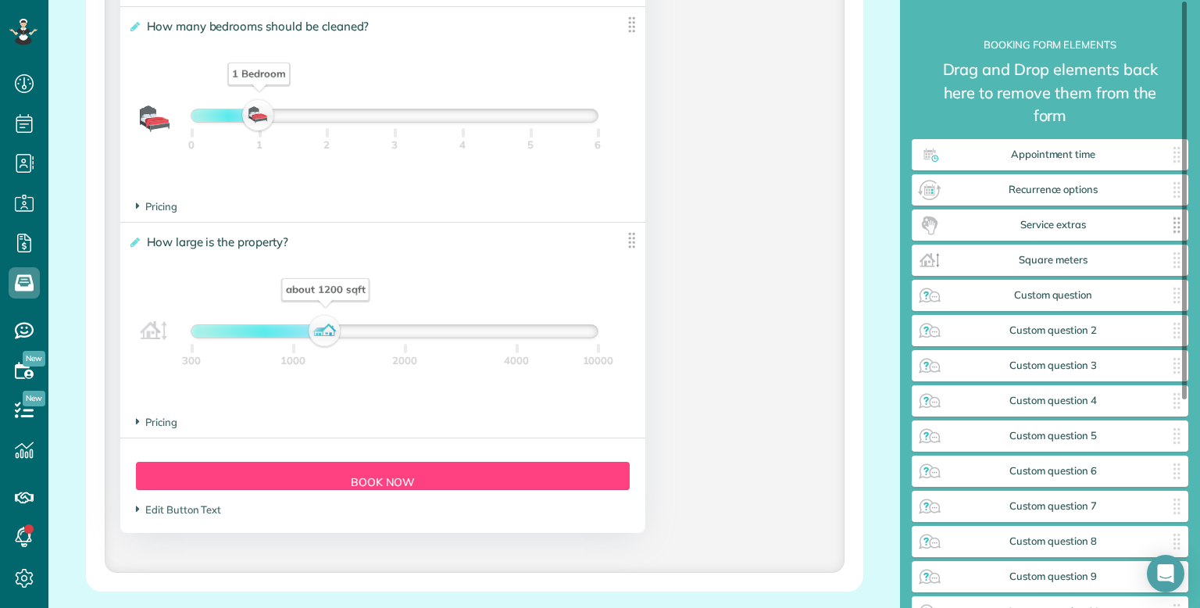
scroll to position [1361, 0]
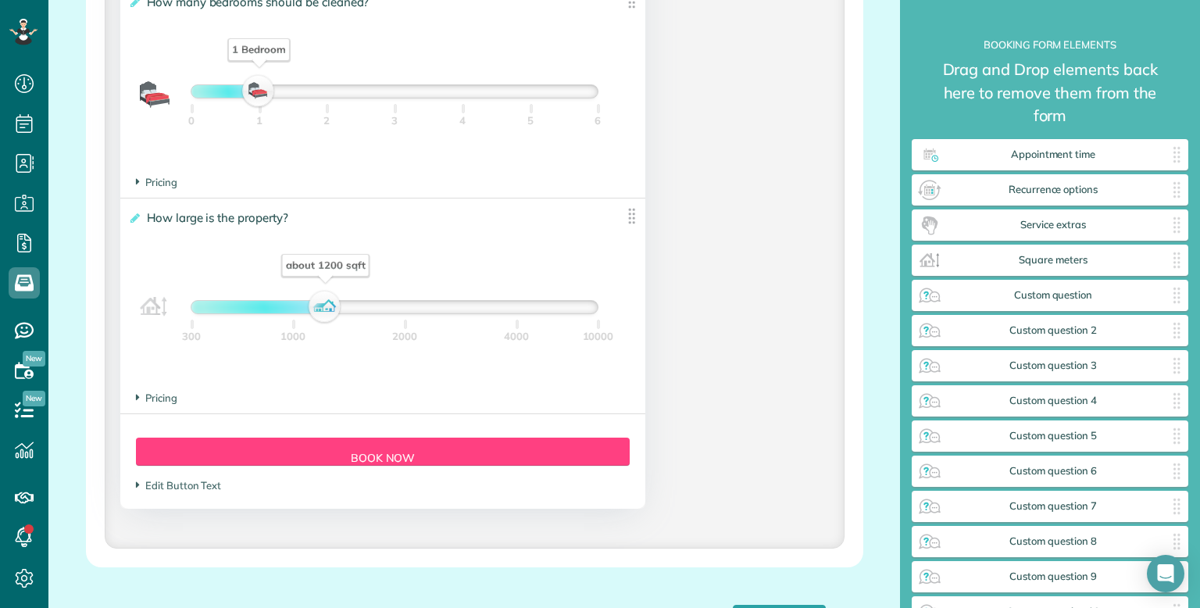
scroll to position [1376, 0]
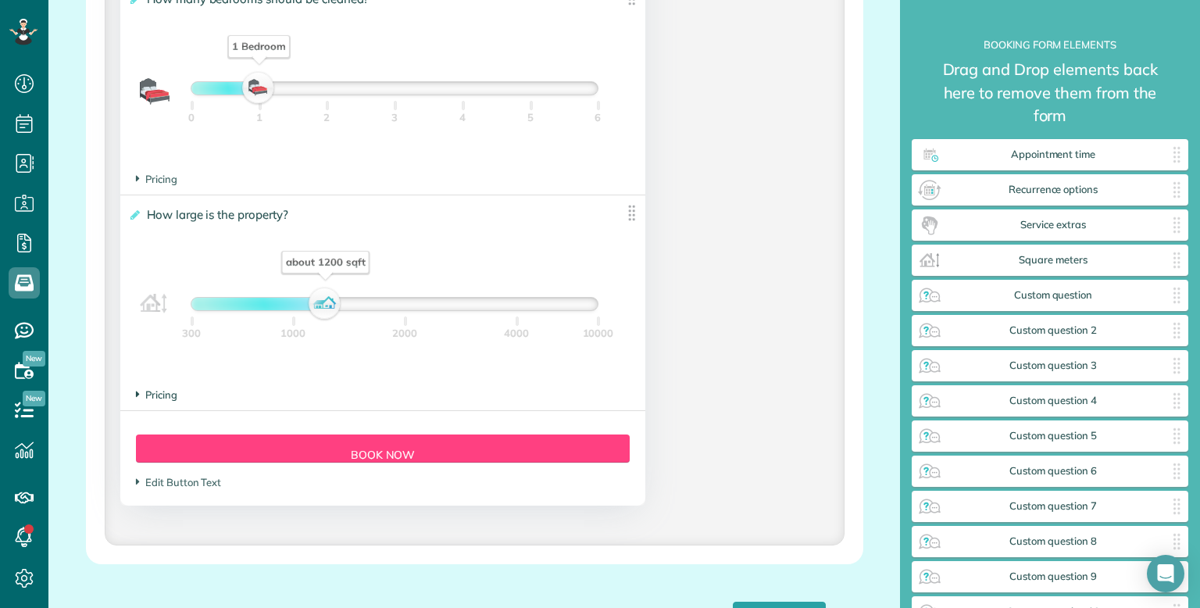
click at [149, 400] on span "Pricing" at bounding box center [156, 394] width 41 height 13
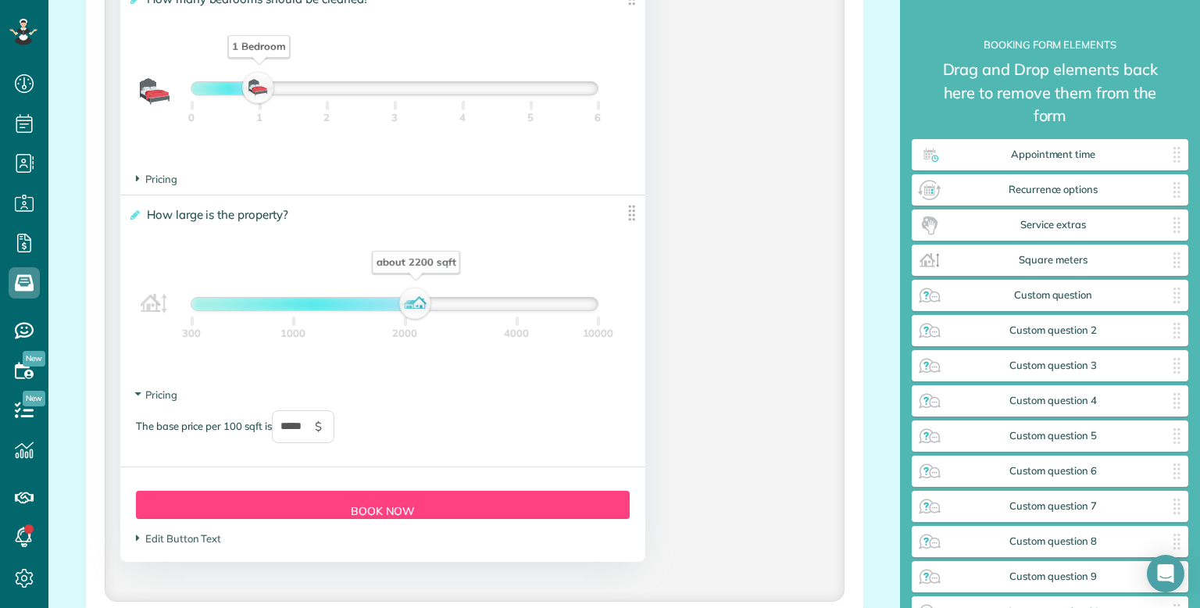
drag, startPoint x: 327, startPoint y: 312, endPoint x: 417, endPoint y: 324, distance: 91.4
click at [417, 311] on div "about 2200 sqft 300 1000 2000 4000 10000" at bounding box center [395, 304] width 408 height 14
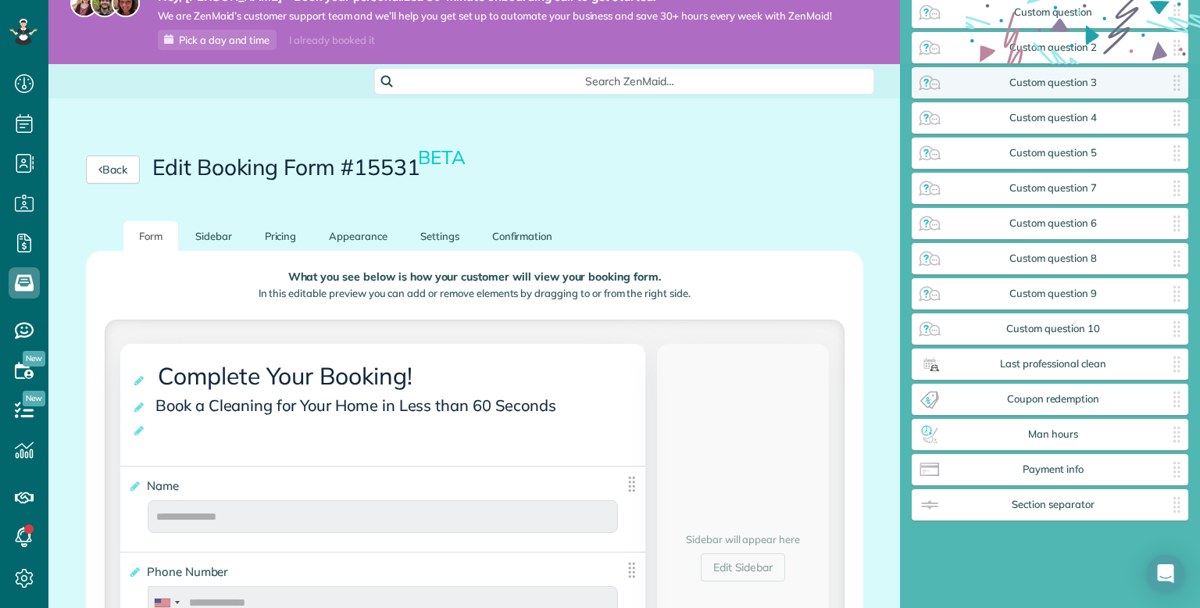
scroll to position [0, 0]
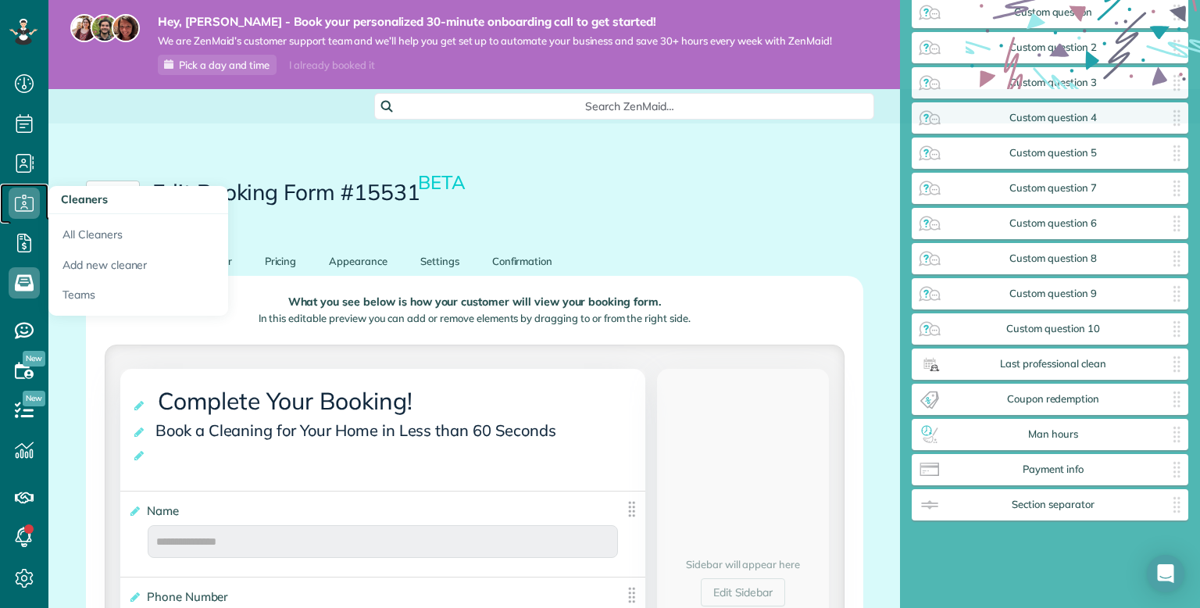
click at [30, 201] on icon at bounding box center [24, 203] width 31 height 31
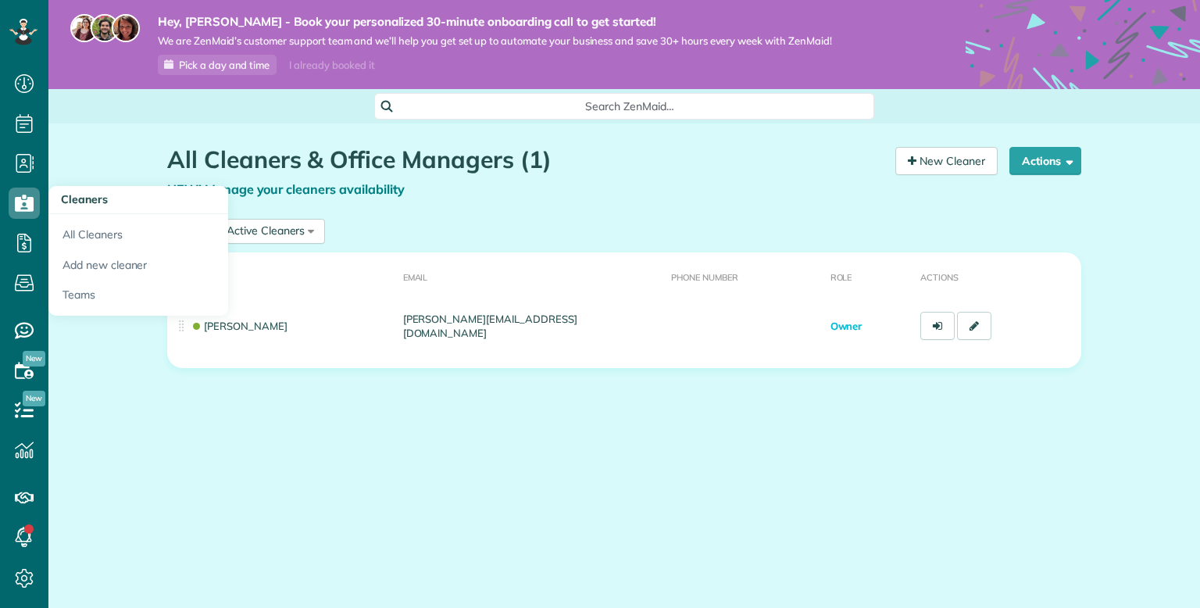
scroll to position [7, 7]
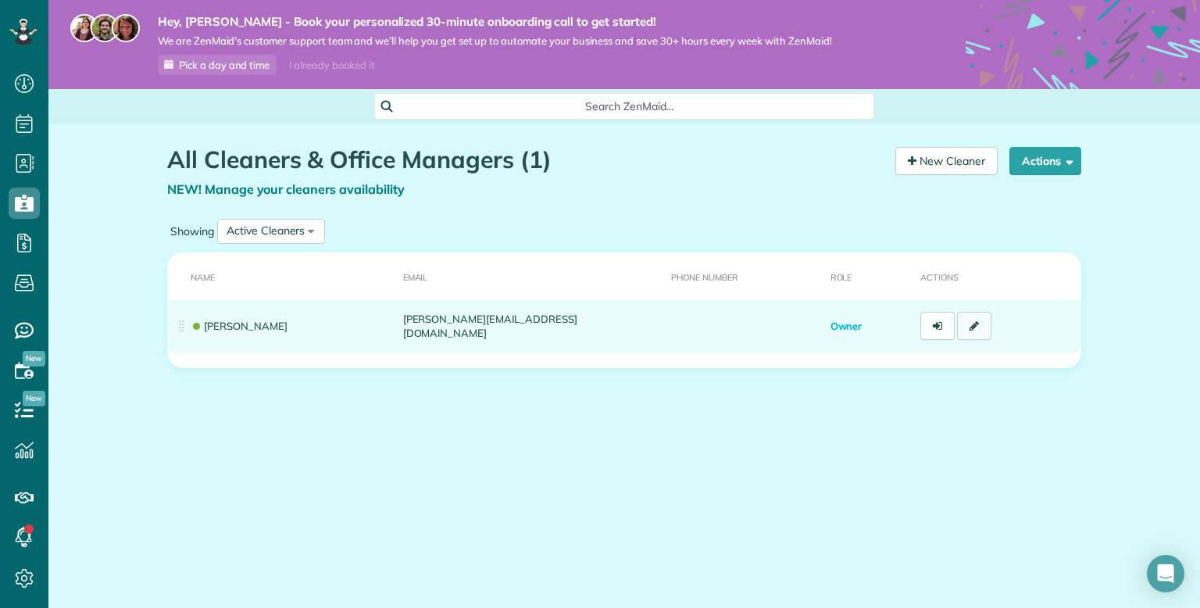
click at [975, 326] on icon at bounding box center [974, 325] width 9 height 11
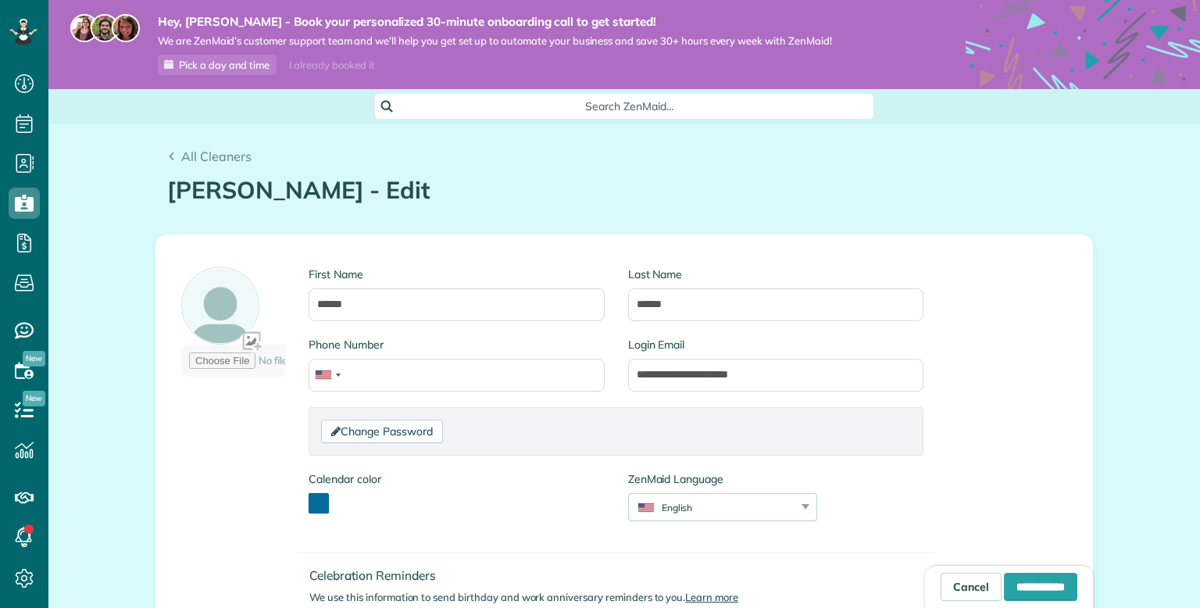
scroll to position [7, 7]
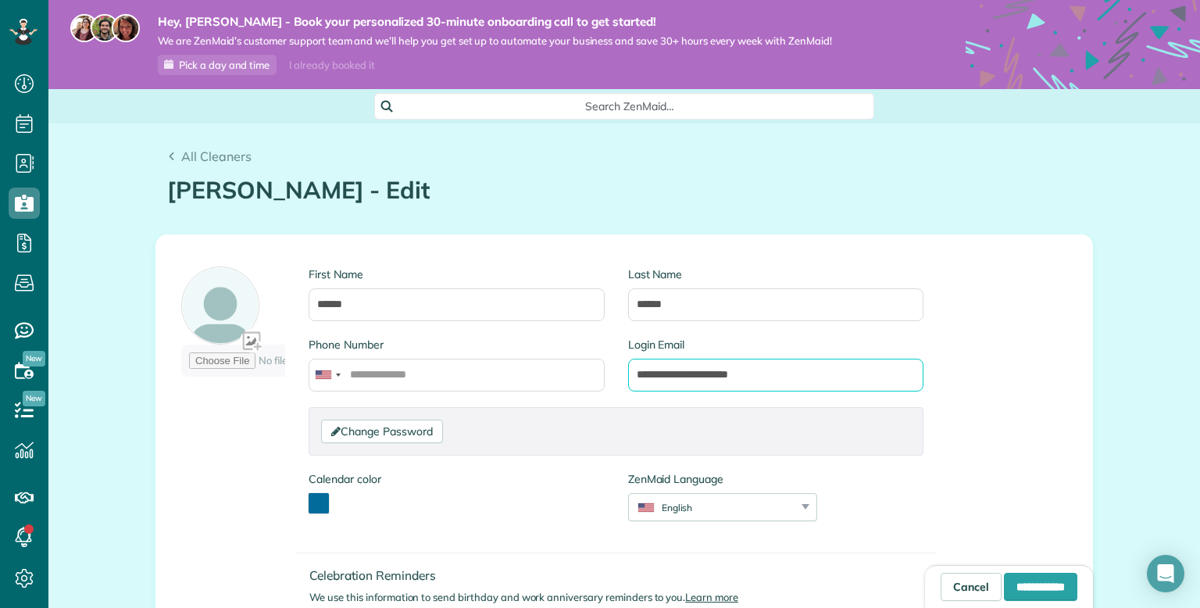
drag, startPoint x: 839, startPoint y: 377, endPoint x: 506, endPoint y: 349, distance: 334.0
click at [506, 349] on div "**********" at bounding box center [616, 372] width 638 height 70
type input "**********"
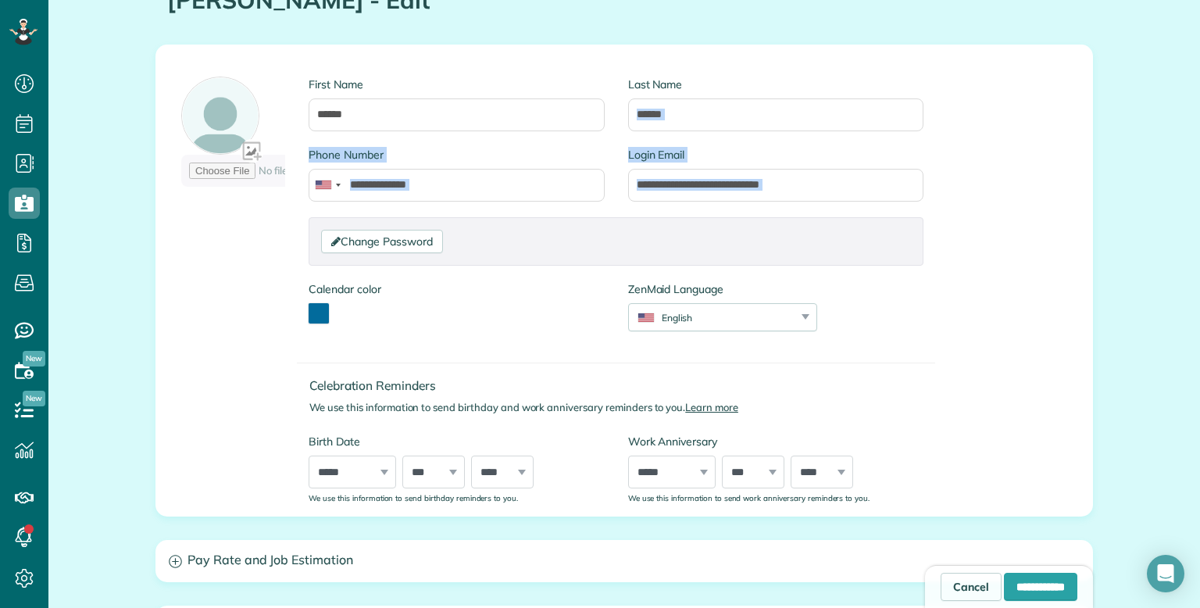
scroll to position [201, 0]
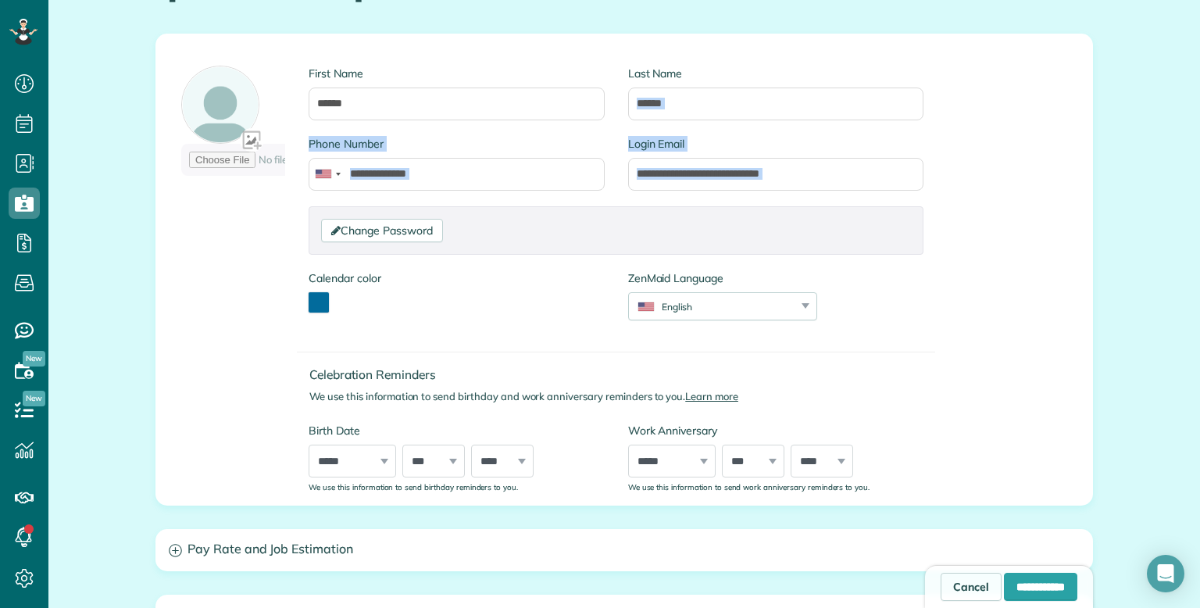
drag, startPoint x: 1200, startPoint y: 215, endPoint x: 1200, endPoint y: 325, distance: 110.2
click at [1200, 325] on div "**********" at bounding box center [624, 417] width 1152 height 989
click at [1015, 593] on input "**********" at bounding box center [1040, 587] width 73 height 28
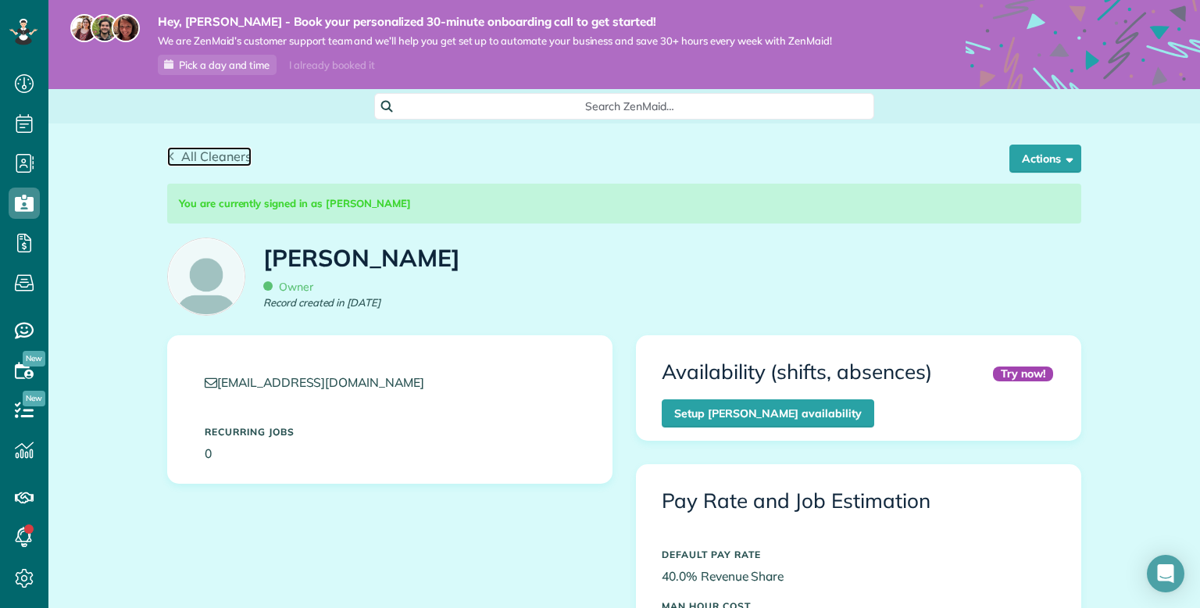
click at [188, 156] on span "All Cleaners" at bounding box center [216, 156] width 70 height 16
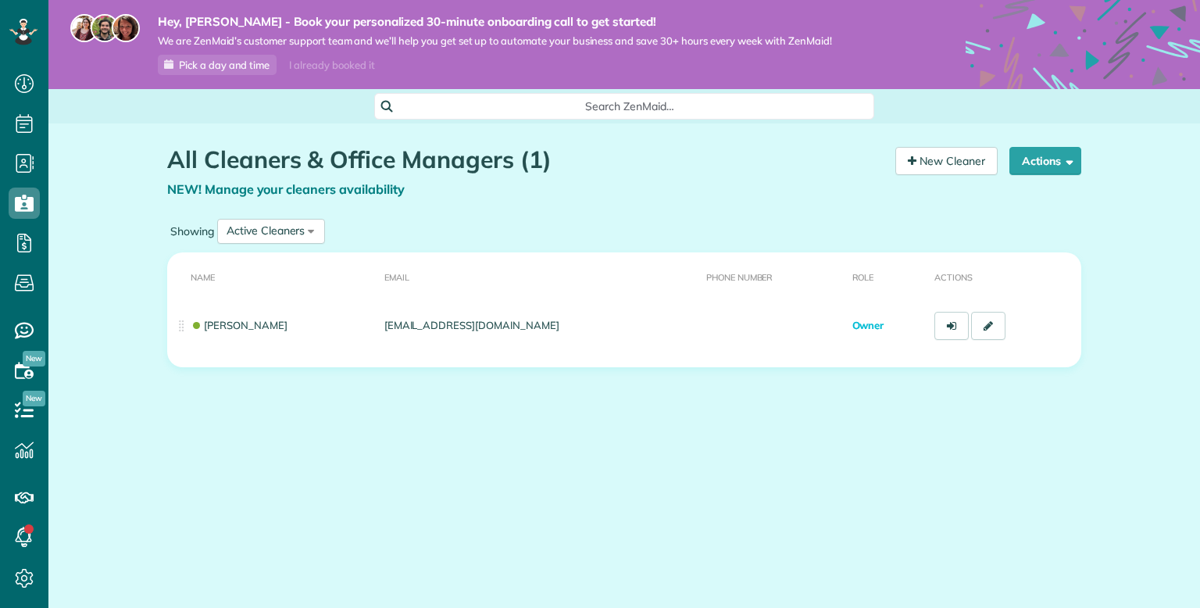
scroll to position [7, 7]
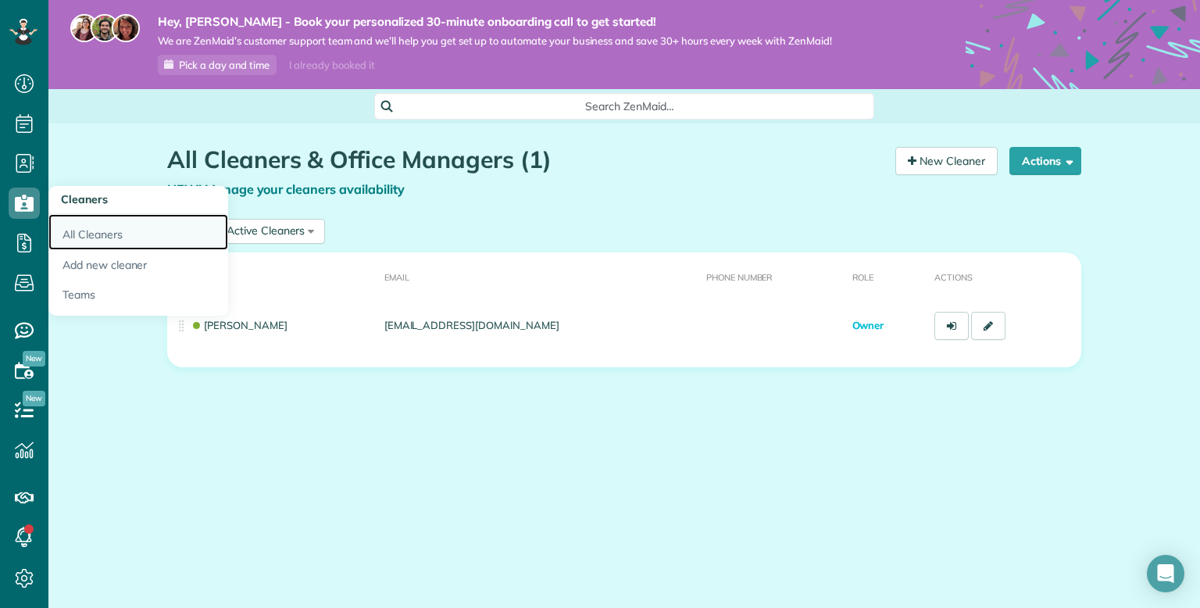
click at [118, 227] on link "All Cleaners" at bounding box center [138, 232] width 180 height 36
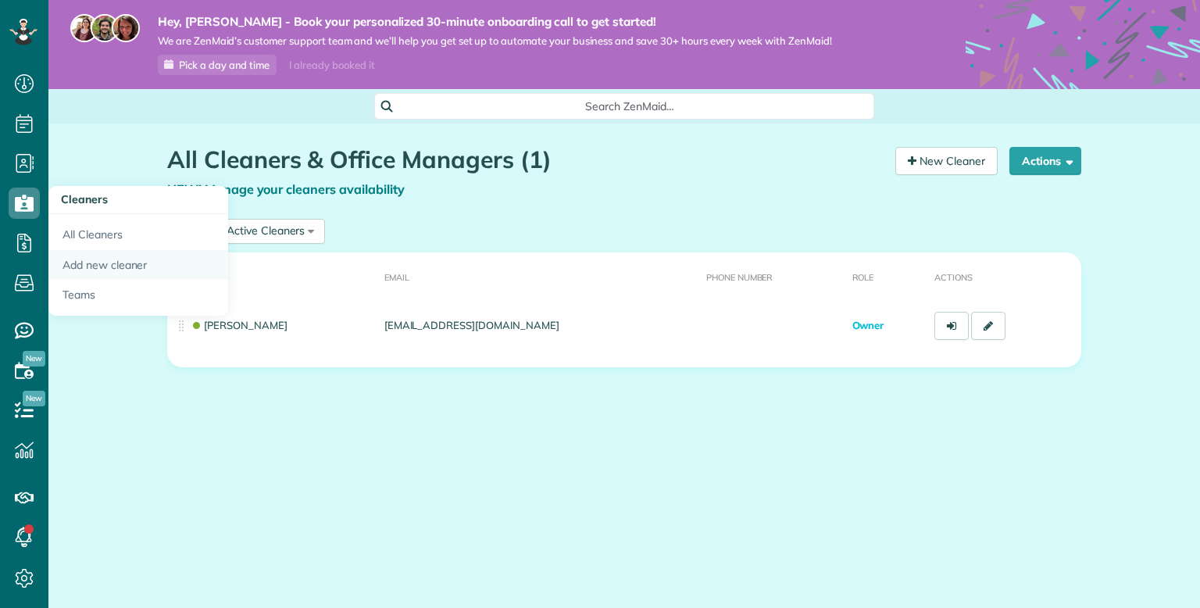
scroll to position [7, 7]
click at [110, 259] on link "Add new cleaner" at bounding box center [138, 265] width 180 height 30
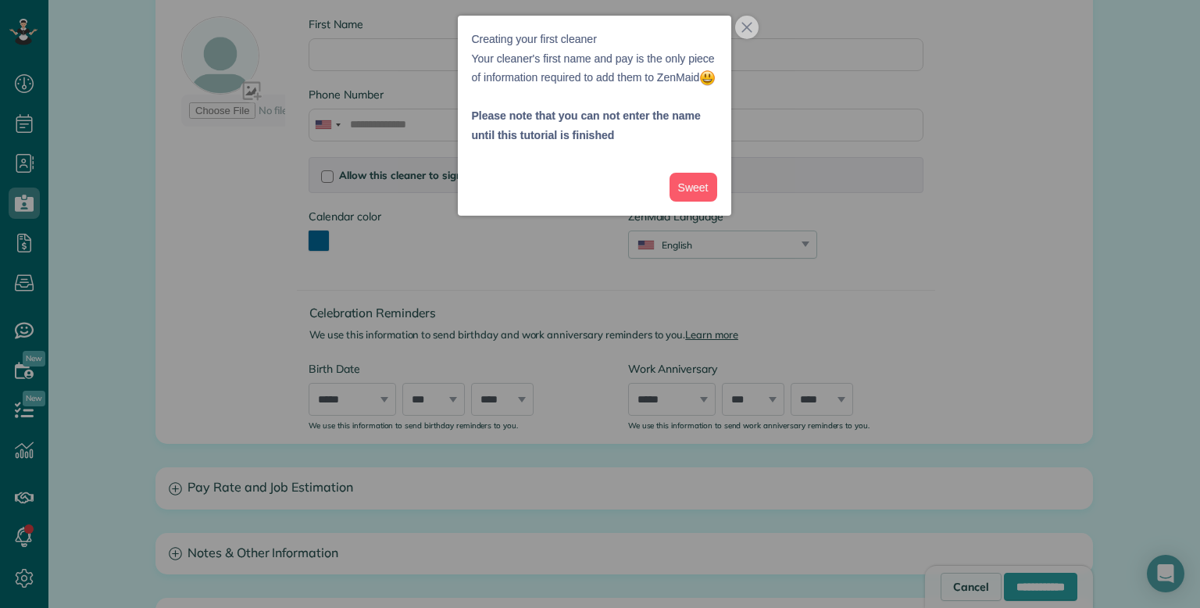
scroll to position [233, 0]
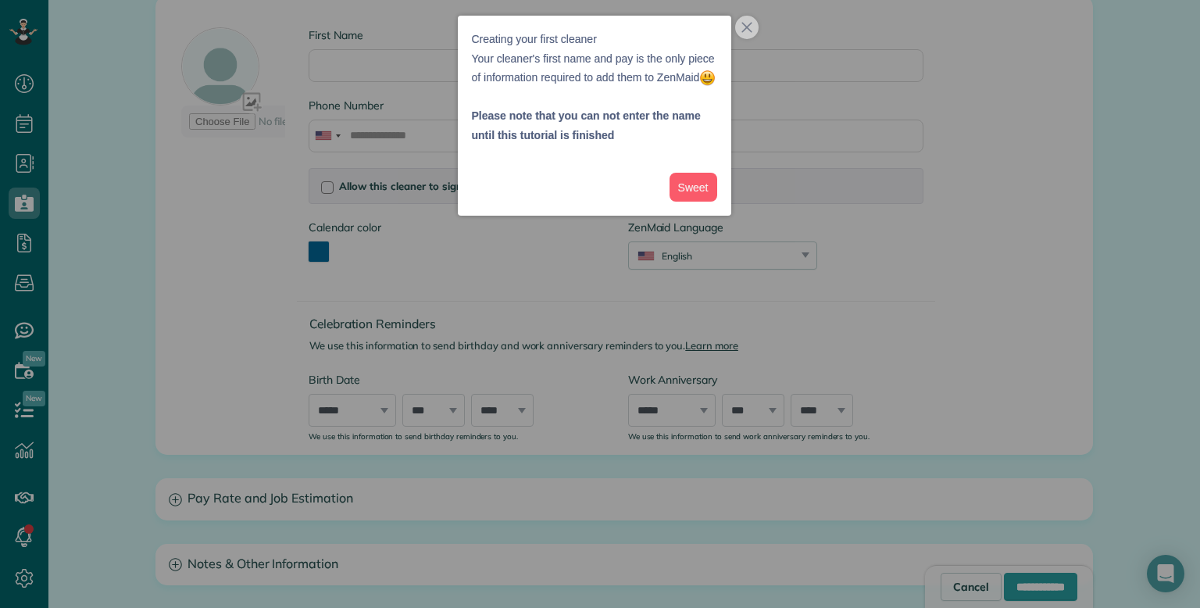
drag, startPoint x: 1200, startPoint y: 197, endPoint x: 1196, endPoint y: 325, distance: 128.2
click at [1196, 325] on body "Dashboard Scheduling Calendar View List View Dispatch View - Weekly scheduling …" at bounding box center [600, 304] width 1200 height 608
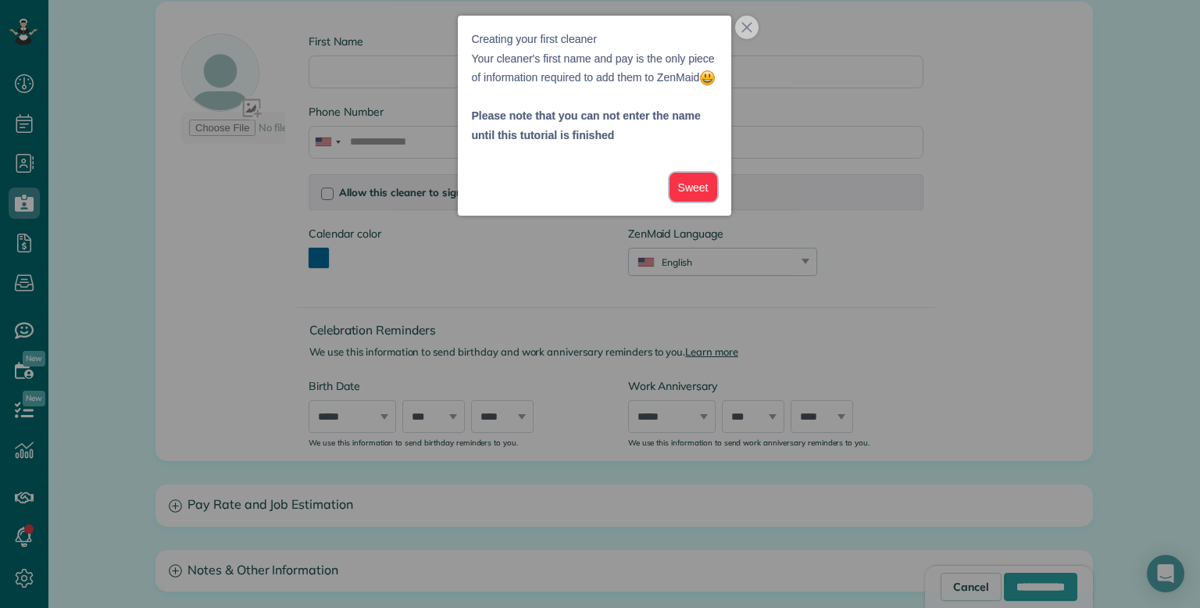
click at [697, 202] on button "Sweet" at bounding box center [694, 187] width 48 height 29
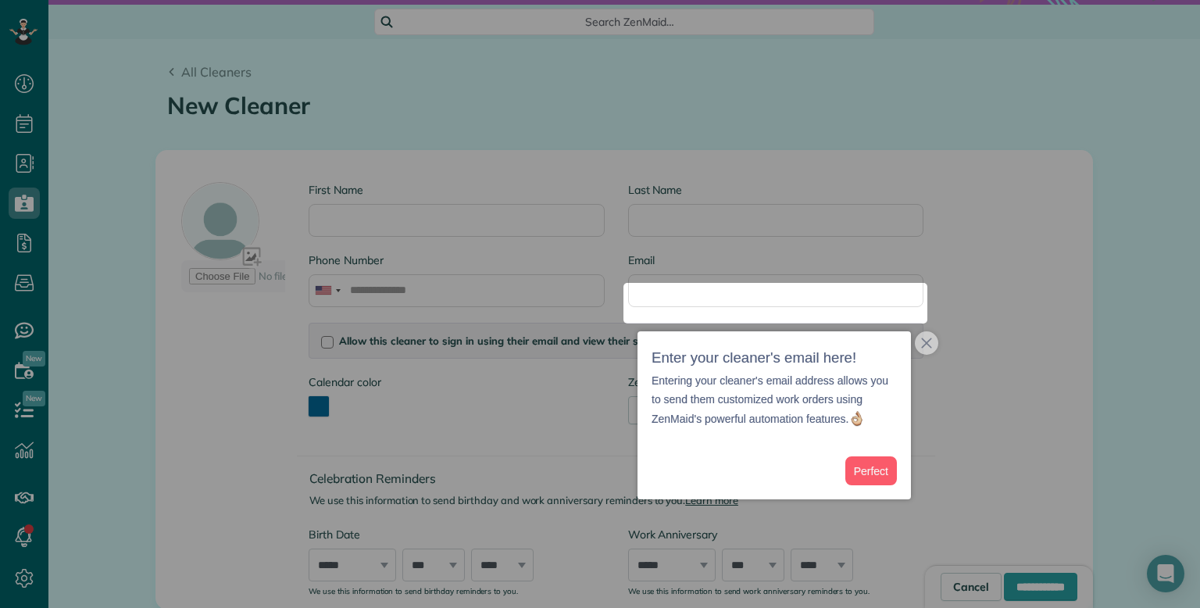
scroll to position [71, 0]
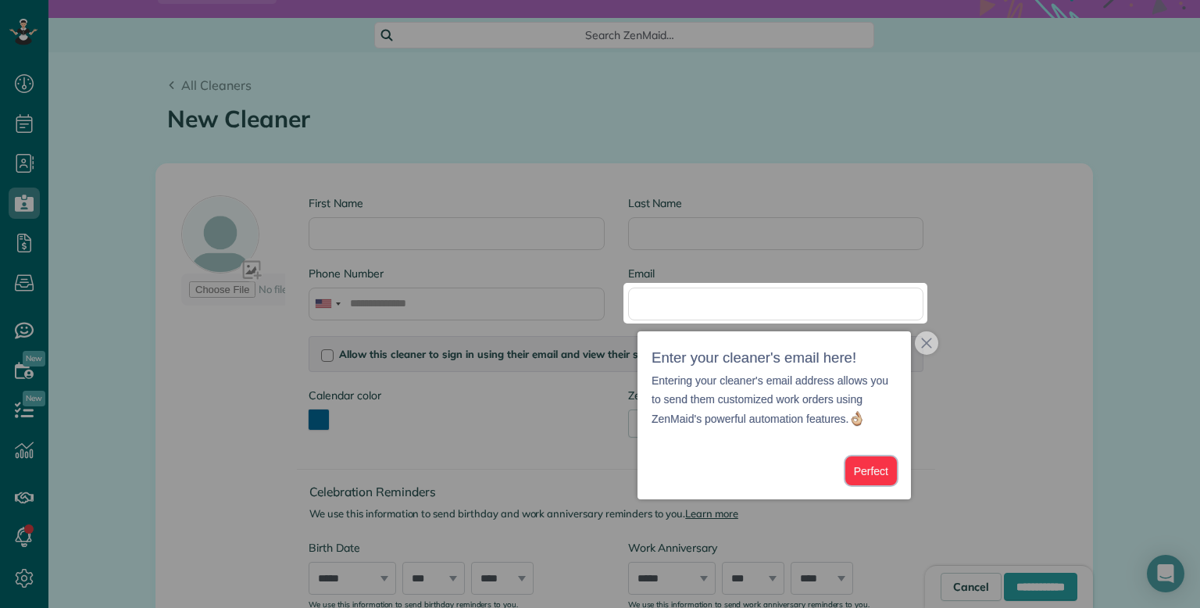
click at [882, 474] on button "Perfect" at bounding box center [872, 470] width 52 height 29
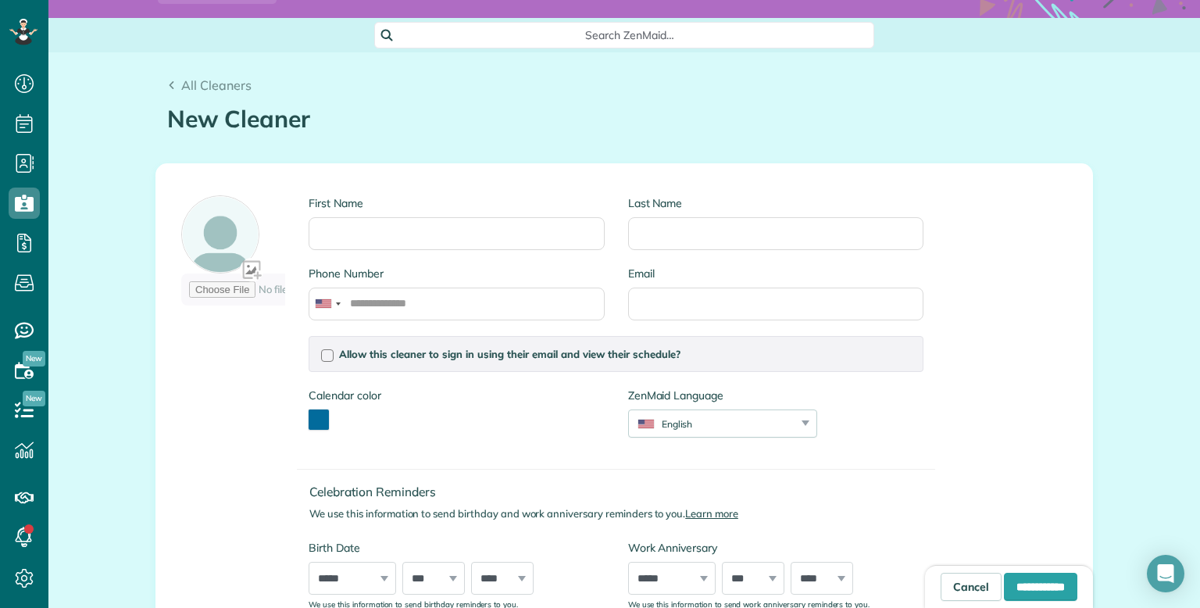
click at [1081, 379] on div "First Name Last Name Phone Number Email Allow this cleaner to sign in using the…" at bounding box center [624, 393] width 936 height 458
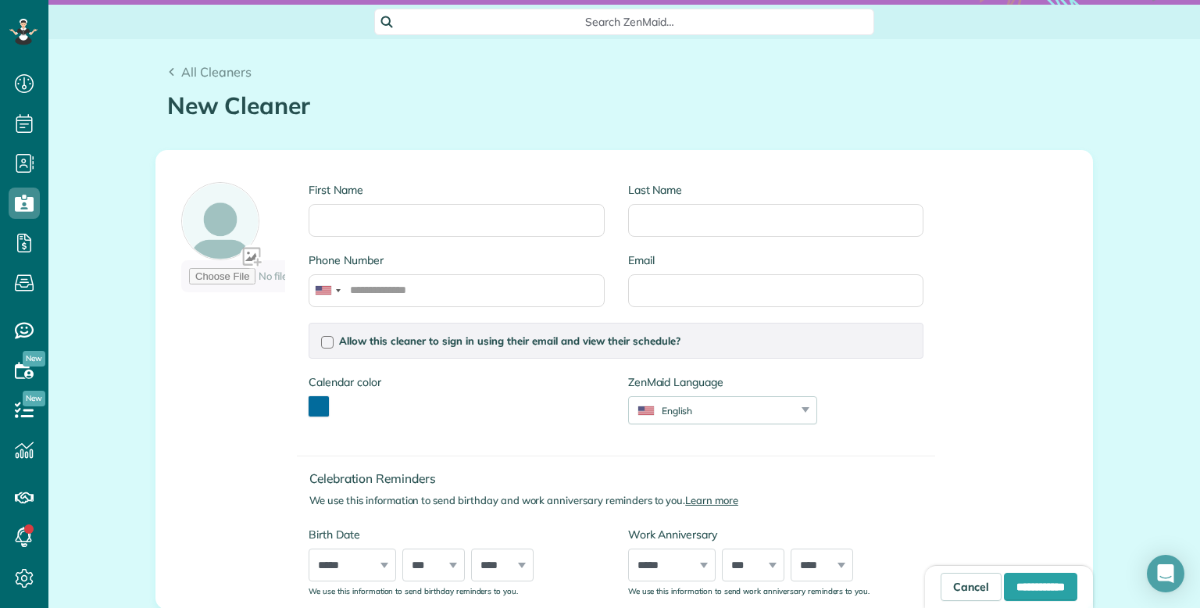
scroll to position [87, 0]
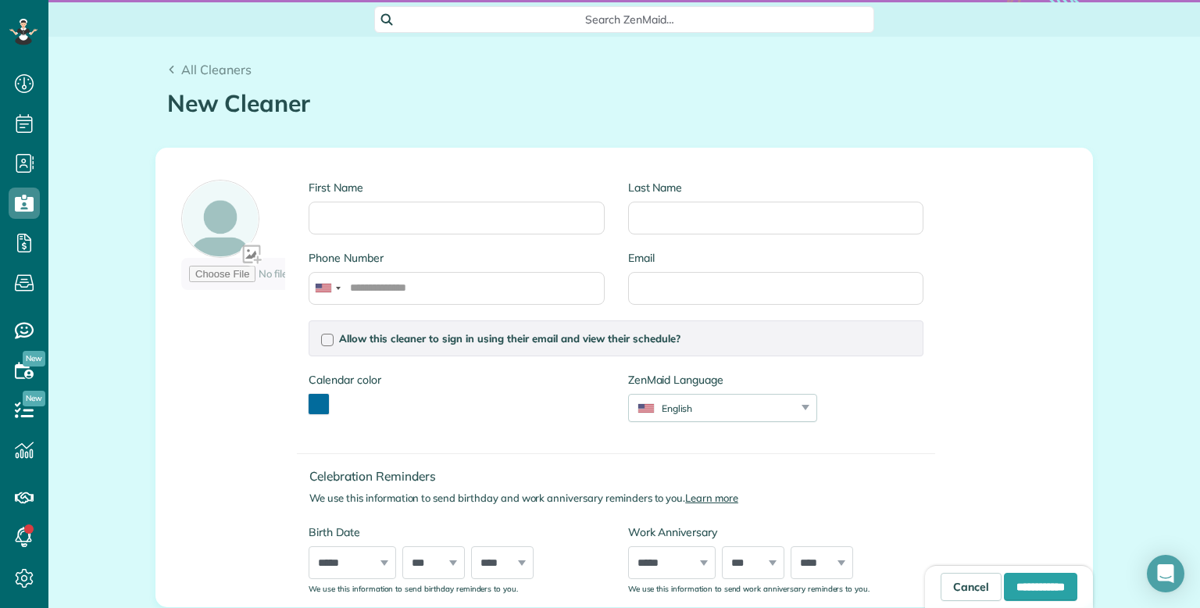
drag, startPoint x: 1200, startPoint y: 225, endPoint x: 1193, endPoint y: 234, distance: 11.1
click at [1193, 234] on main "Hey, [PERSON_NAME] - Book your personalized 30-minute onboarding call to get st…" at bounding box center [624, 304] width 1152 height 608
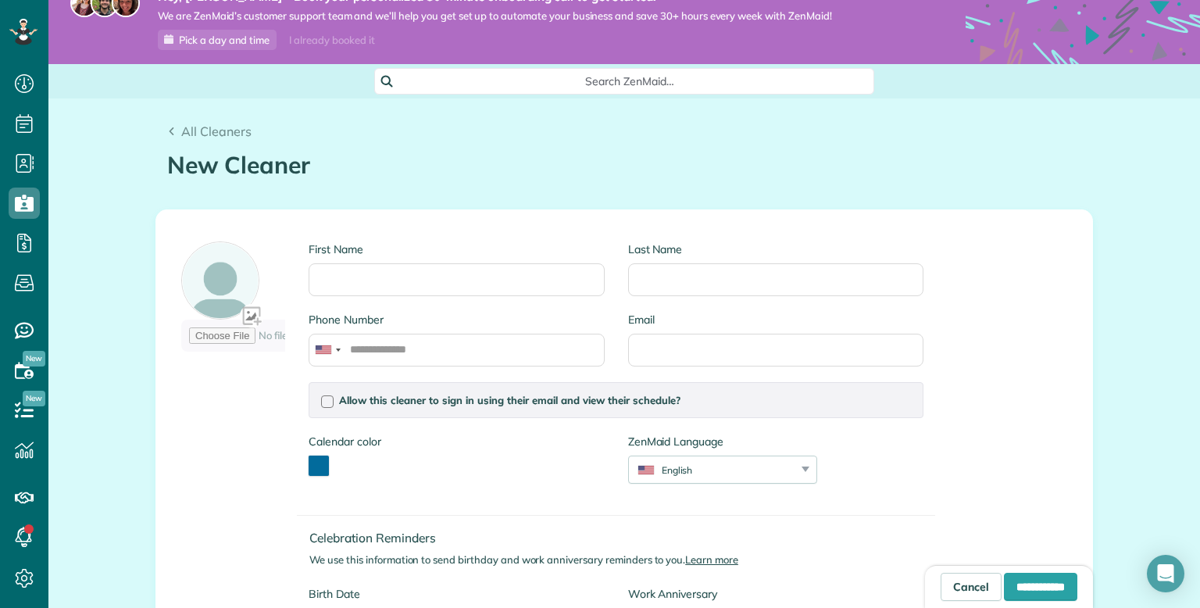
scroll to position [0, 0]
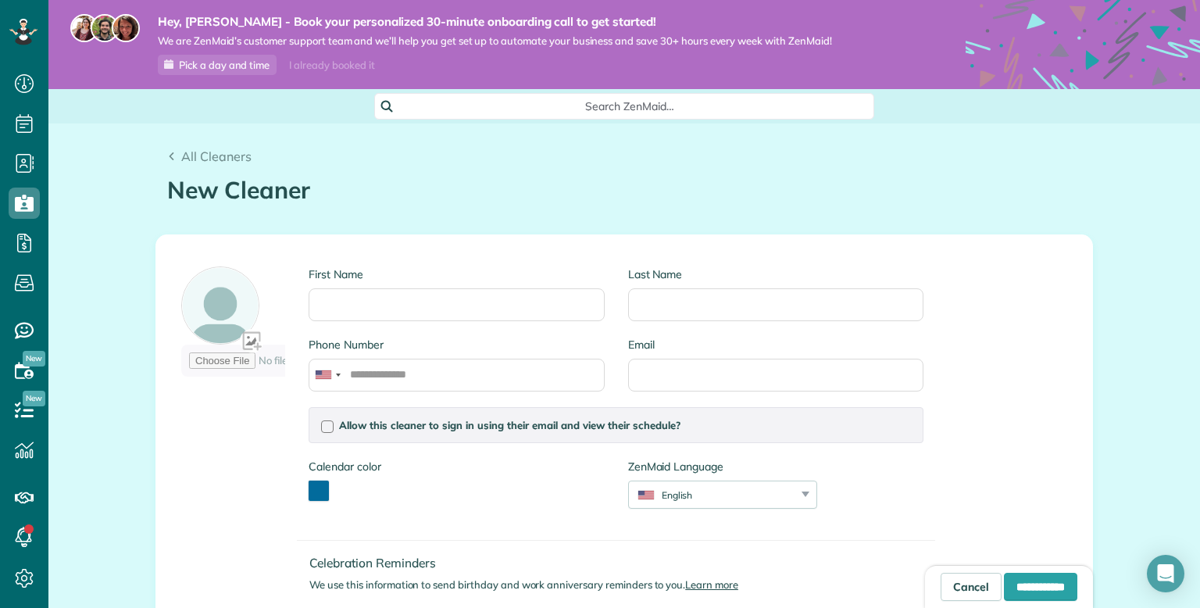
click at [274, 145] on div "All Cleaners New Cleaner Creating a New Employee [4 min]" at bounding box center [625, 166] width 938 height 87
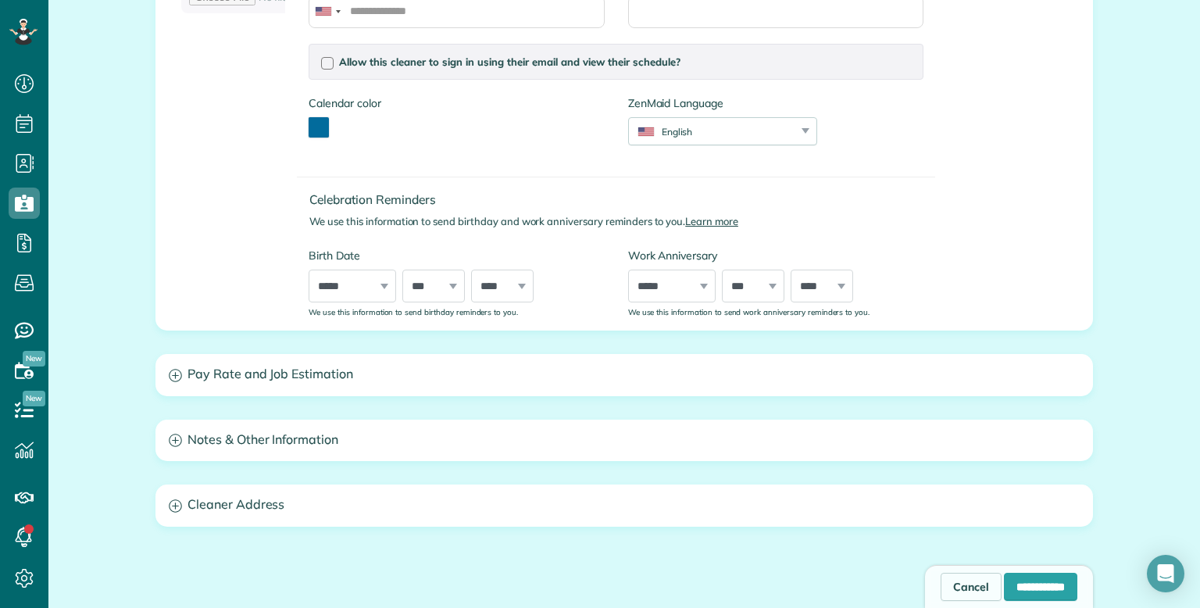
scroll to position [363, 0]
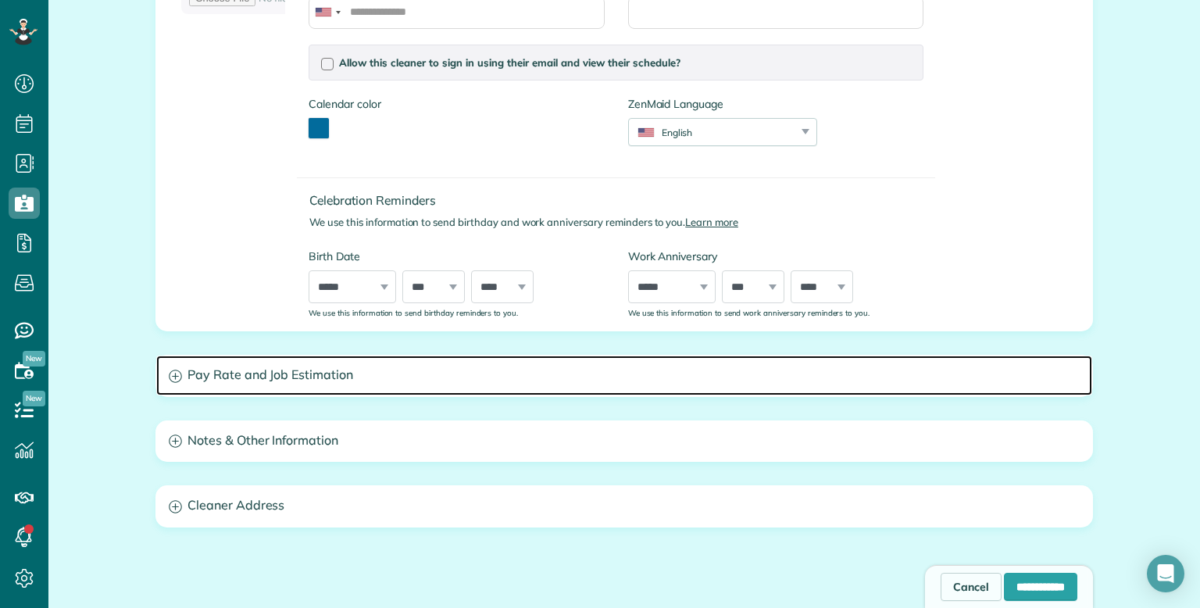
click at [1057, 368] on h3 "Pay Rate and Job Estimation" at bounding box center [624, 376] width 936 height 40
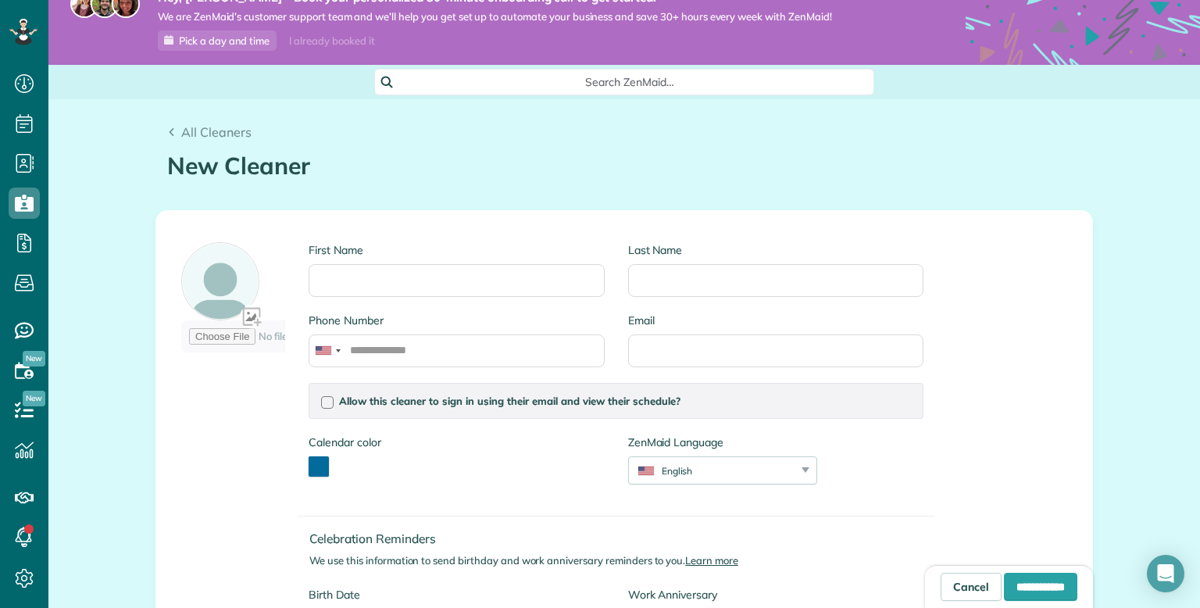
scroll to position [0, 0]
